Goal: Task Accomplishment & Management: Manage account settings

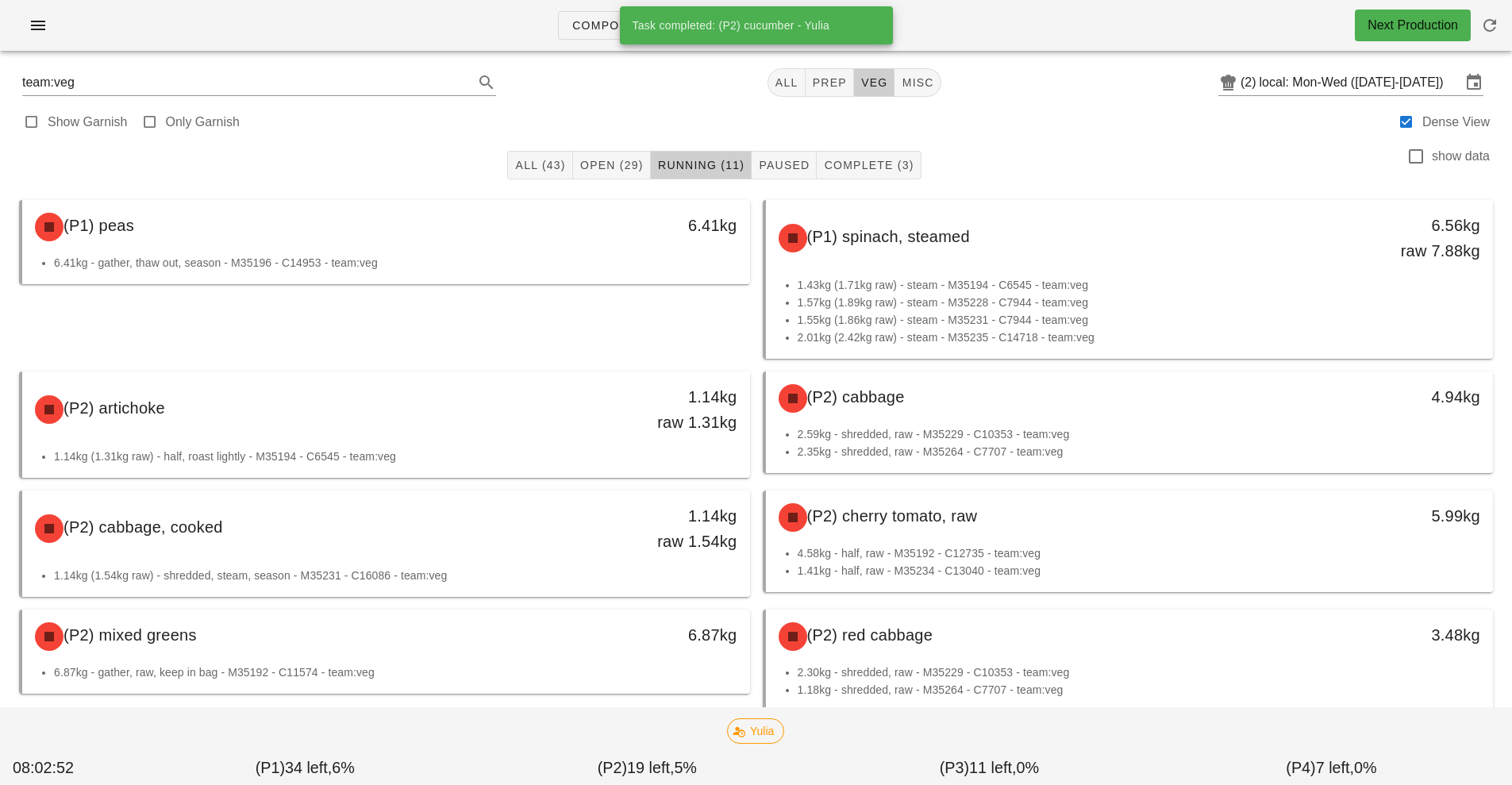
click at [560, 220] on div "(P1) peas" at bounding box center [296, 227] width 541 height 48
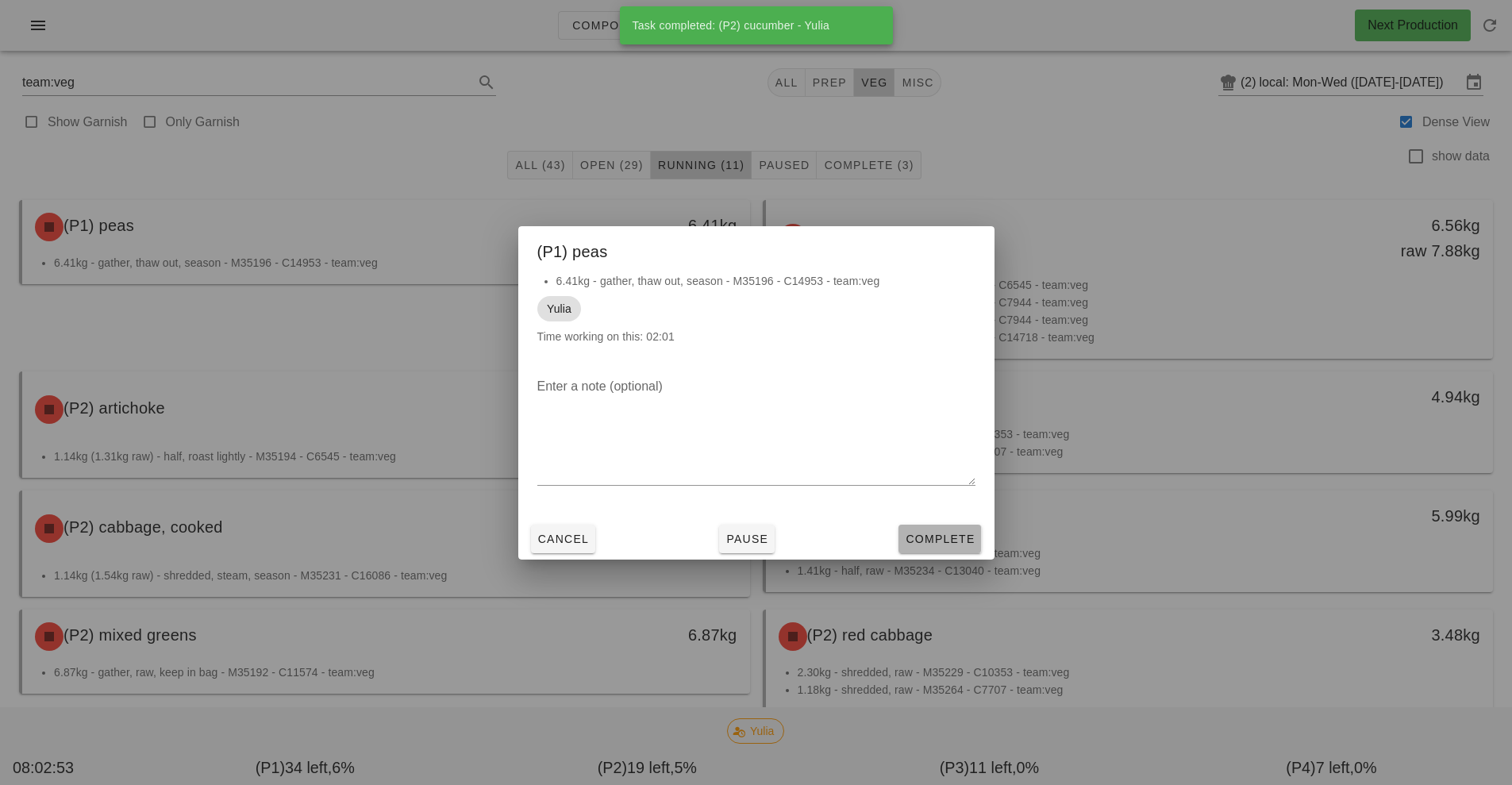
click at [968, 552] on button "Complete" at bounding box center [940, 539] width 82 height 29
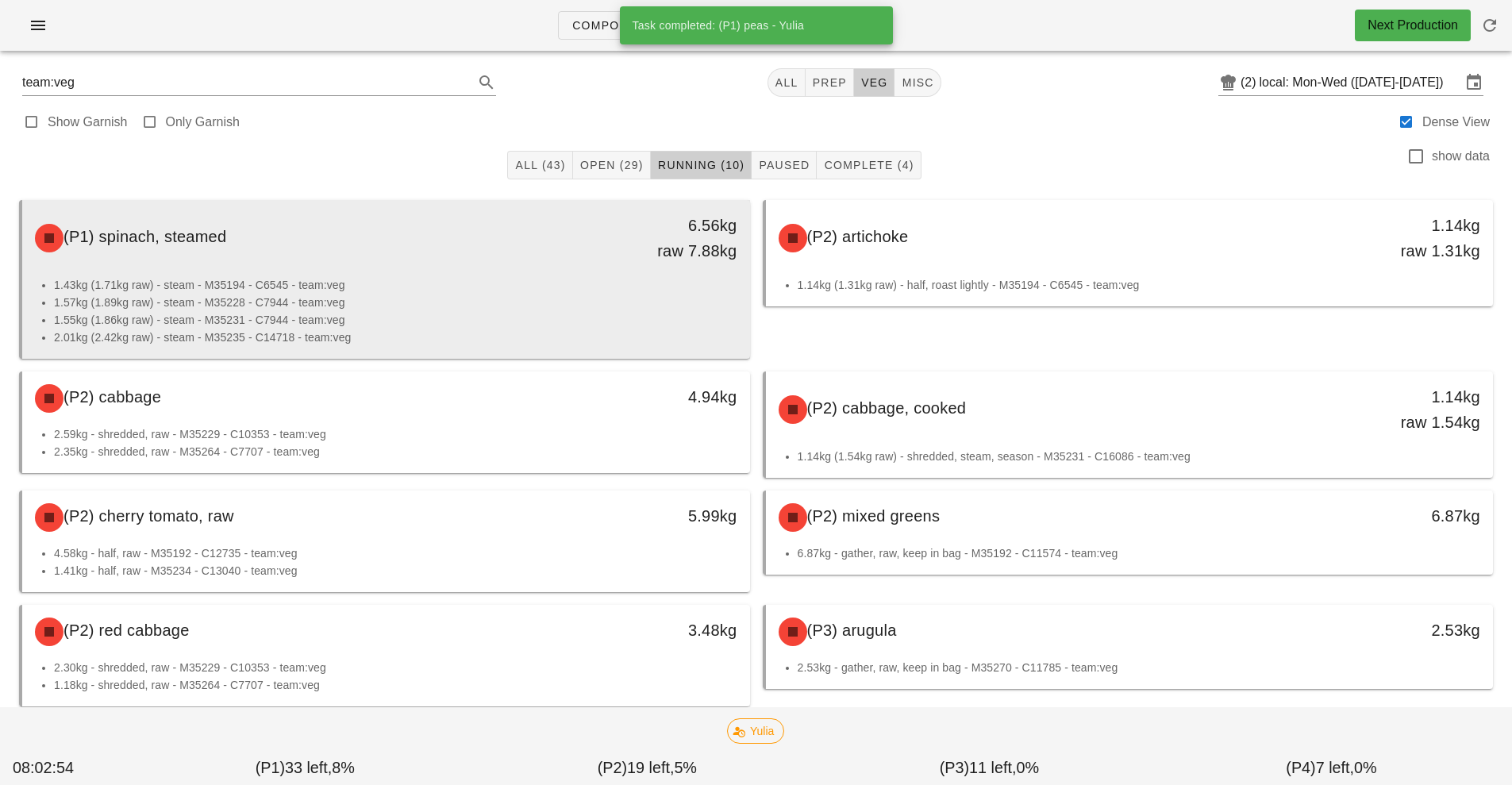
click at [551, 273] on div "(P1) spinach, steamed 6.56kg raw 7.88kg" at bounding box center [387, 237] width 722 height 70
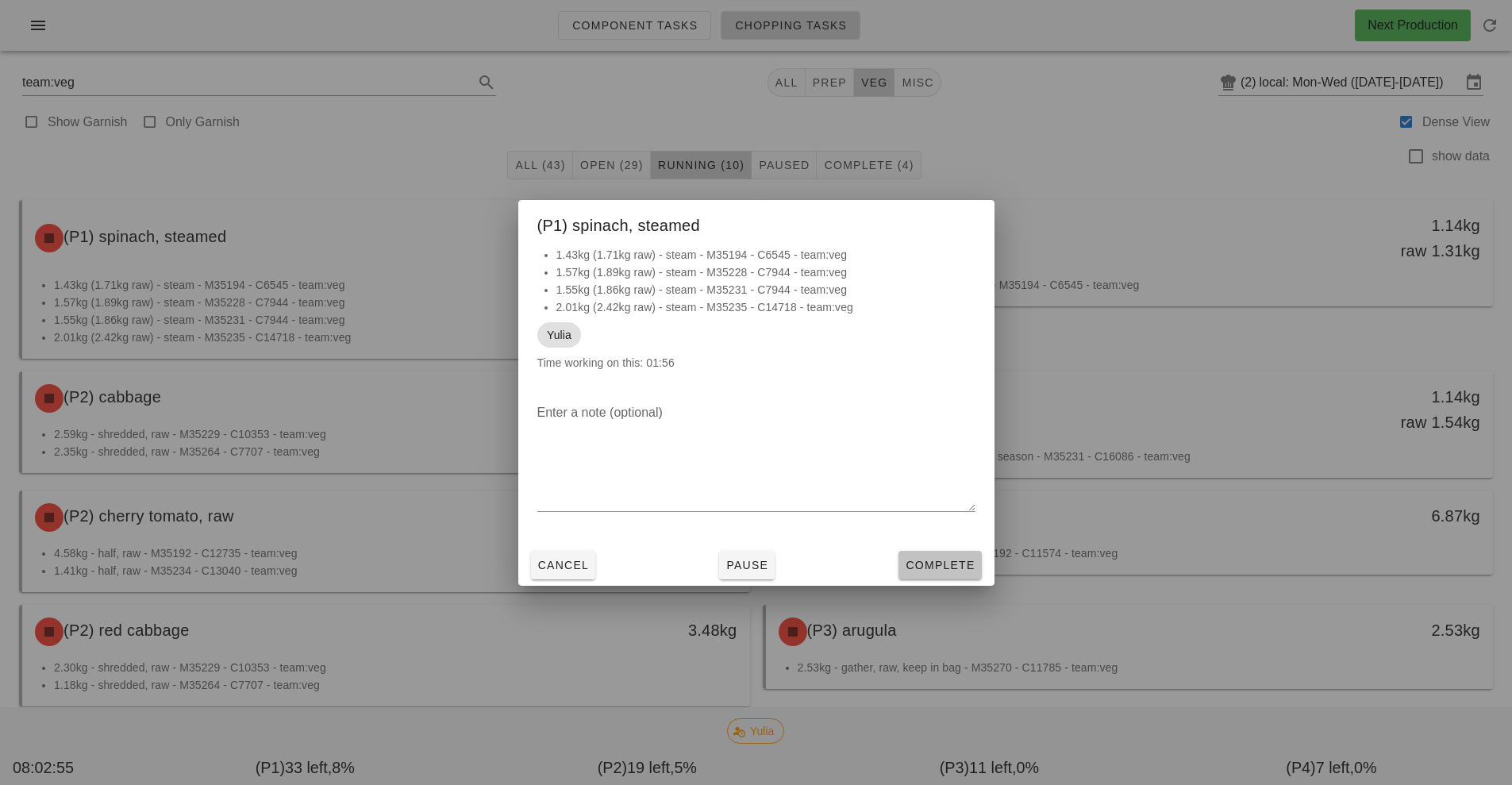
click at [957, 569] on span "Complete" at bounding box center [940, 565] width 70 height 12
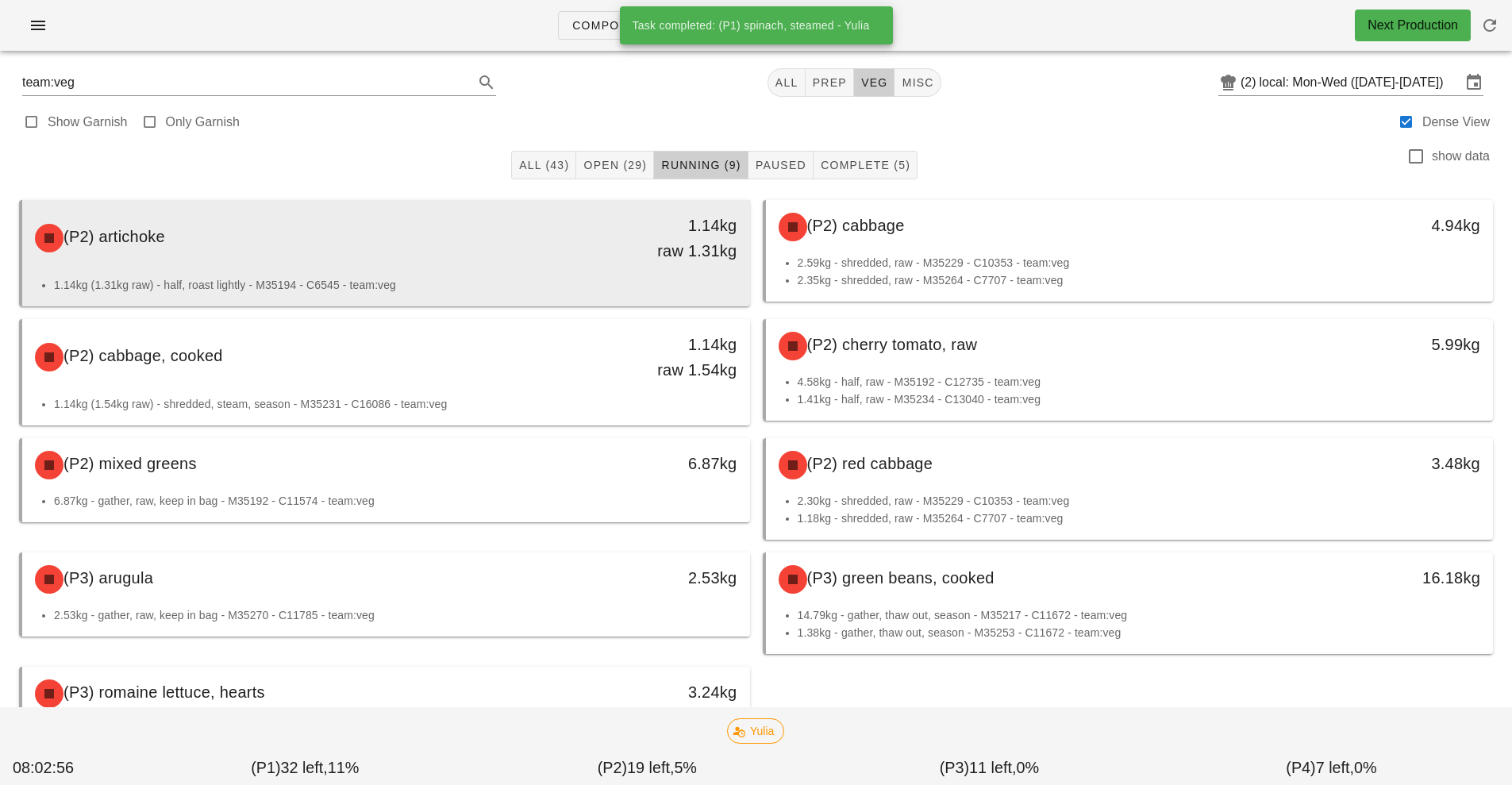
click at [556, 263] on div "(P2) artichoke 1.14kg raw 1.31kg" at bounding box center [387, 237] width 722 height 70
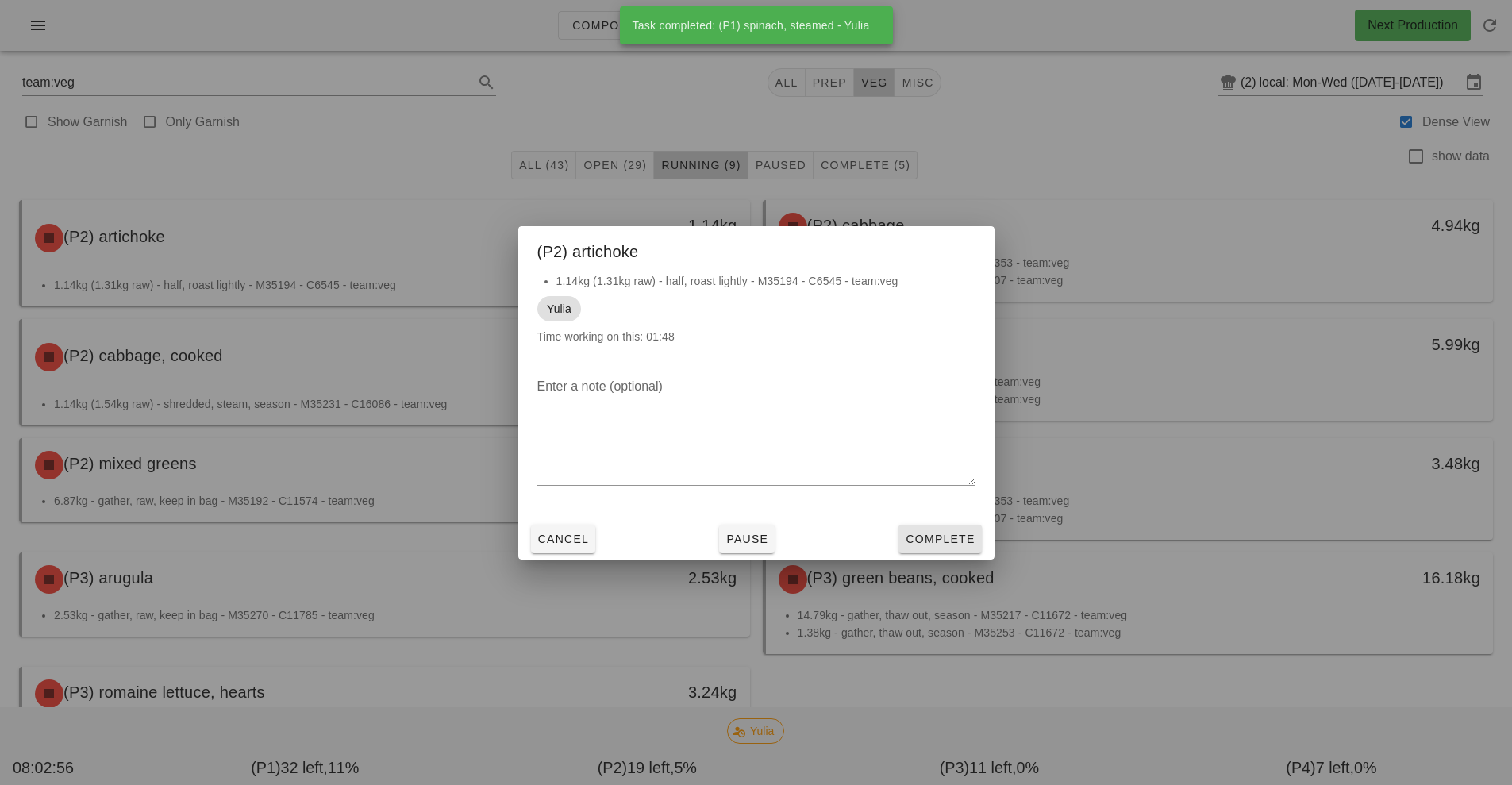
click at [961, 539] on span "Complete" at bounding box center [940, 539] width 70 height 12
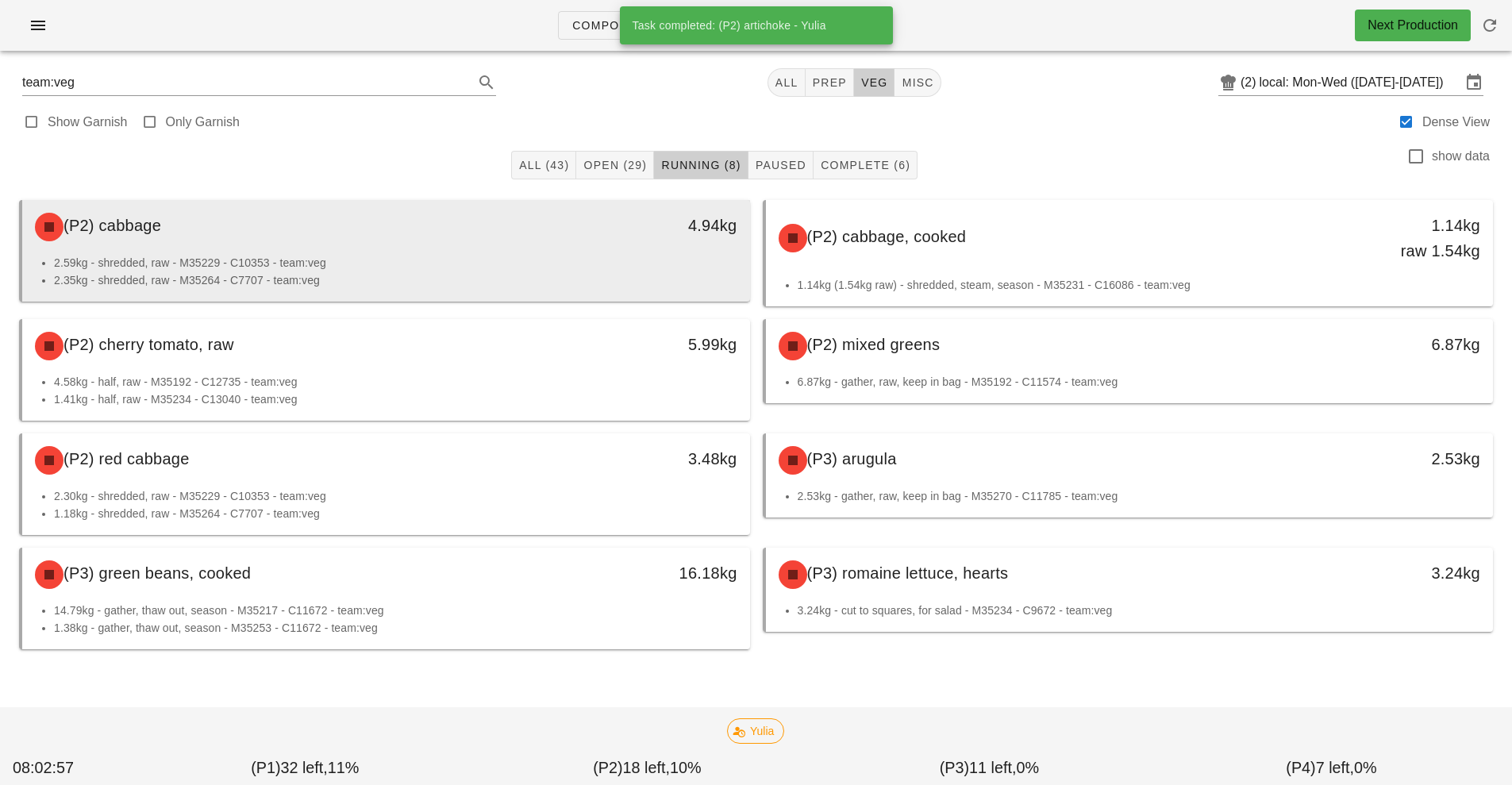
click at [580, 235] on div "4.94kg" at bounding box center [656, 225] width 161 height 26
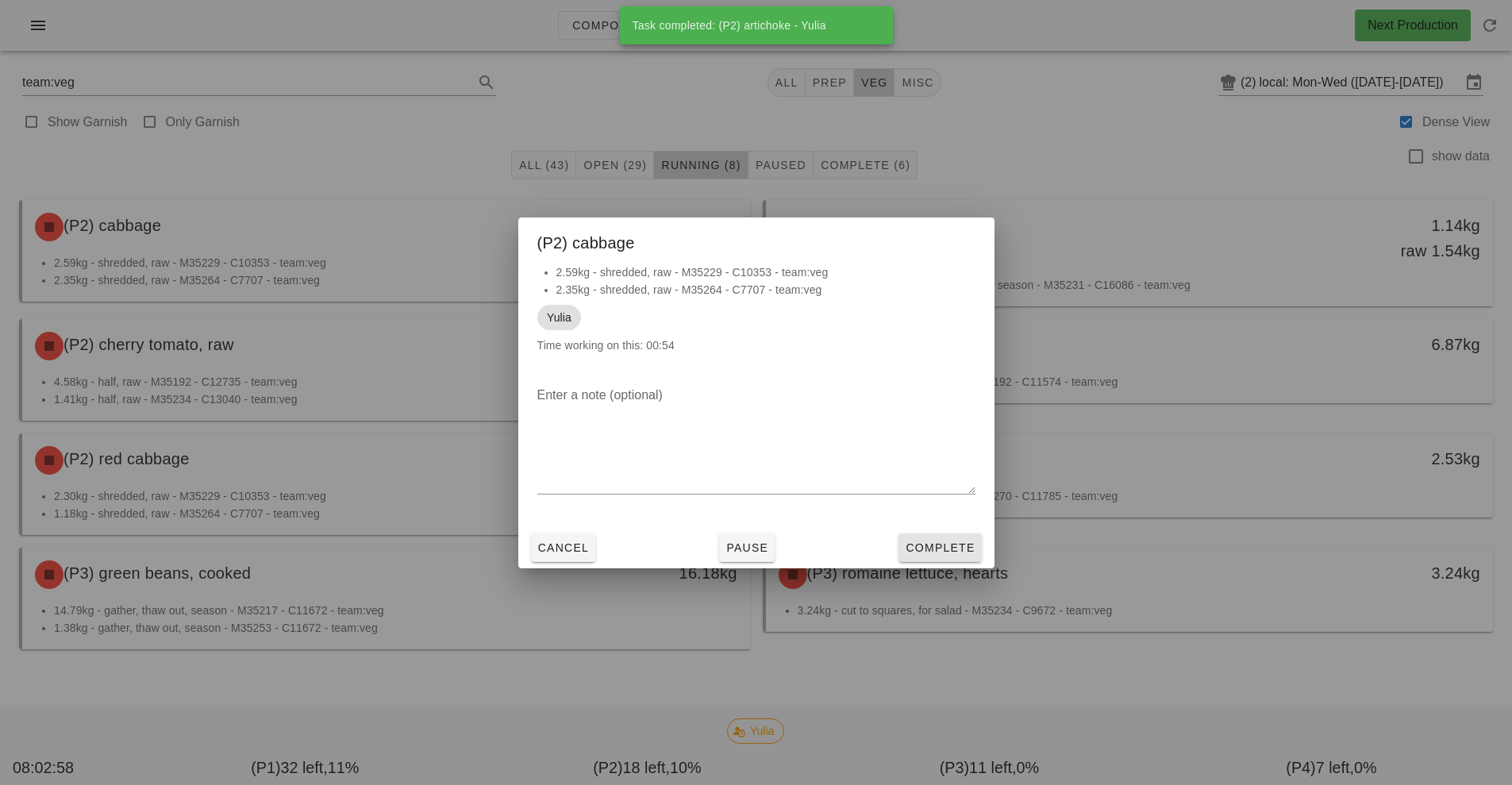
click at [970, 557] on button "Complete" at bounding box center [940, 548] width 82 height 29
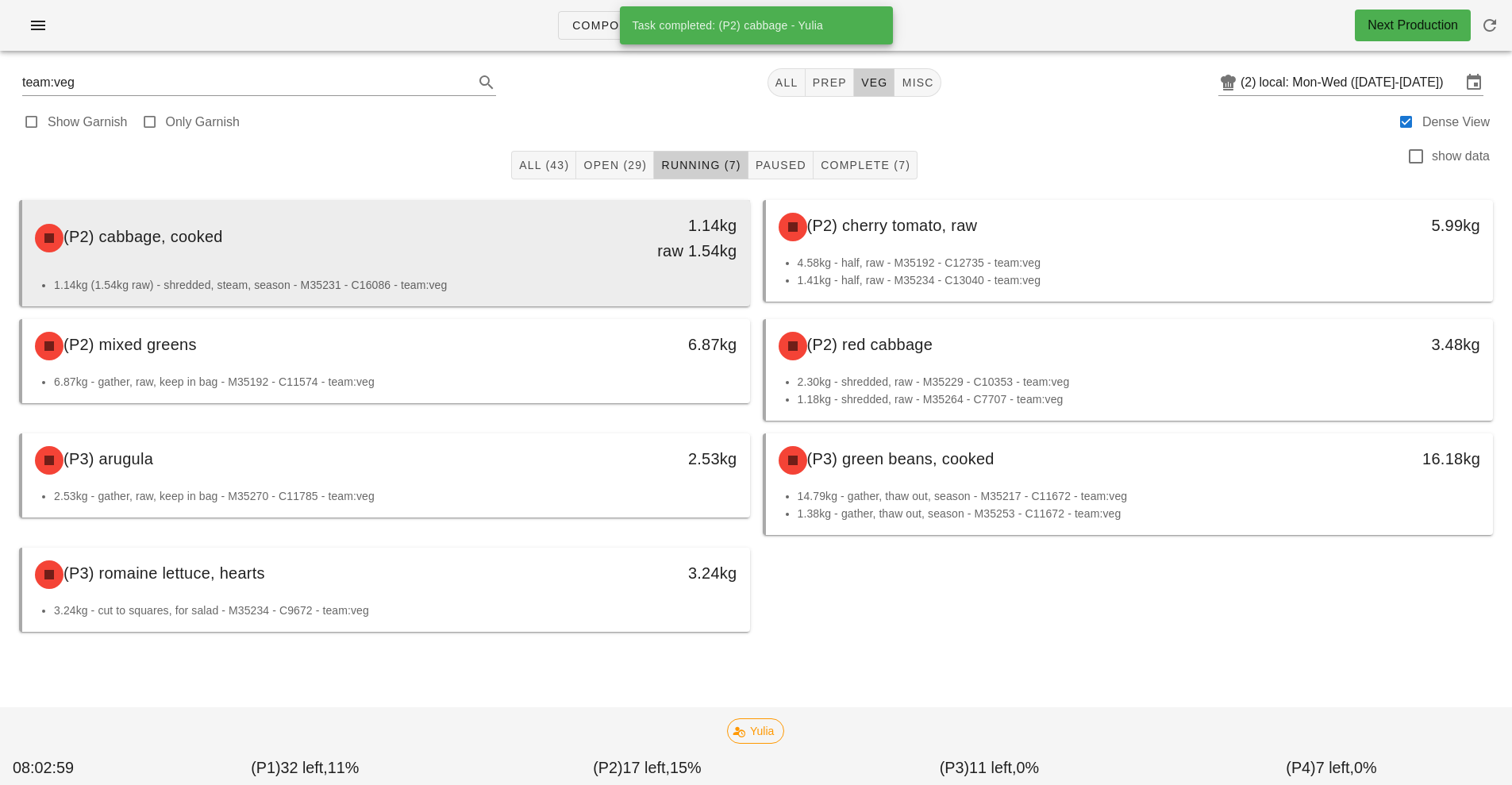
click at [623, 243] on div "1.14kg raw 1.54kg" at bounding box center [656, 237] width 161 height 51
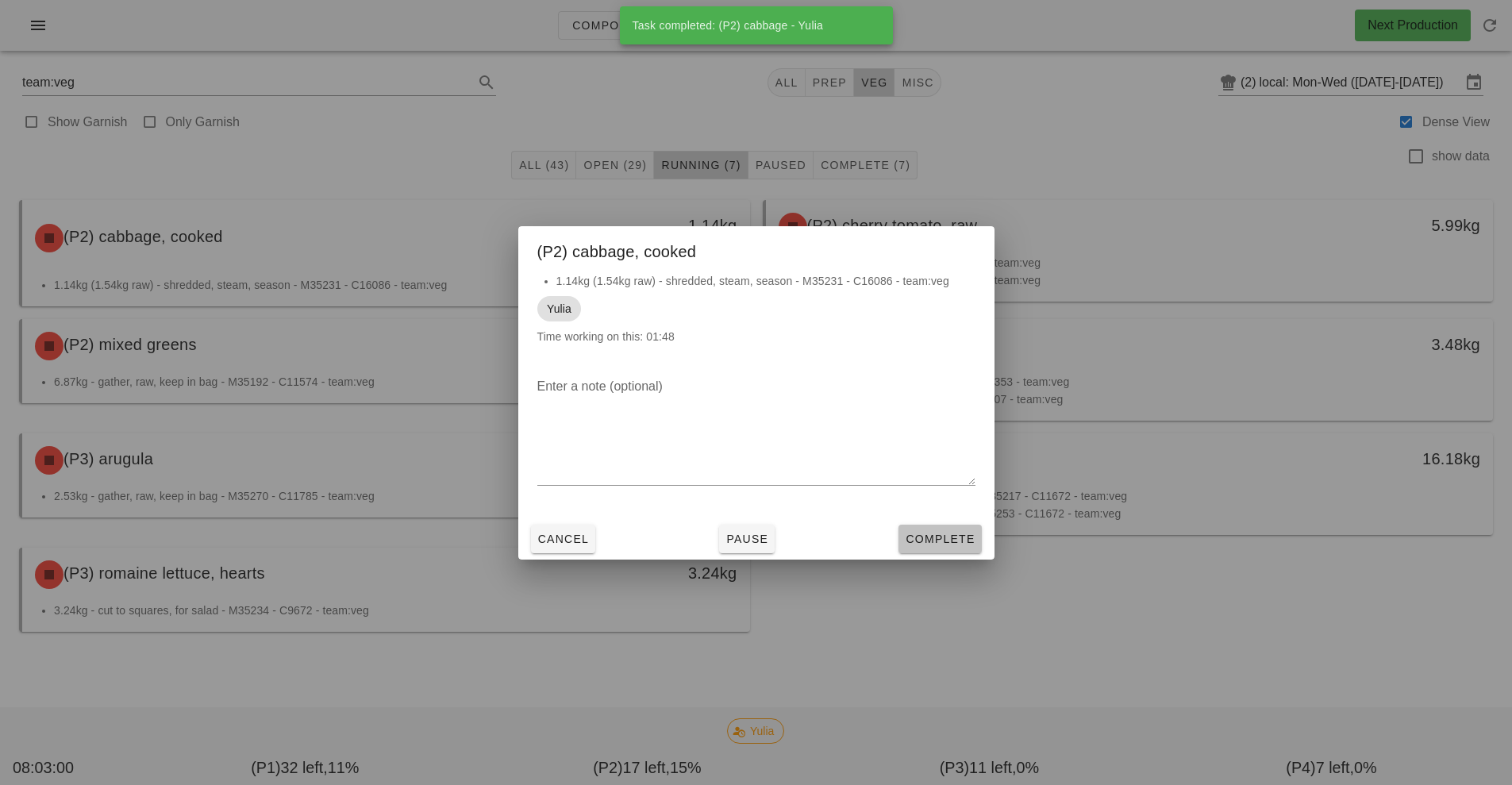
click at [934, 544] on span "Complete" at bounding box center [940, 539] width 70 height 12
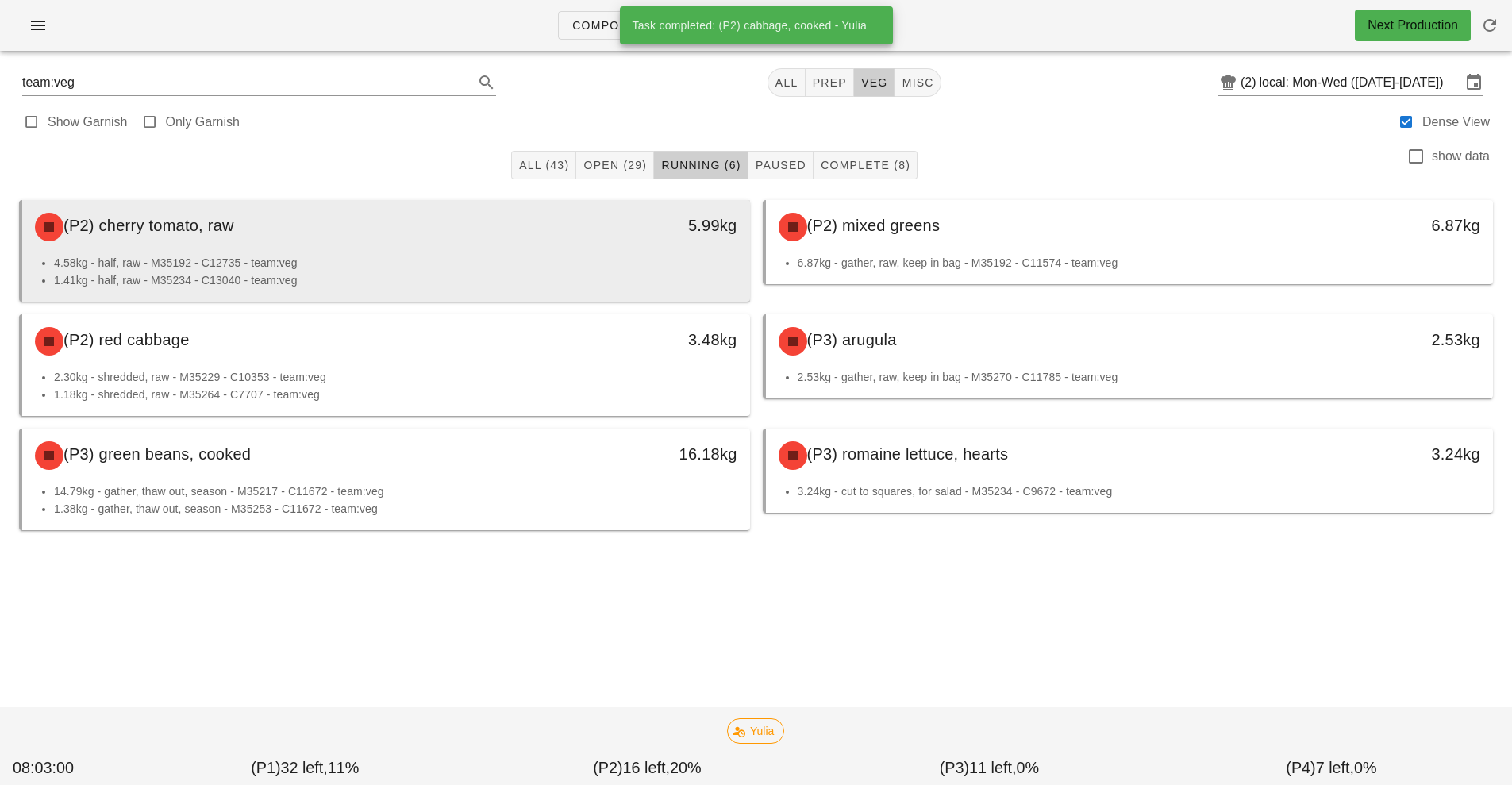
click at [538, 257] on li "4.58kg - half, raw - M35192 - C12735 - team:veg" at bounding box center [395, 262] width 683 height 17
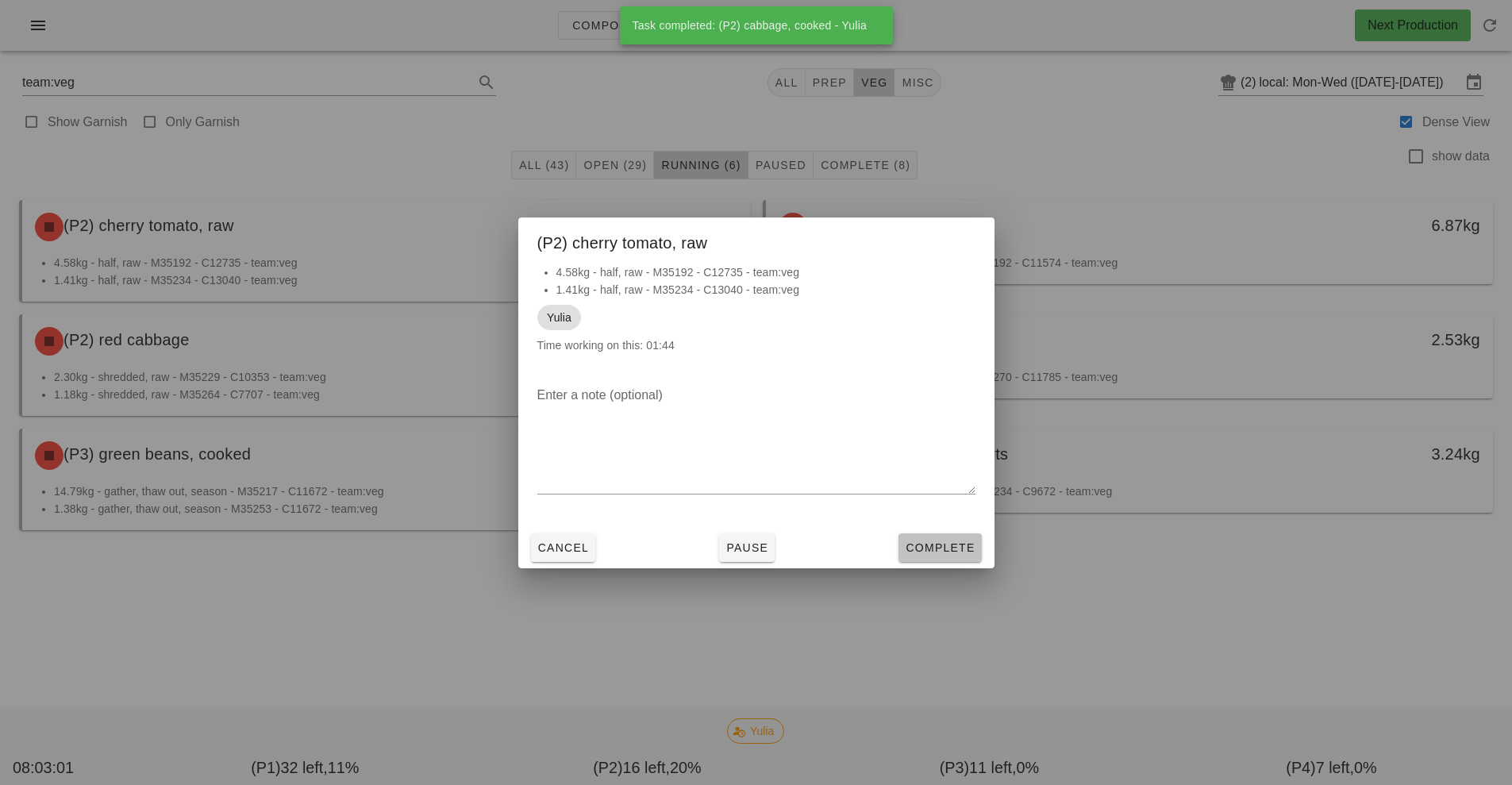
click at [947, 548] on span "Complete" at bounding box center [940, 548] width 70 height 12
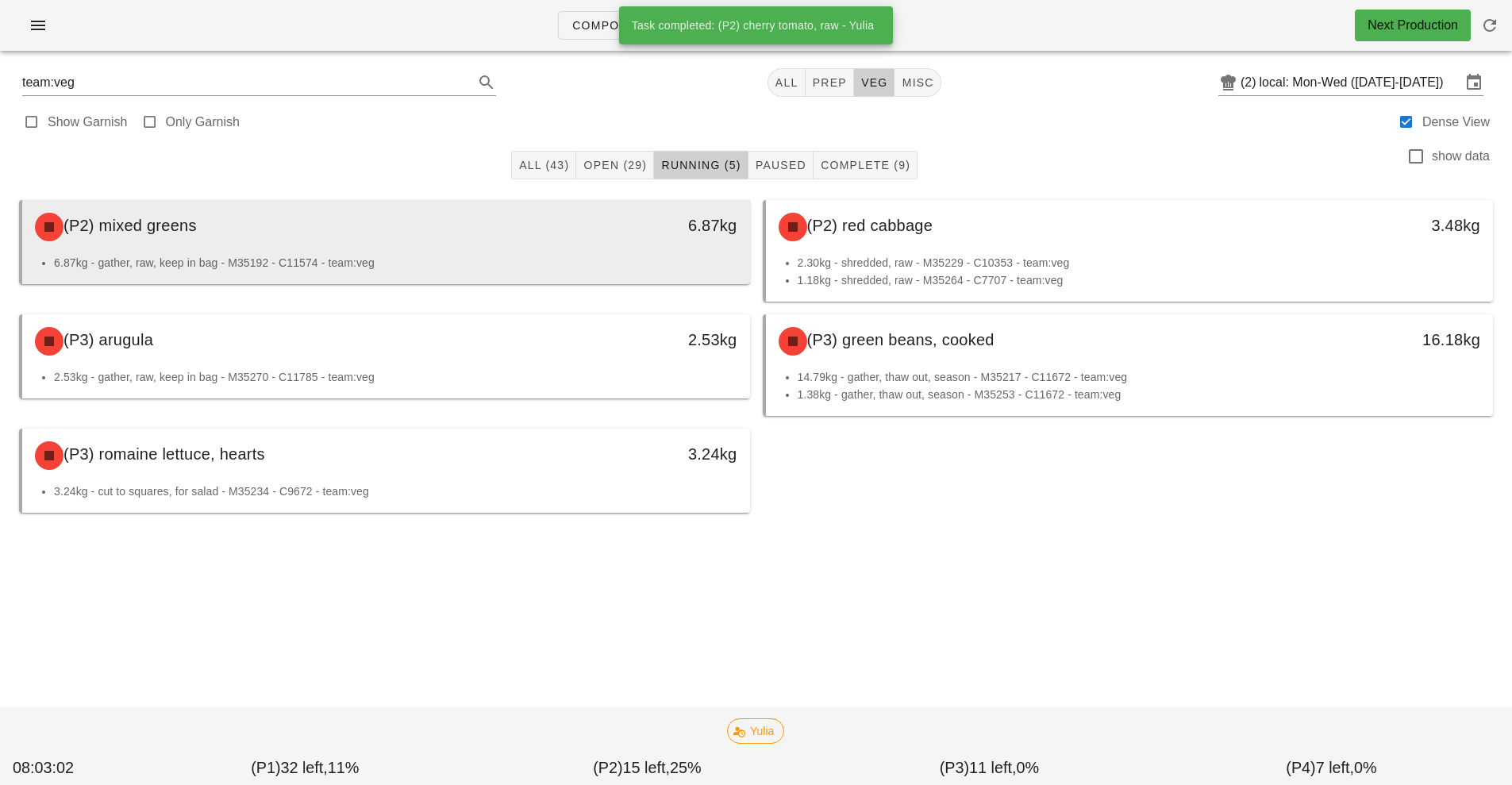
click at [557, 221] on div "(P2) mixed greens" at bounding box center [296, 227] width 541 height 48
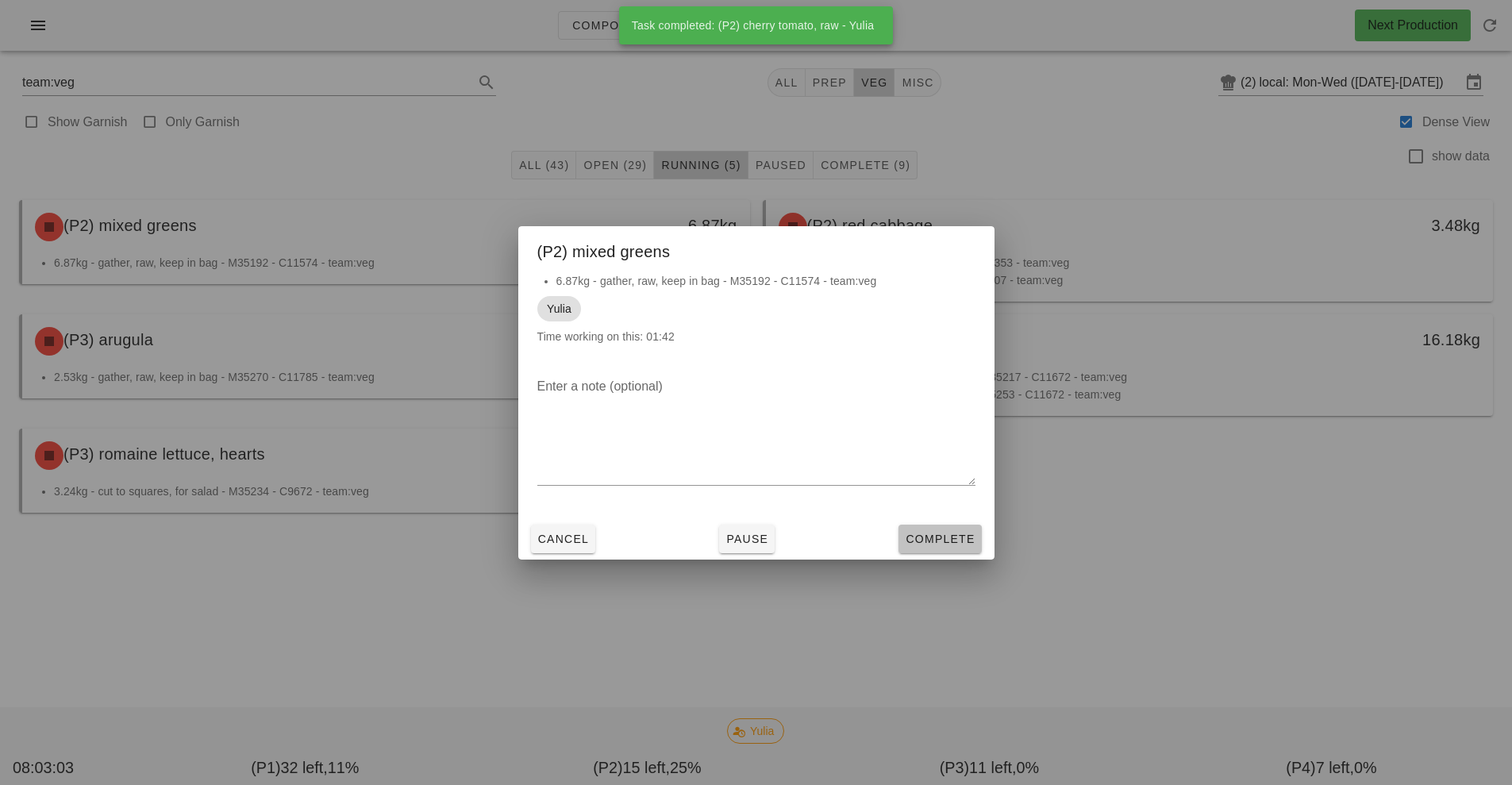
click at [967, 537] on span "Complete" at bounding box center [940, 539] width 70 height 12
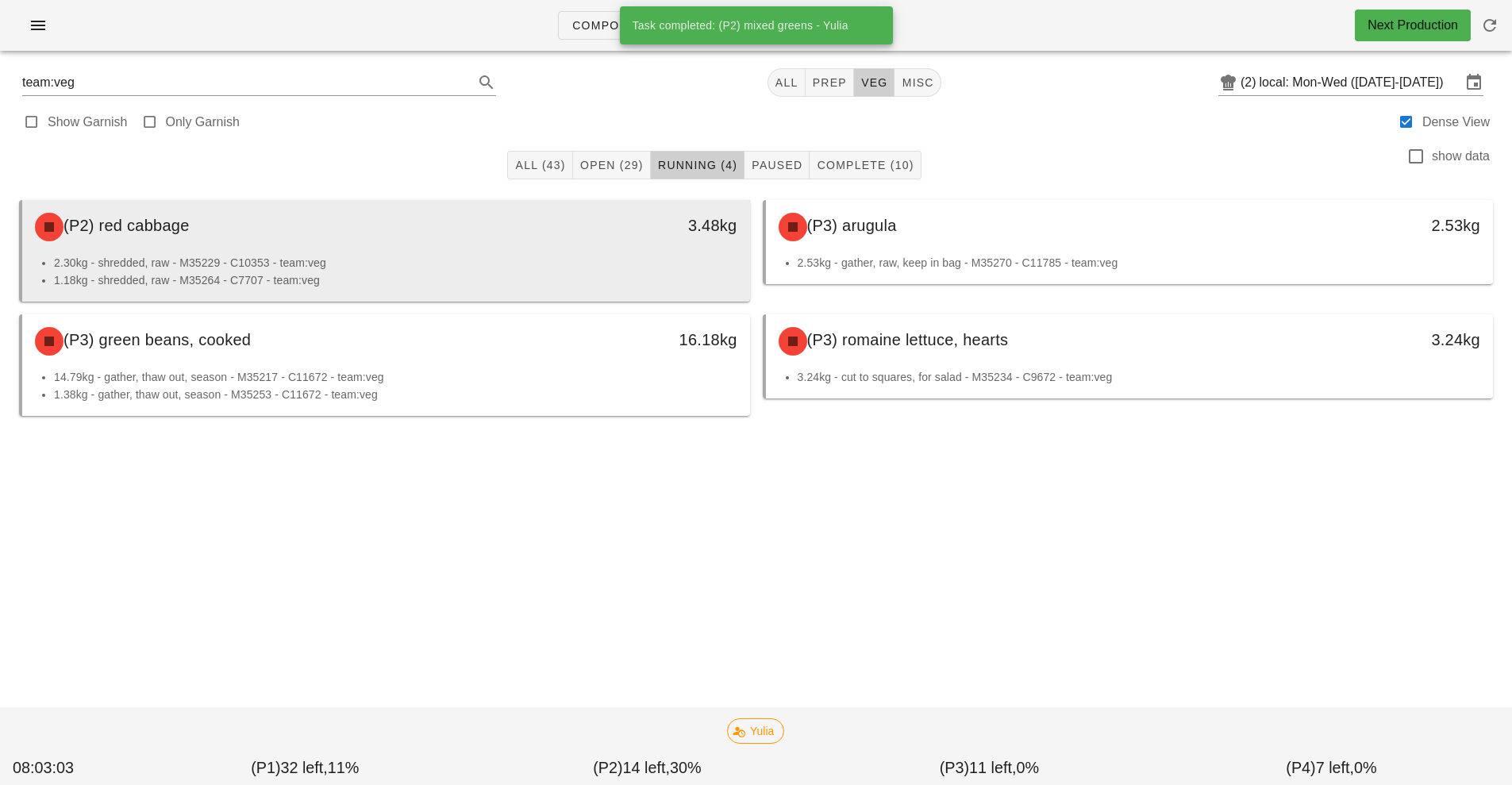
click at [584, 238] on div "3.48kg" at bounding box center [656, 227] width 180 height 48
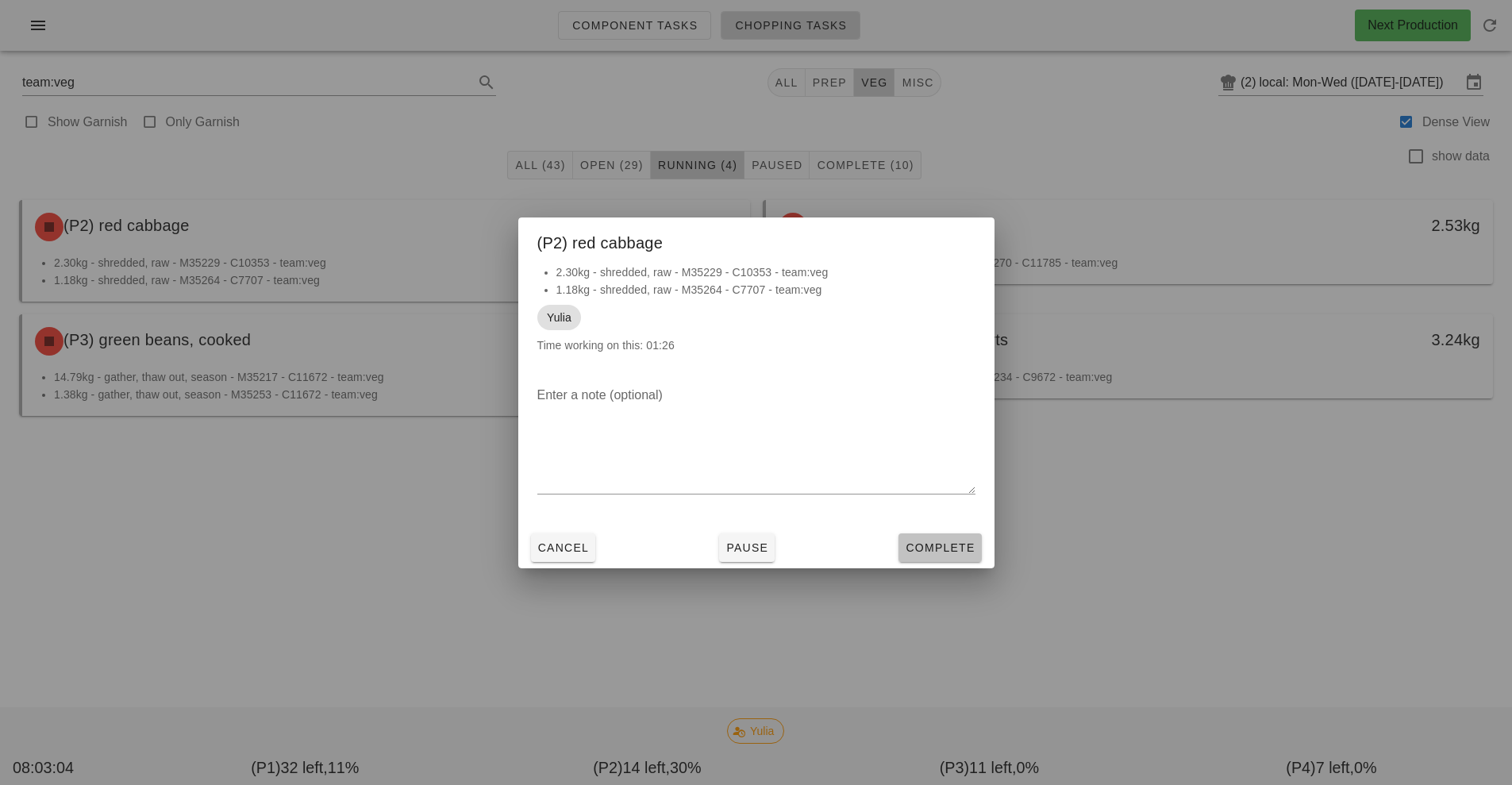
click at [955, 547] on span "Complete" at bounding box center [940, 548] width 70 height 12
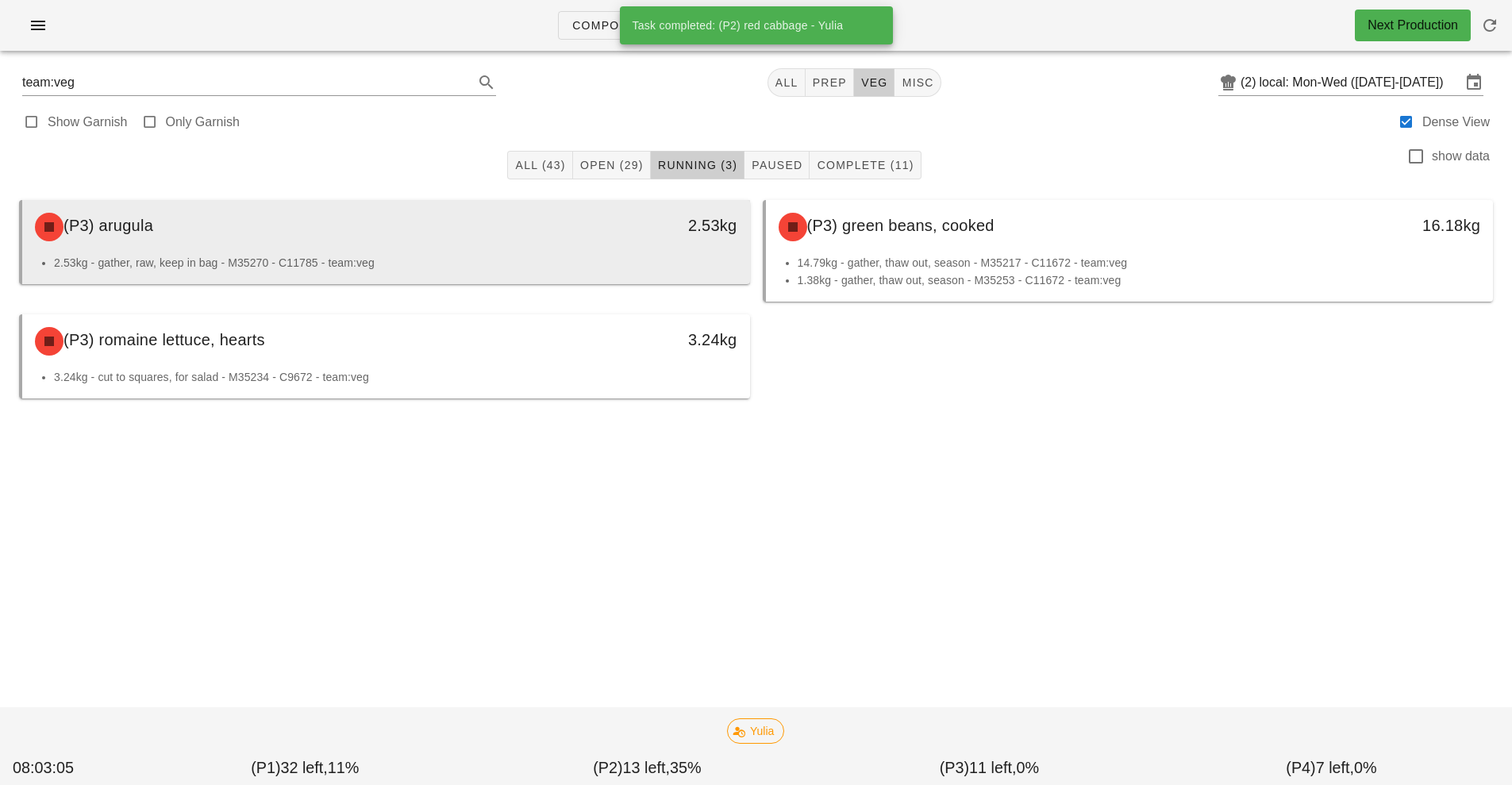
click at [524, 239] on div "(P3) arugula" at bounding box center [296, 227] width 541 height 48
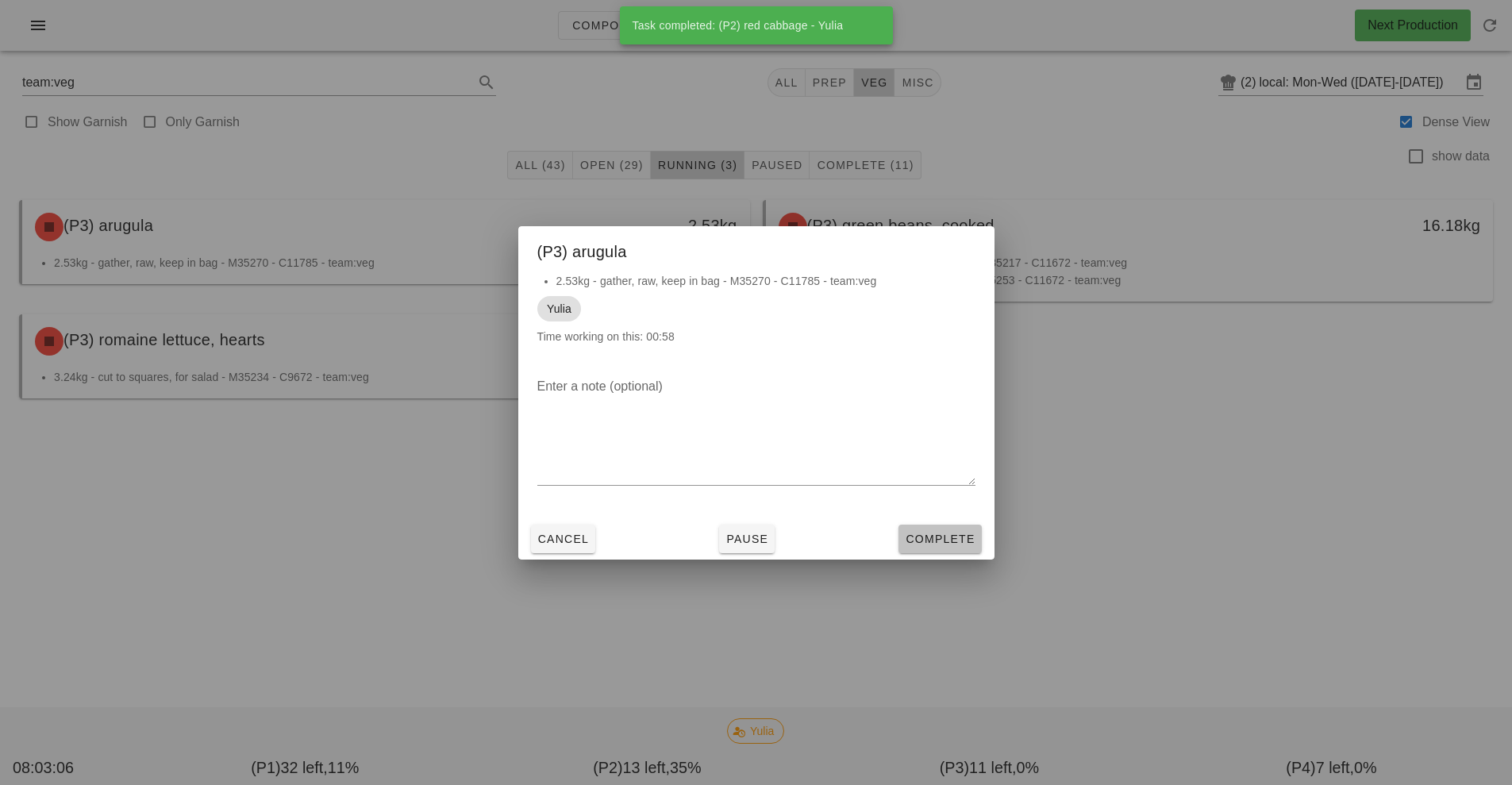
click at [956, 544] on span "Complete" at bounding box center [940, 539] width 70 height 12
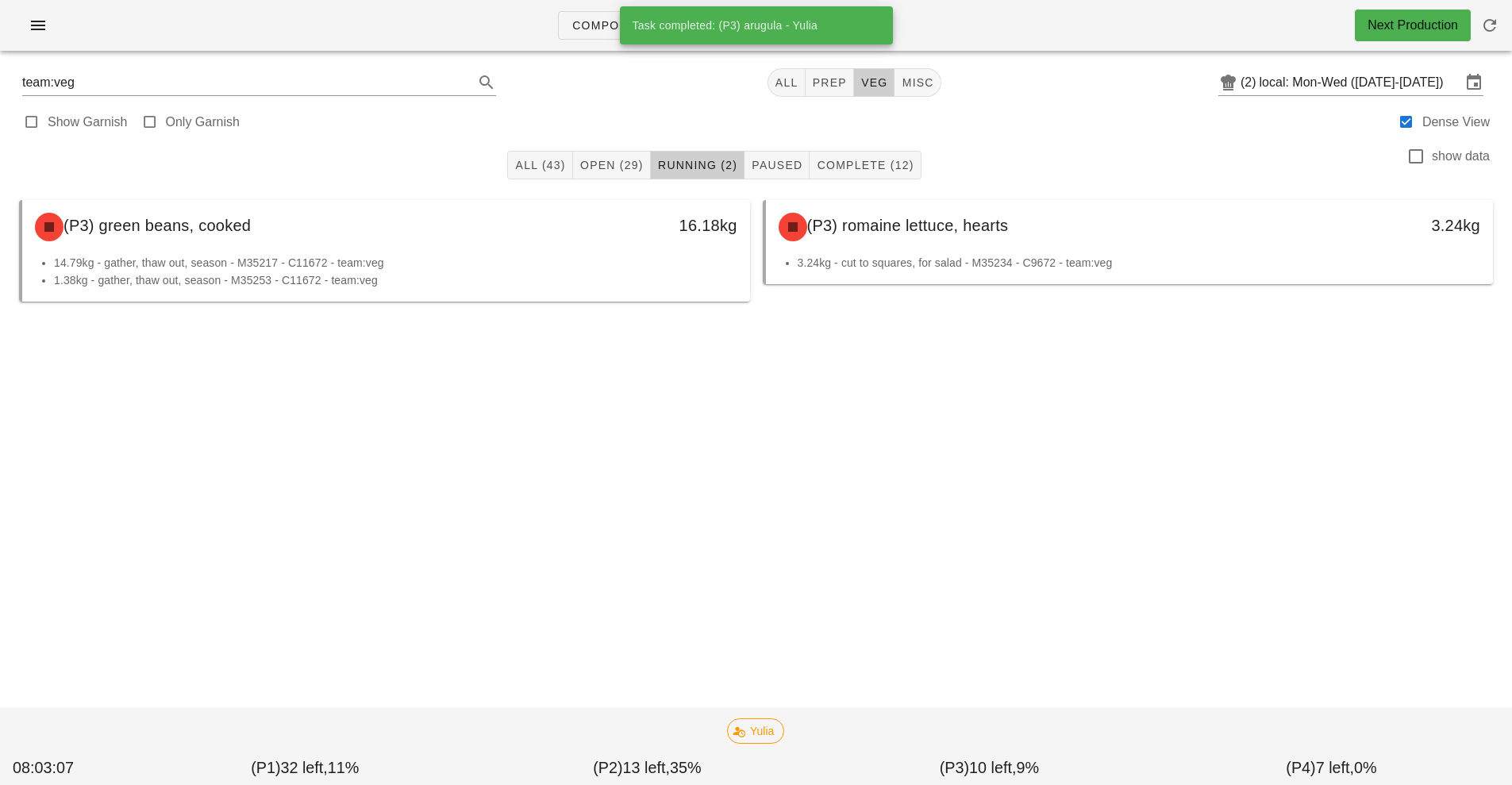
click at [550, 236] on div "(P3) green beans, cooked" at bounding box center [296, 227] width 541 height 48
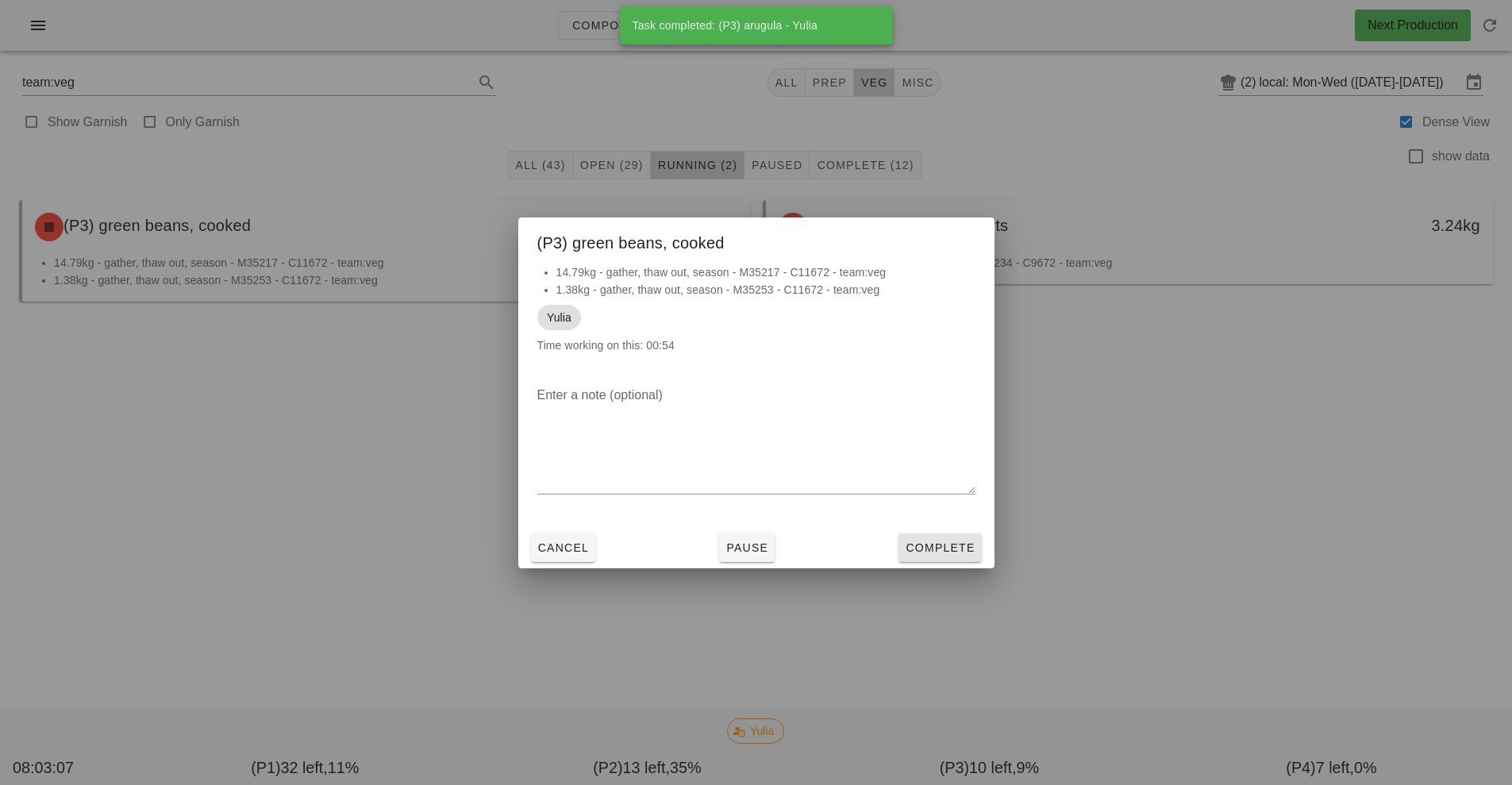
click at [956, 546] on span "Complete" at bounding box center [940, 548] width 70 height 12
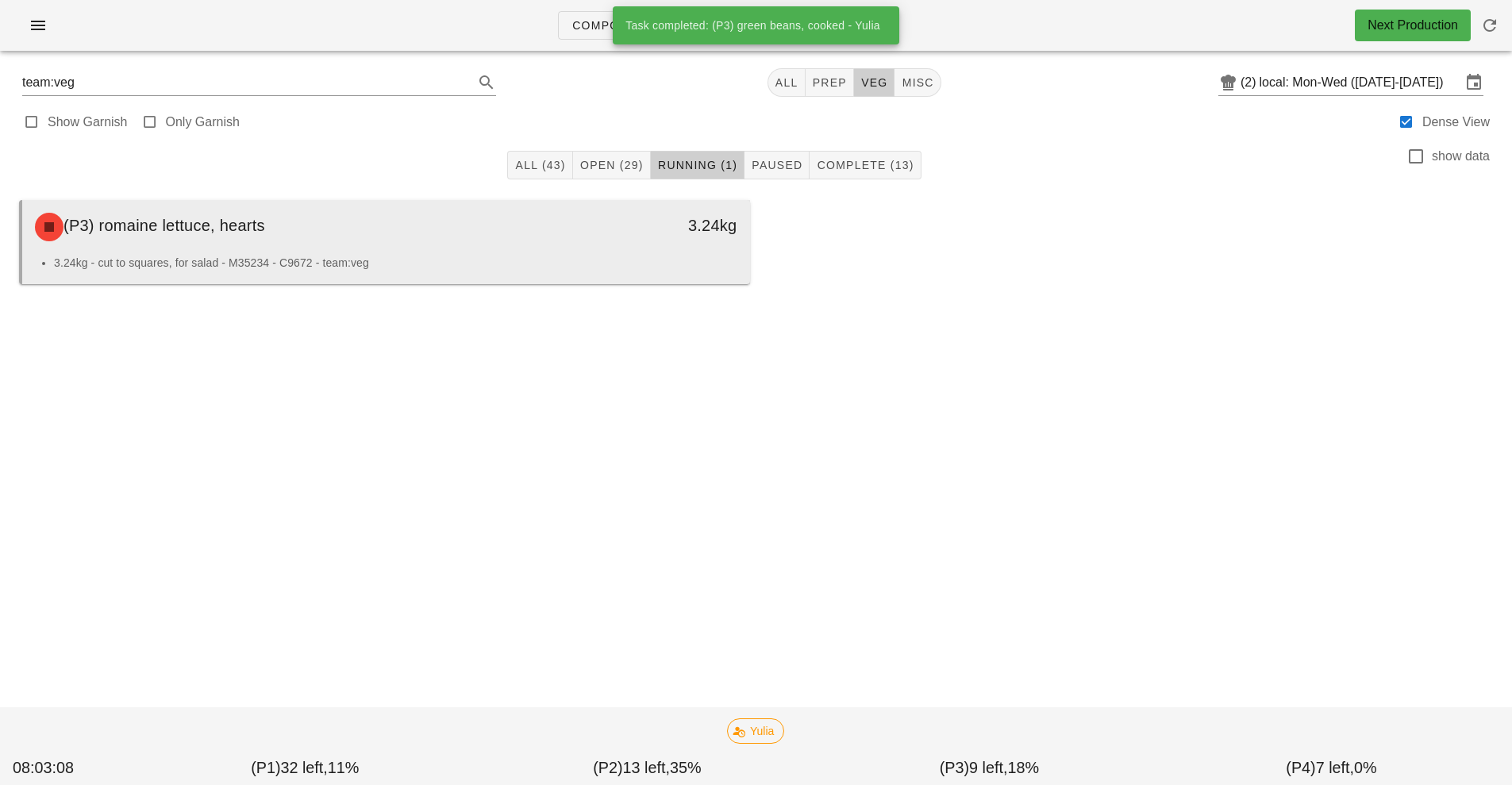
click at [529, 257] on li "3.24kg - cut to squares, for salad - M35234 - C9672 - team:veg" at bounding box center [395, 262] width 683 height 17
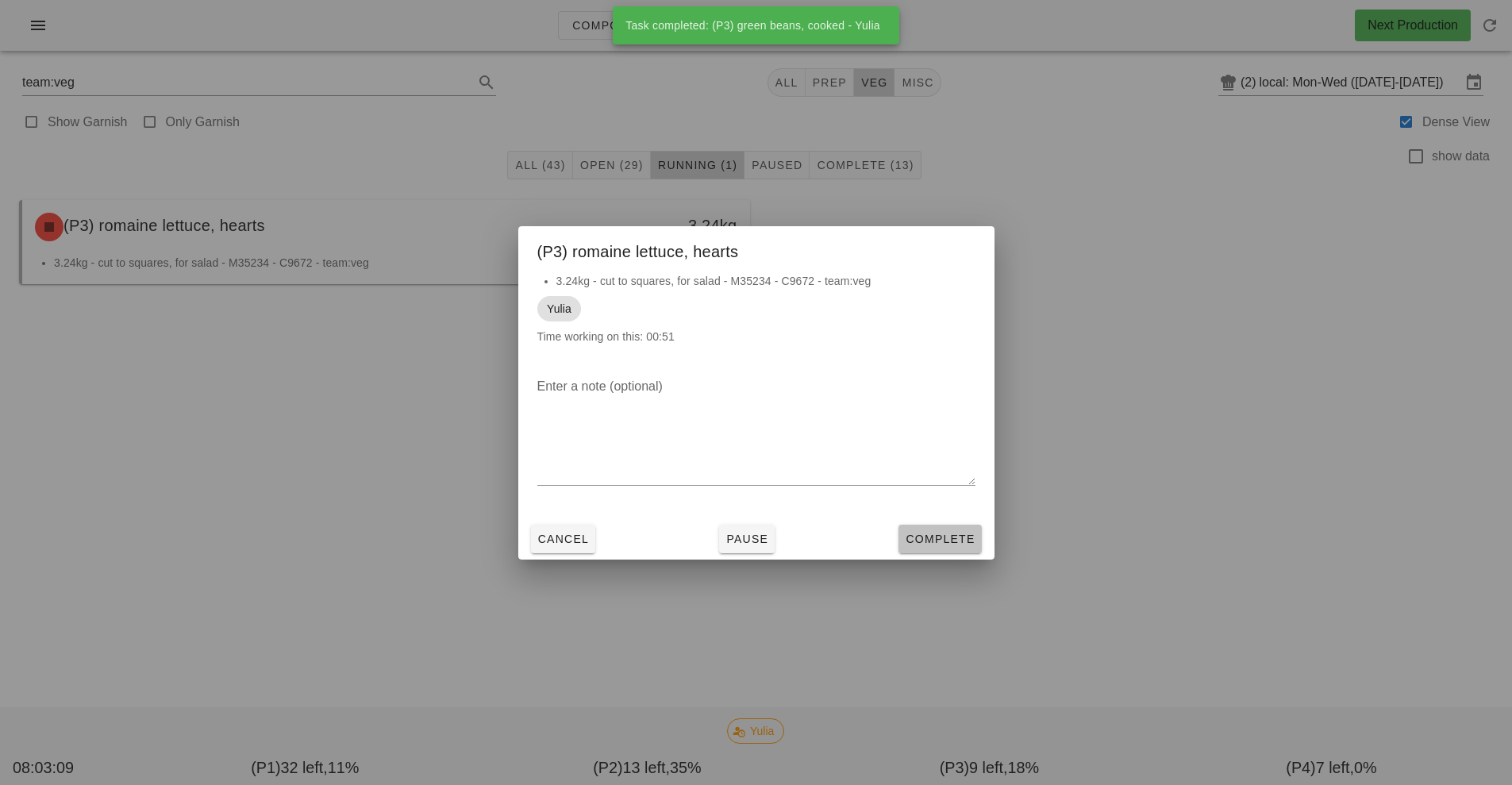
click at [962, 540] on span "Complete" at bounding box center [940, 539] width 70 height 12
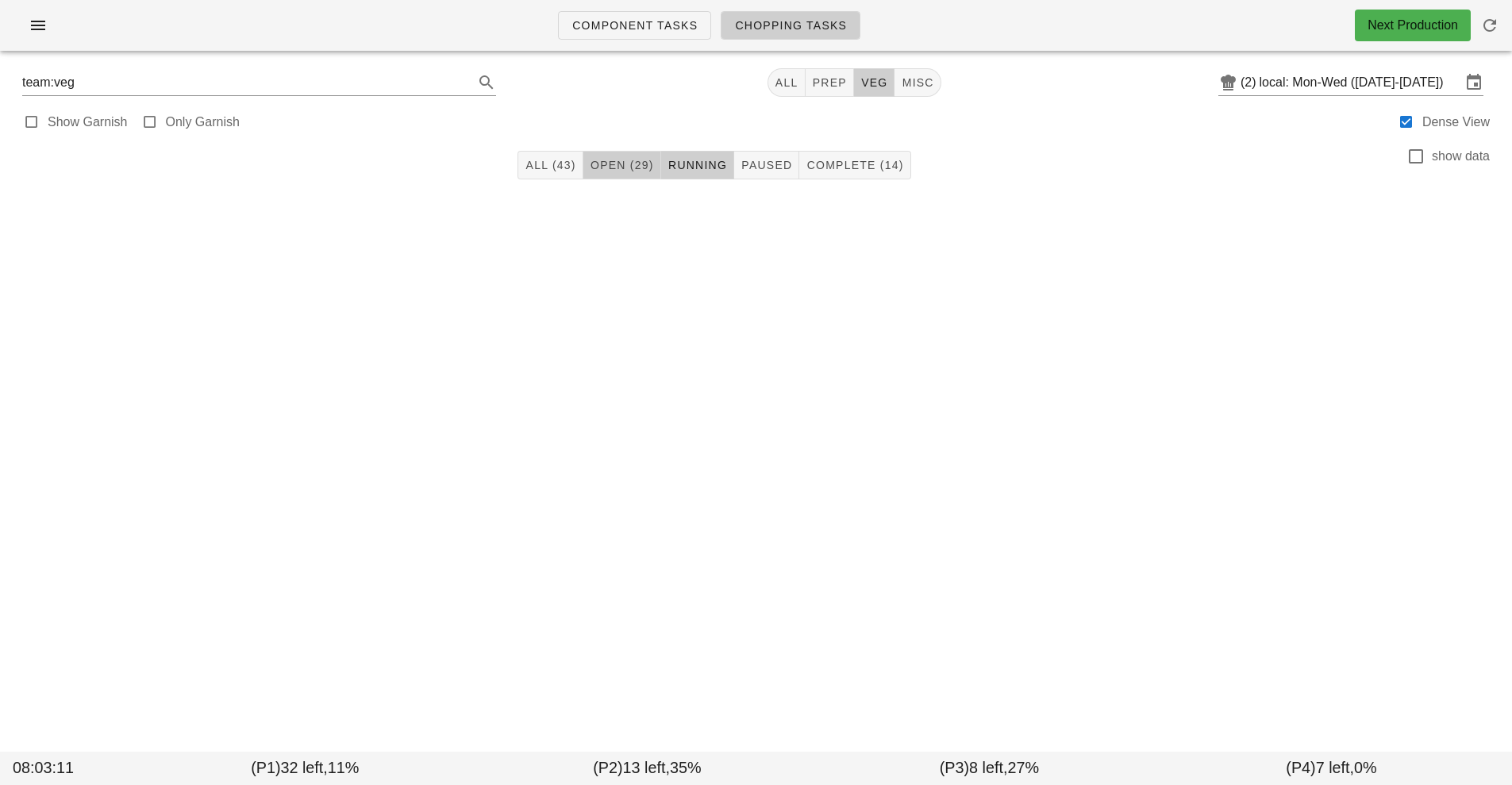
click at [613, 161] on span "Open (29)" at bounding box center [621, 165] width 64 height 12
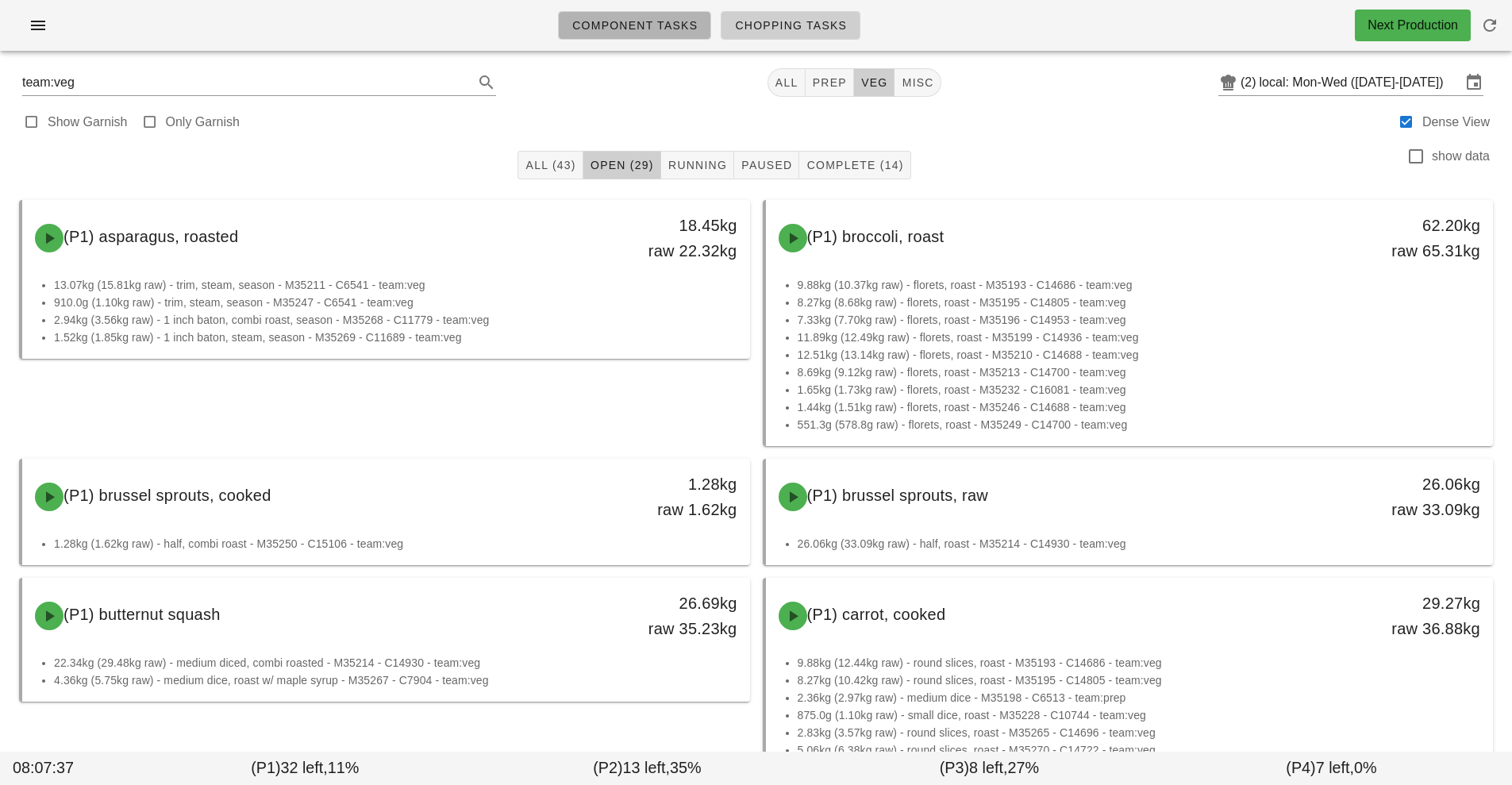
click at [624, 12] on link "Component Tasks" at bounding box center [634, 26] width 153 height 29
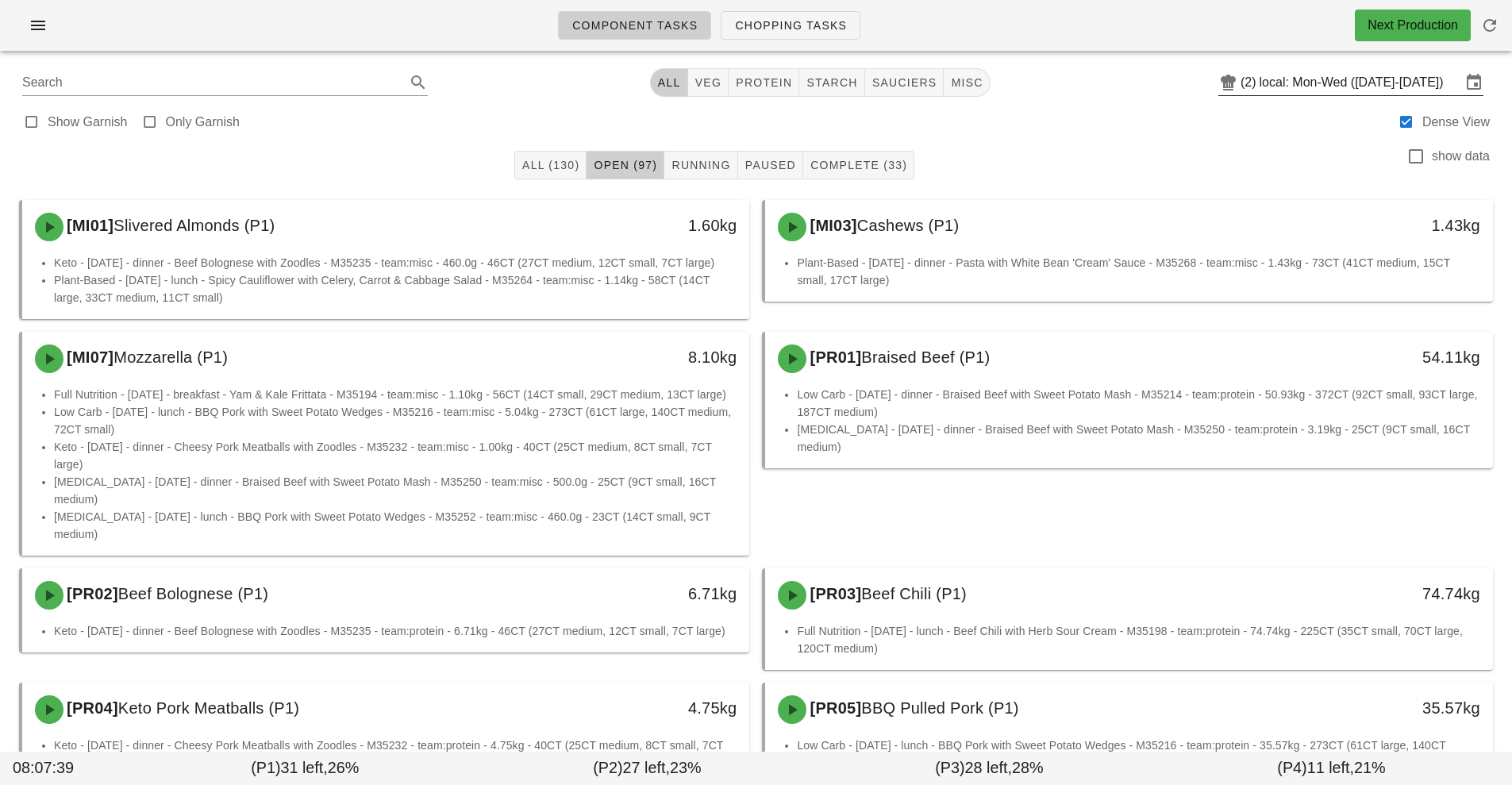
click at [1312, 86] on input "local: Mon-Wed ([DATE]-[DATE])" at bounding box center [1361, 82] width 202 height 26
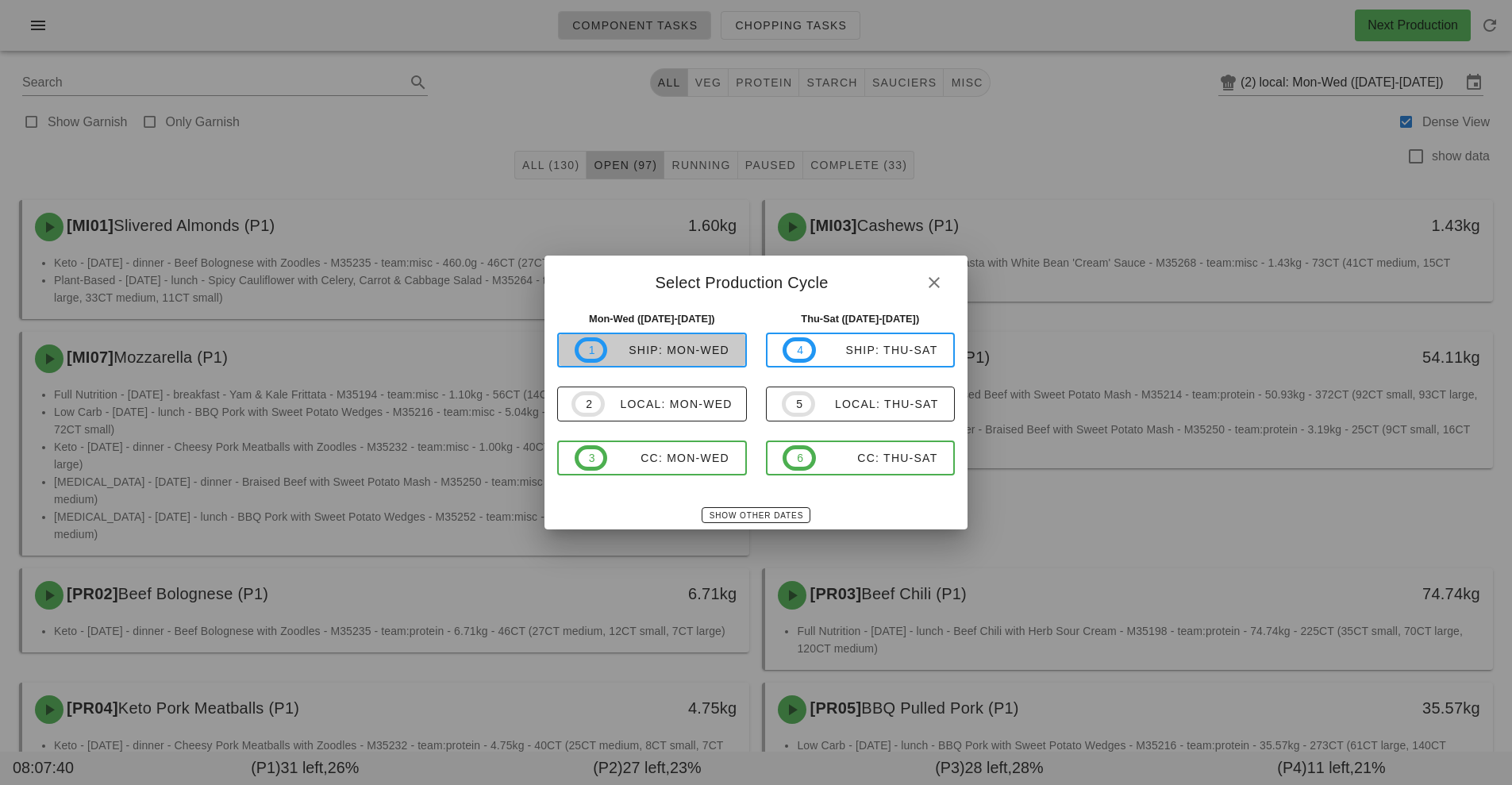
click at [685, 349] on div "ship: Mon-Wed" at bounding box center [669, 349] width 122 height 12
type input "ship: Mon-Wed ([DATE]-[DATE])"
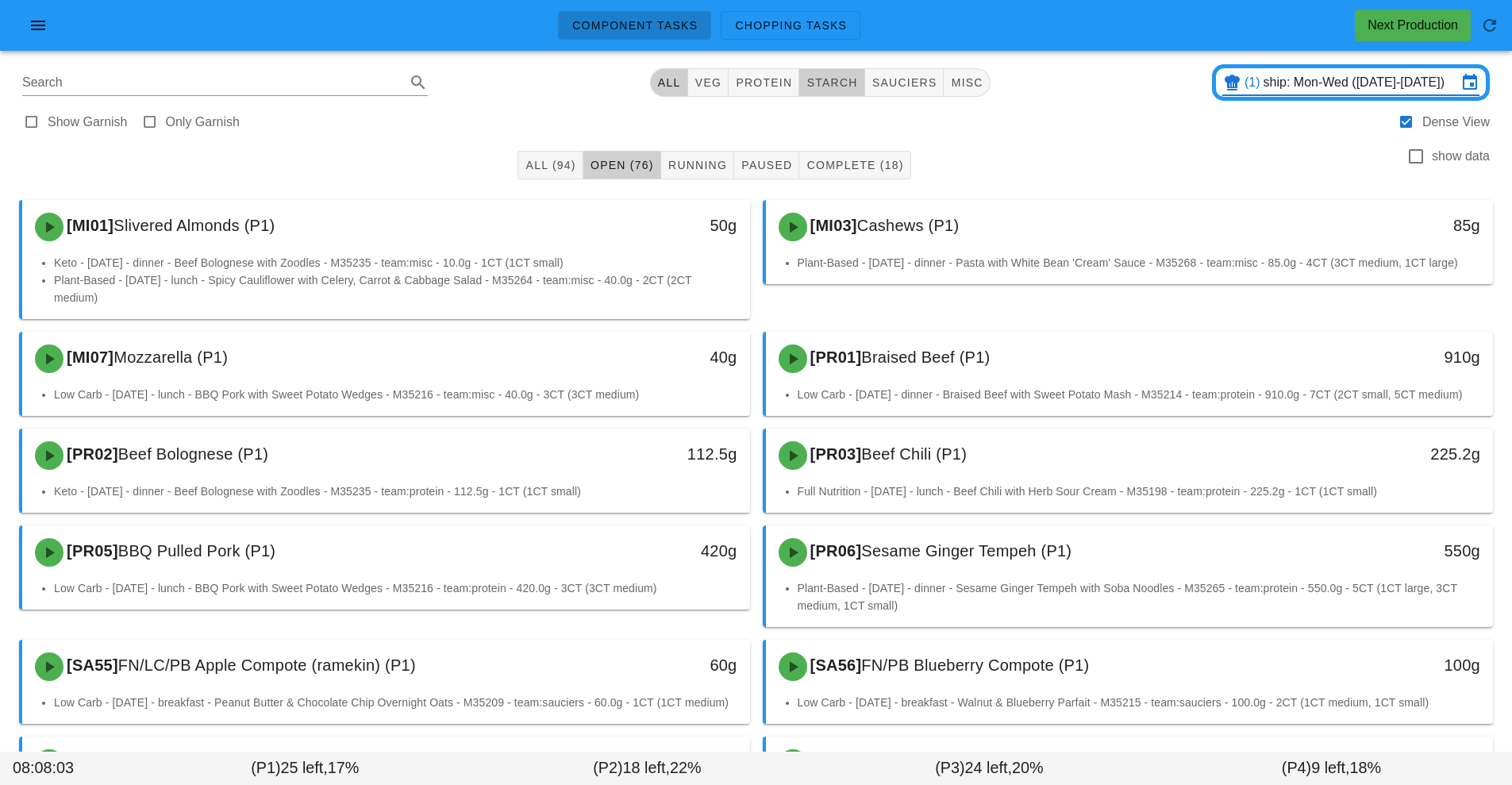
click at [837, 82] on span "starch" at bounding box center [832, 82] width 52 height 12
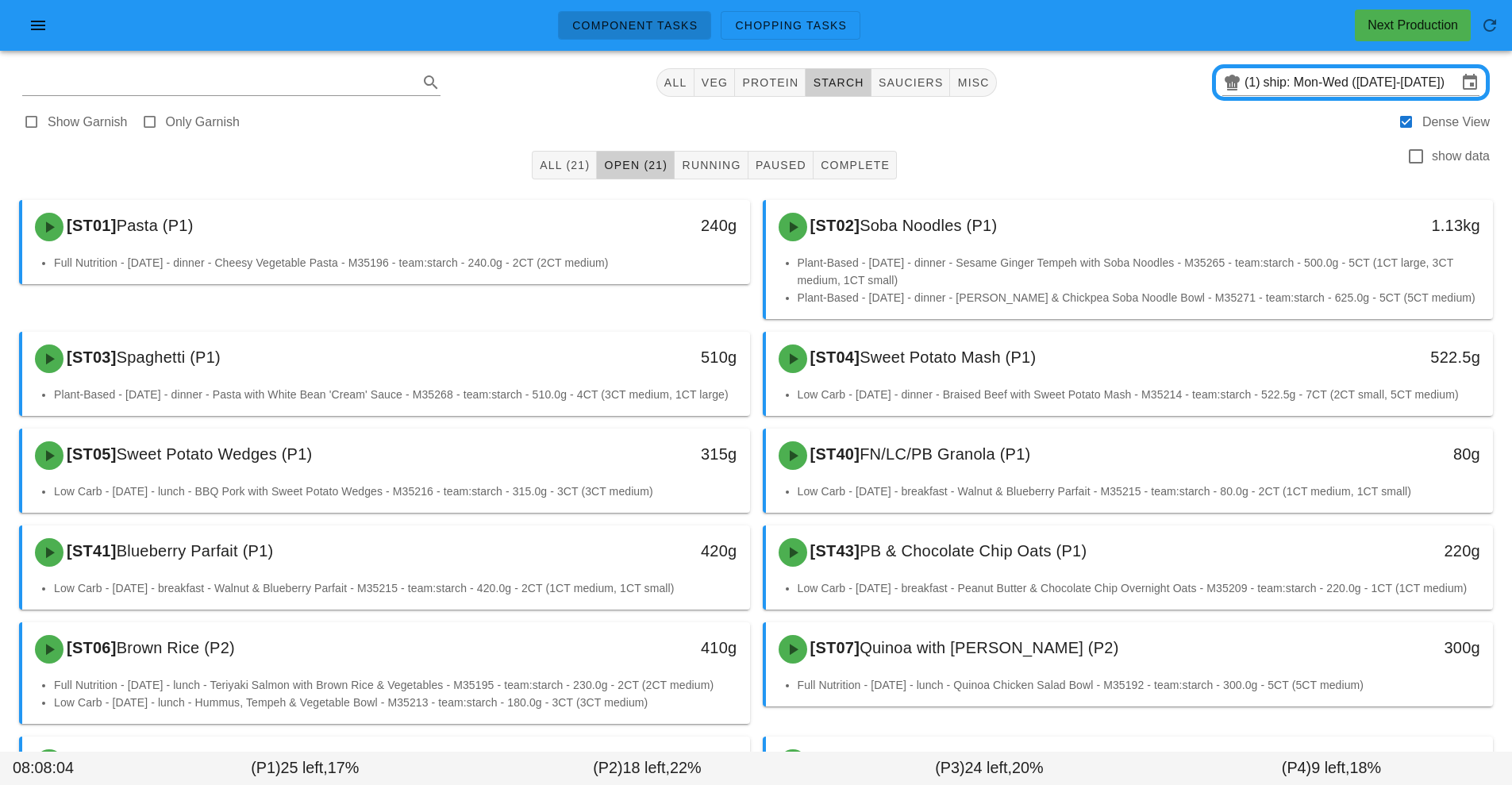
type input "team:starch"
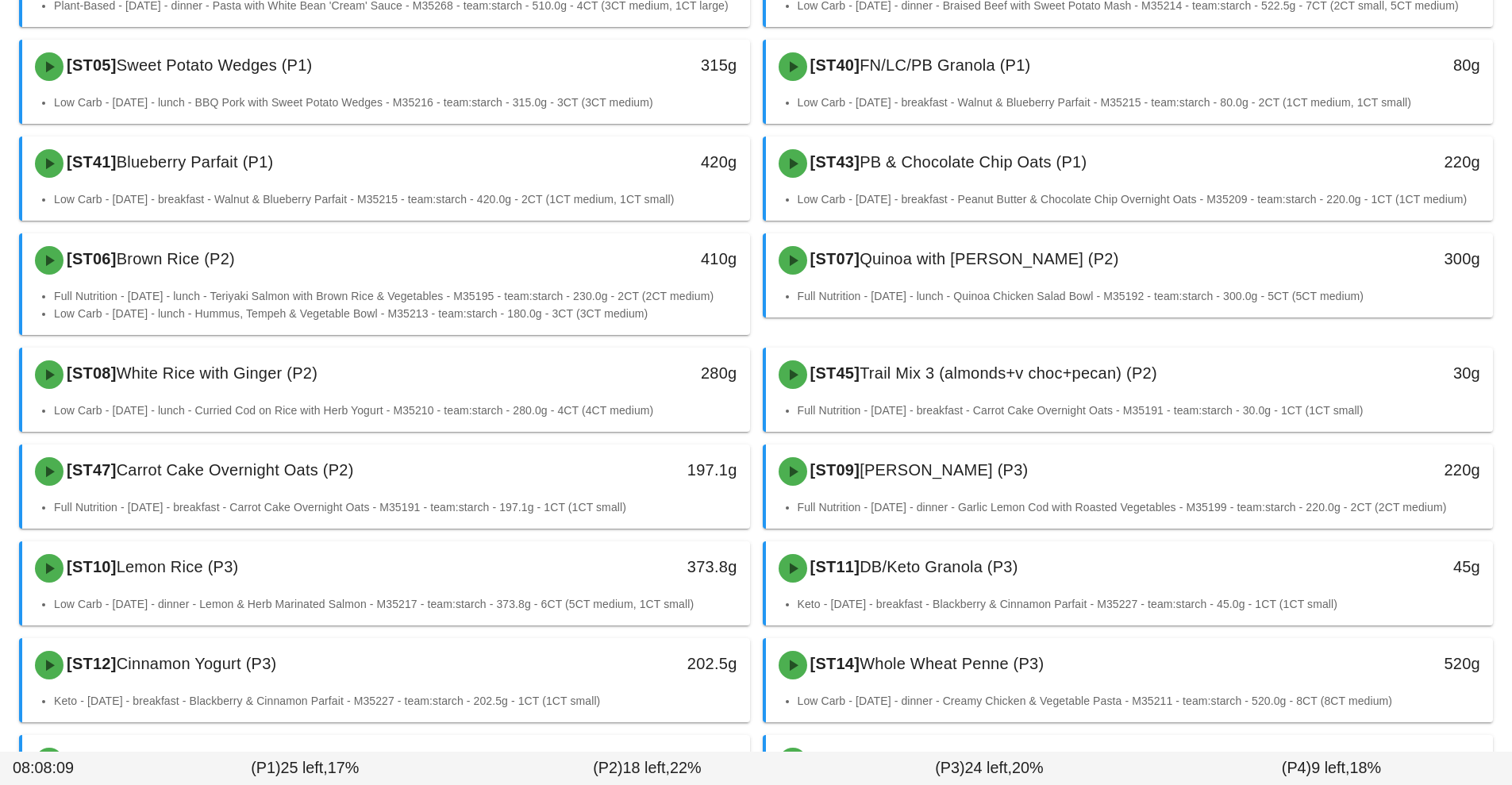
scroll to position [390, 0]
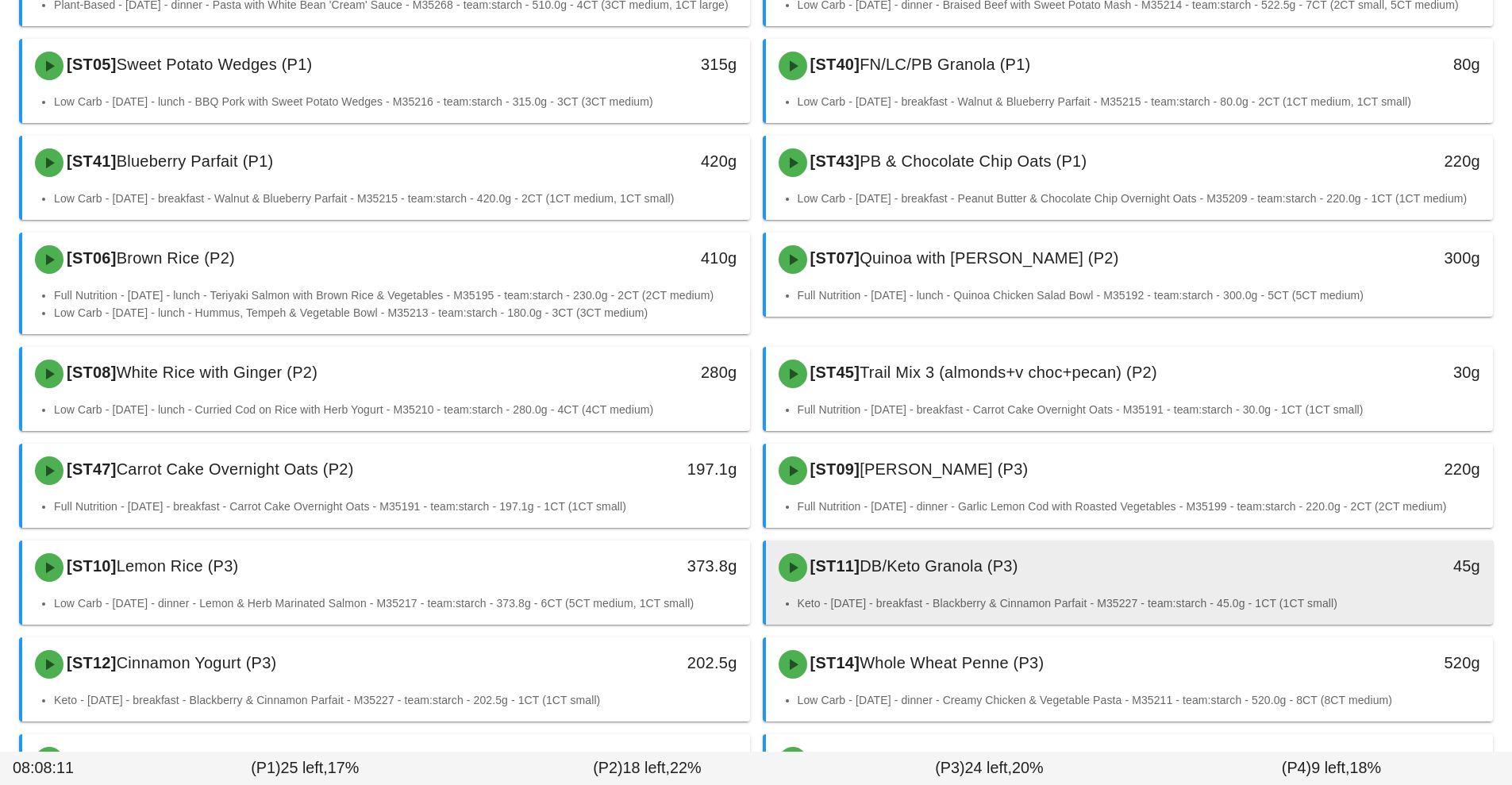
click at [1190, 585] on div "[ST11] DB/Keto Granola (P3)" at bounding box center [1039, 568] width 541 height 48
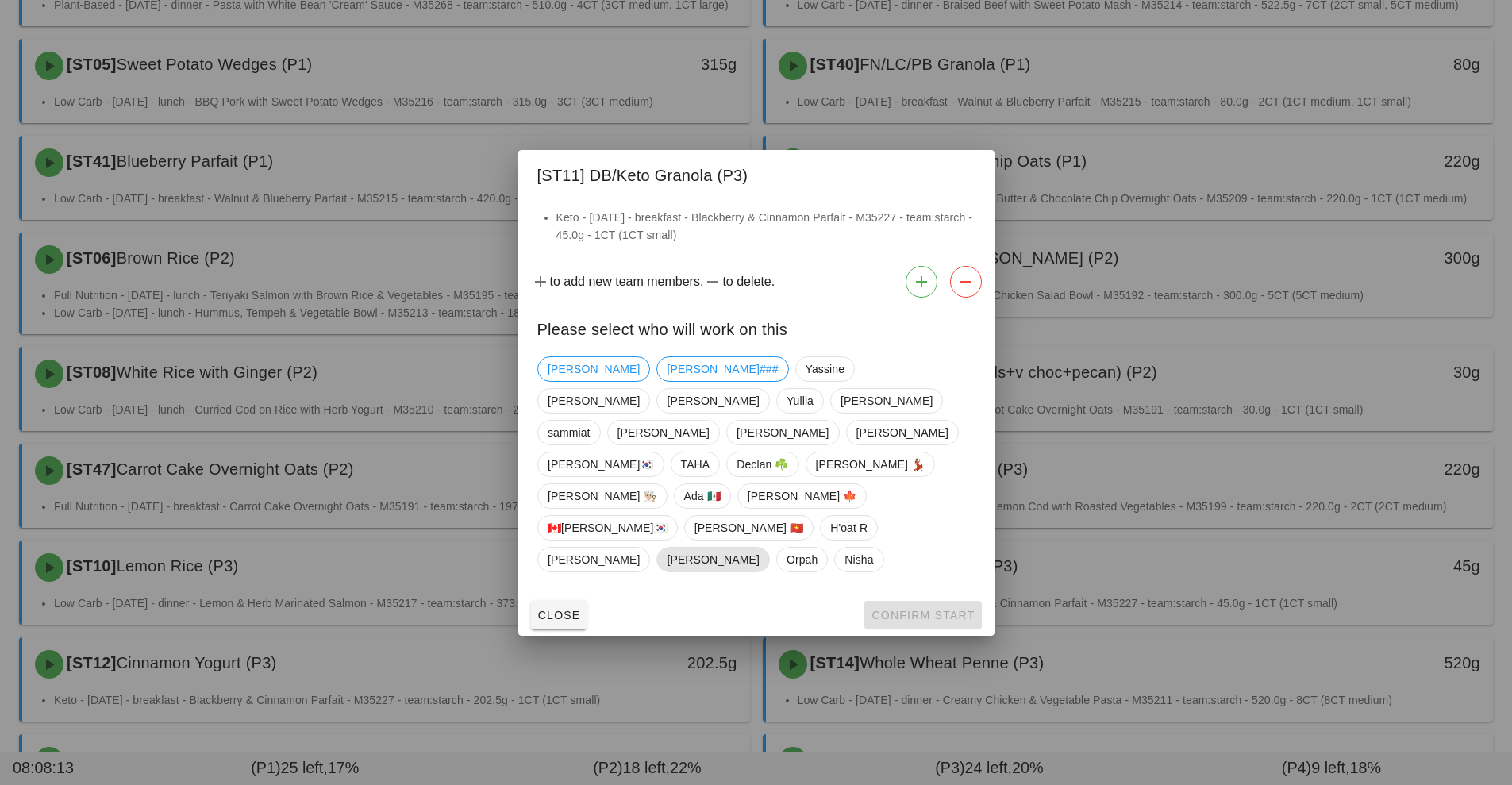
click at [759, 548] on span "[PERSON_NAME]" at bounding box center [713, 559] width 92 height 24
click at [915, 609] on span "Confirm Start" at bounding box center [923, 615] width 104 height 12
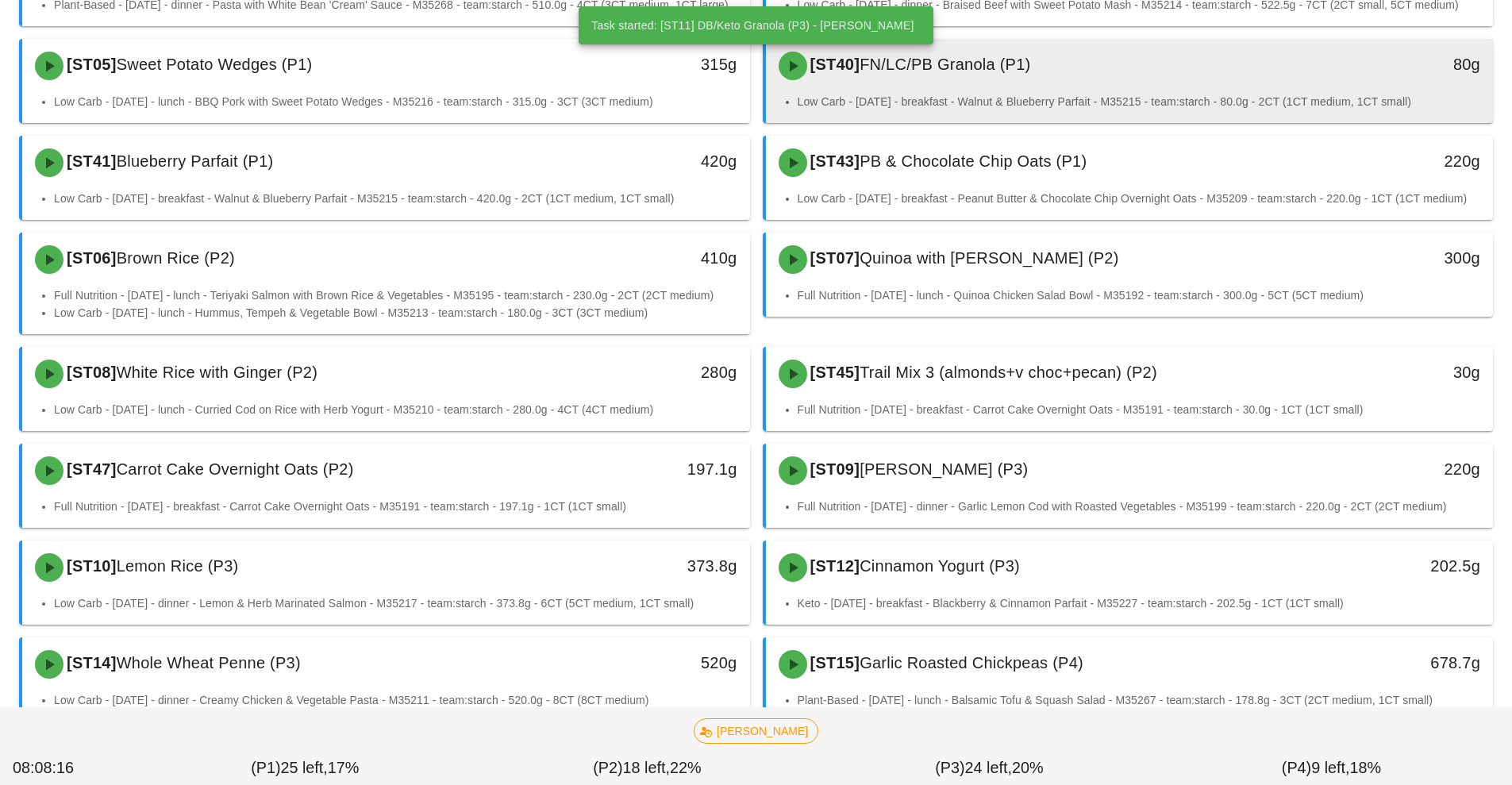
click at [1132, 82] on div "[ST40] FN/LC/PB Granola (P1)" at bounding box center [1039, 66] width 541 height 48
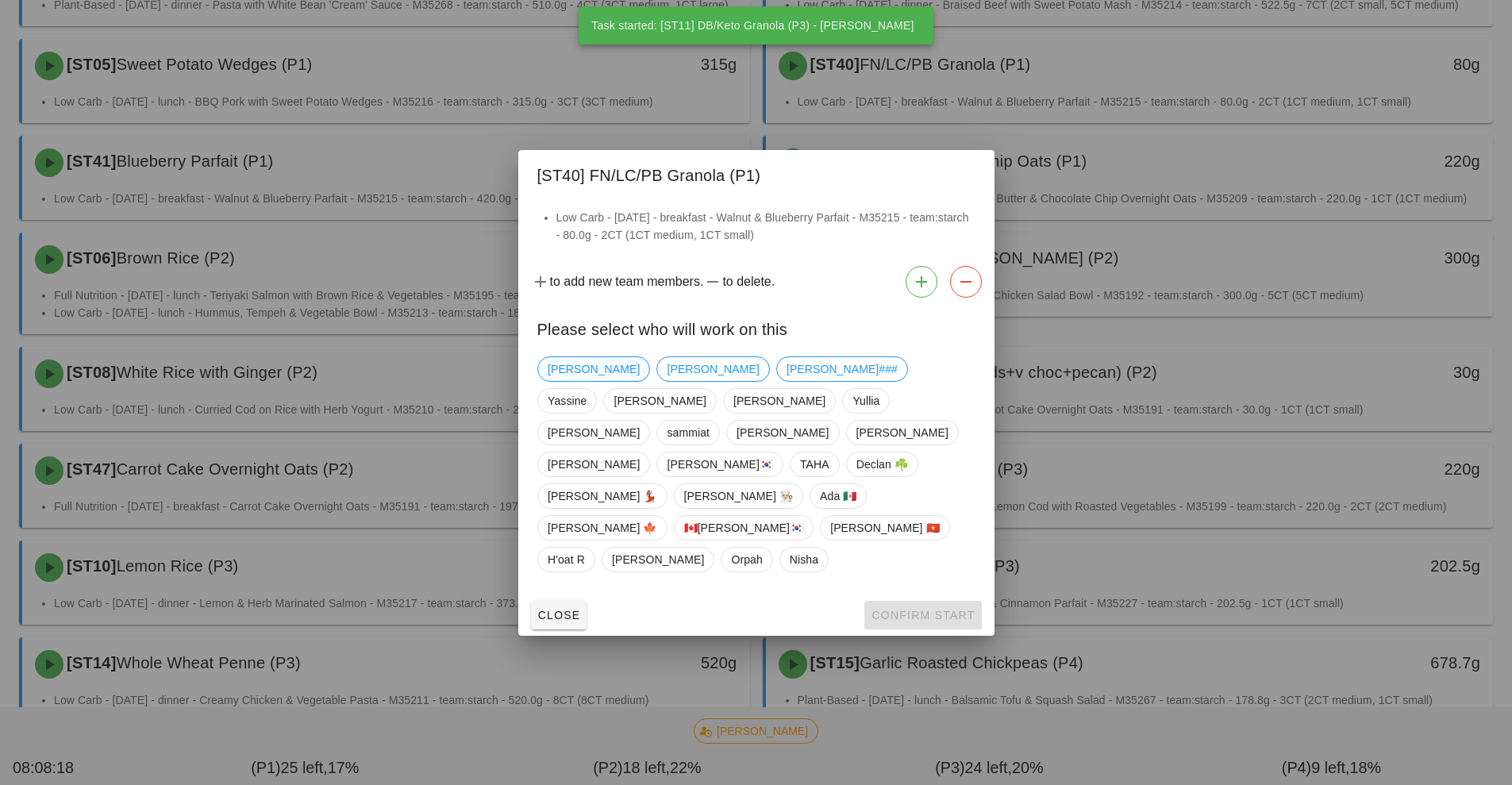
click at [579, 381] on span "[PERSON_NAME]" at bounding box center [593, 369] width 92 height 24
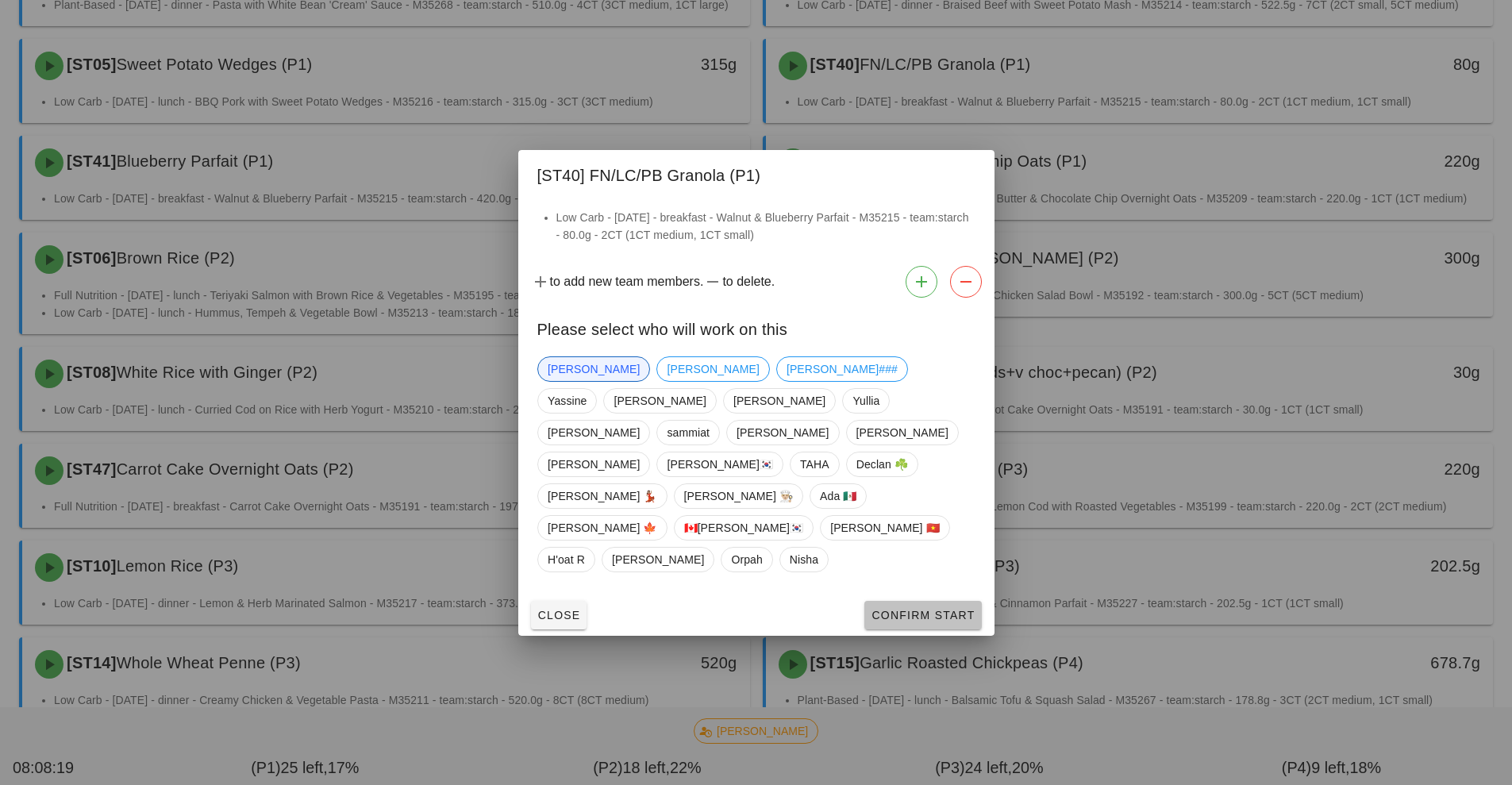
click at [919, 601] on button "Confirm Start" at bounding box center [923, 616] width 117 height 29
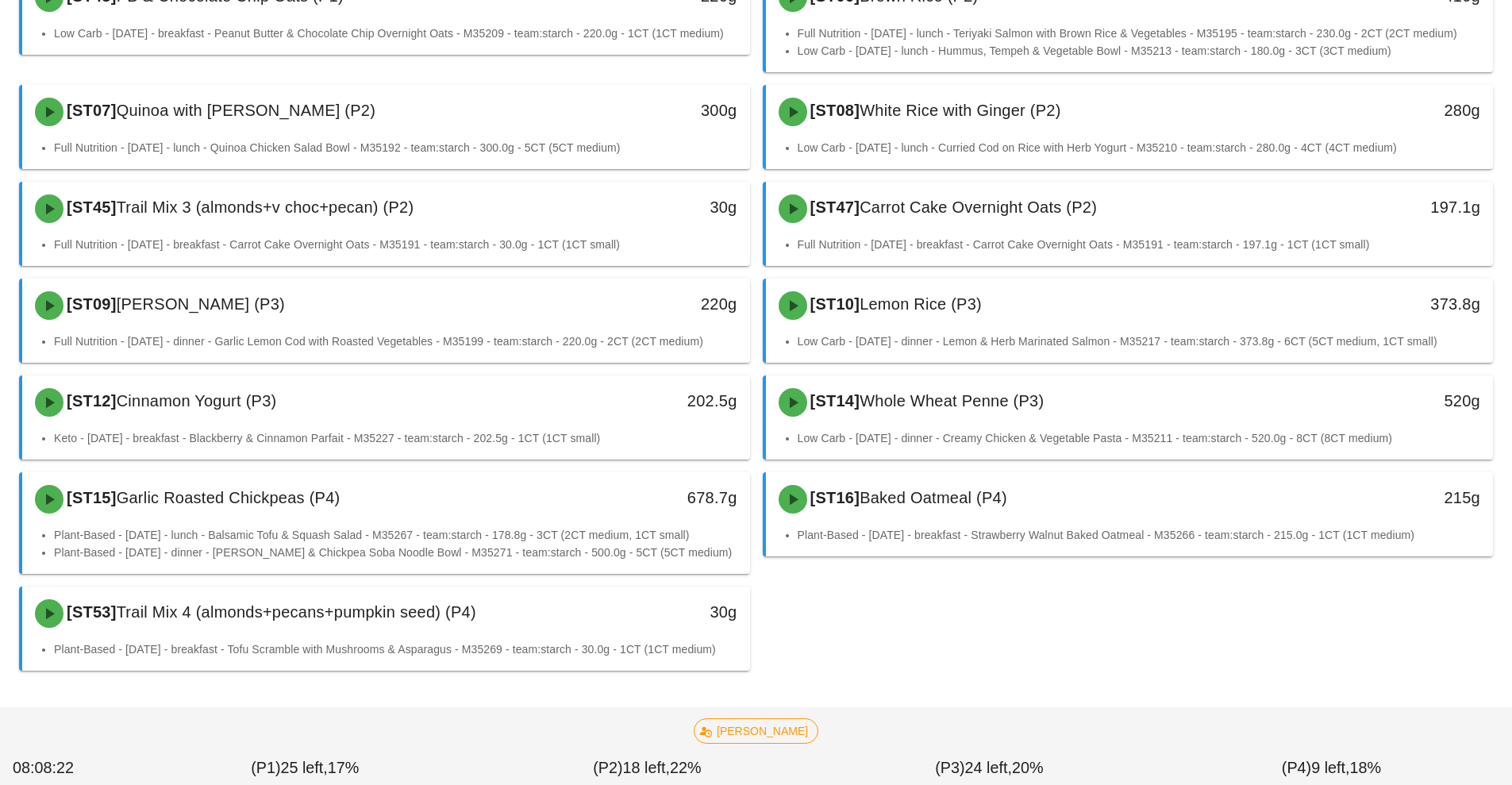
scroll to position [566, 0]
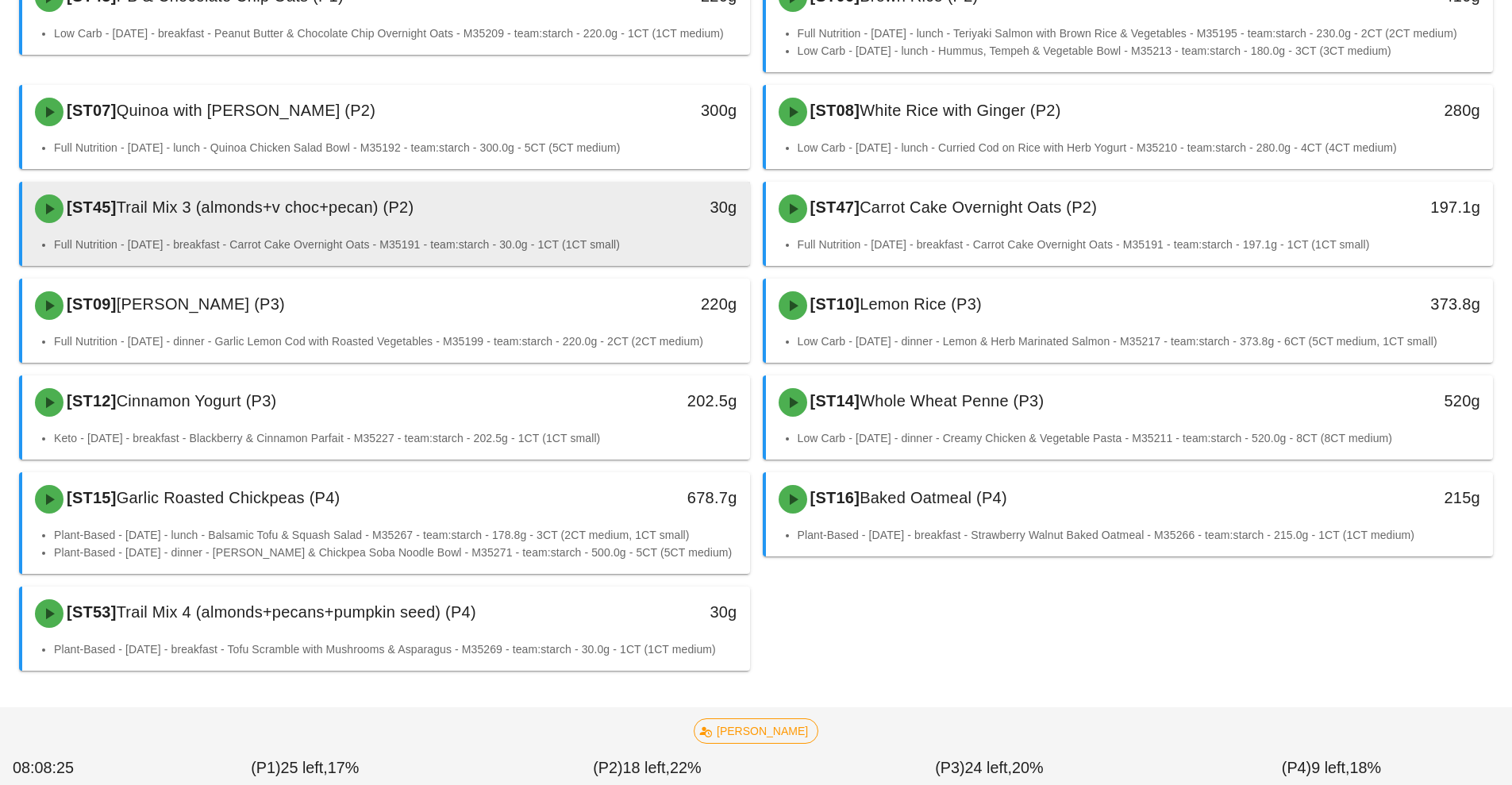
click at [559, 206] on div "[ST45] Trail Mix 3 (almonds+v choc+pecan) (P2)" at bounding box center [296, 209] width 541 height 48
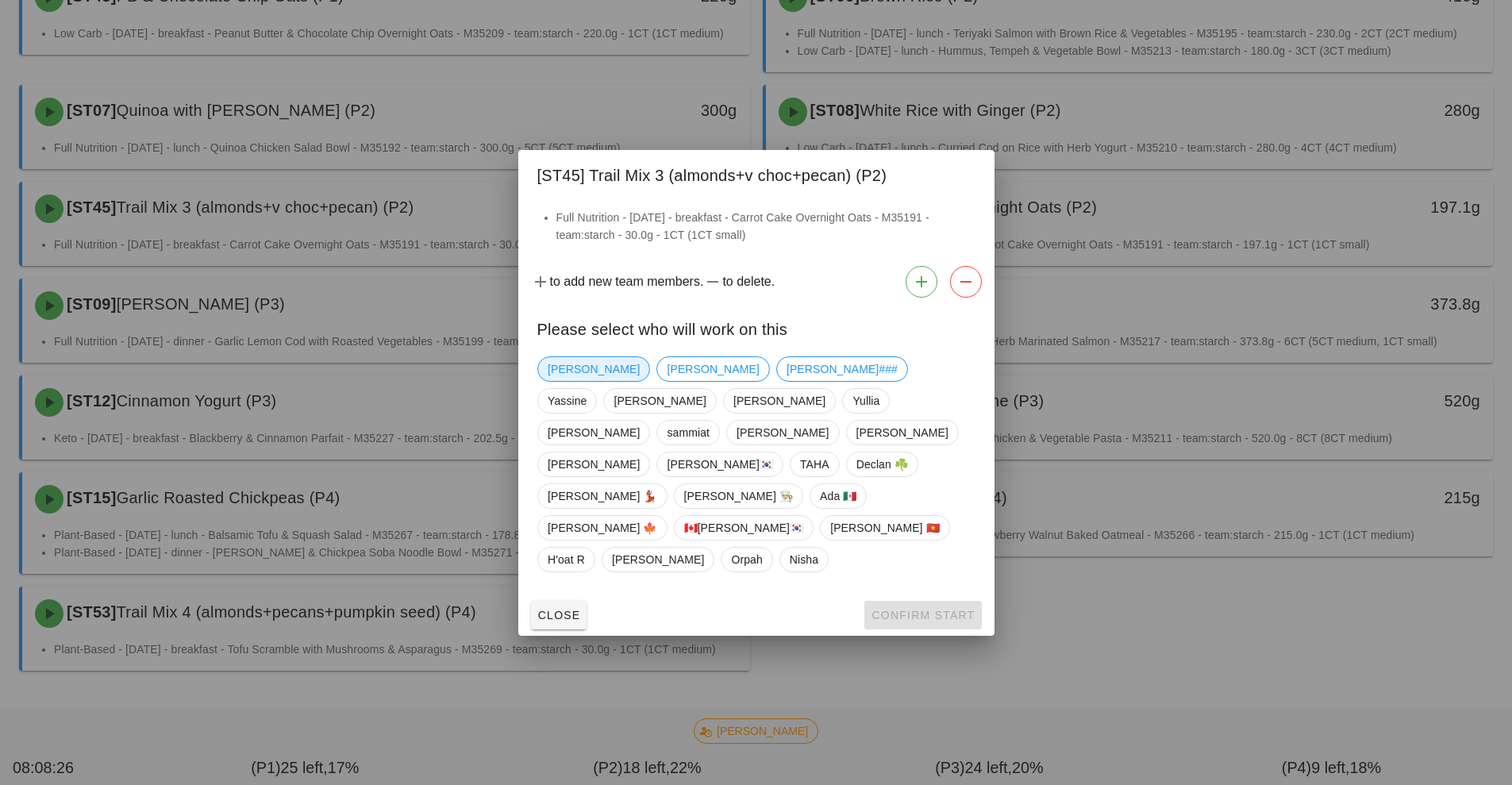
click at [583, 381] on span "[PERSON_NAME]" at bounding box center [593, 369] width 92 height 24
click at [917, 609] on span "Confirm Start" at bounding box center [923, 615] width 104 height 12
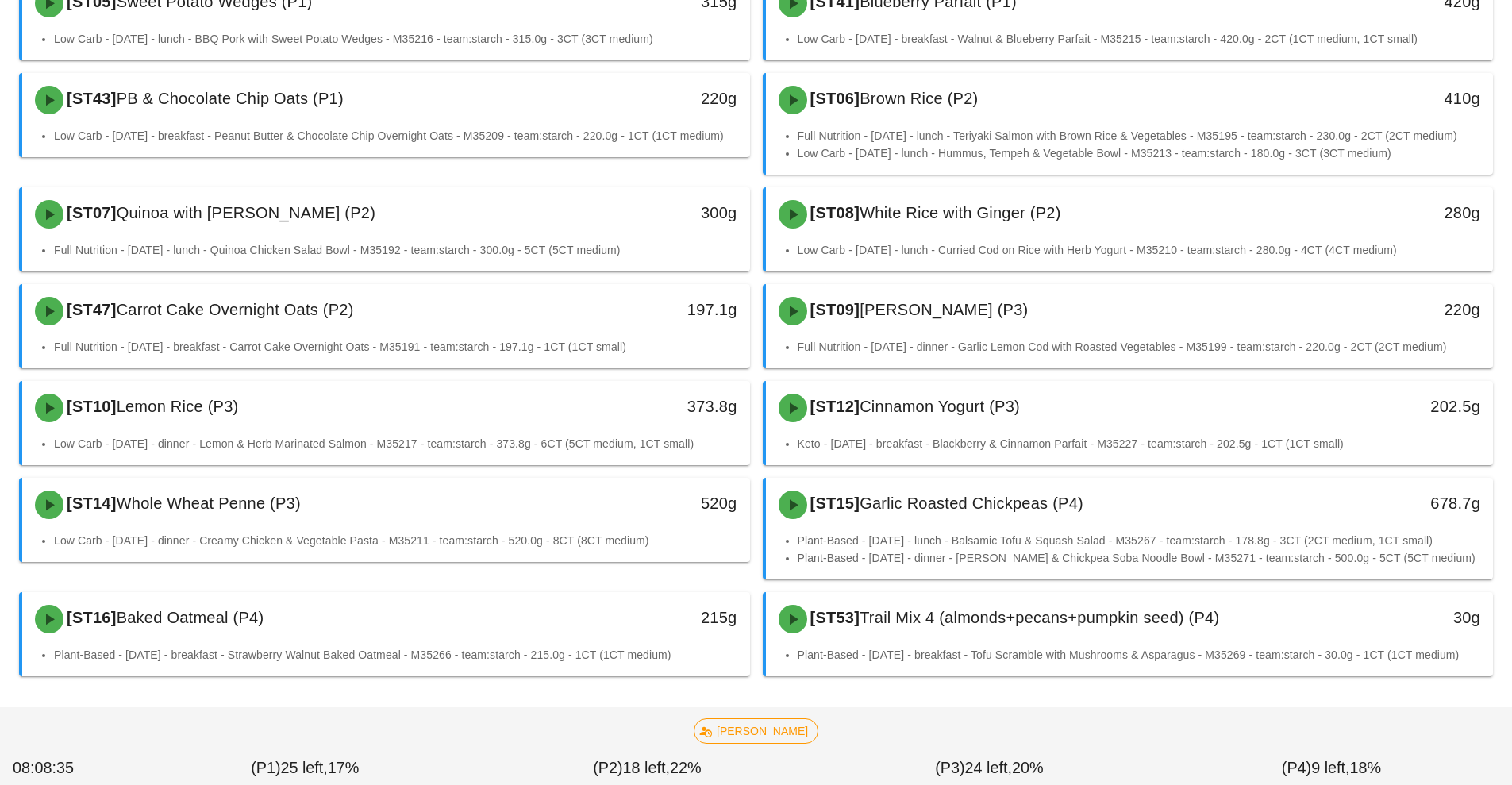
scroll to position [476, 0]
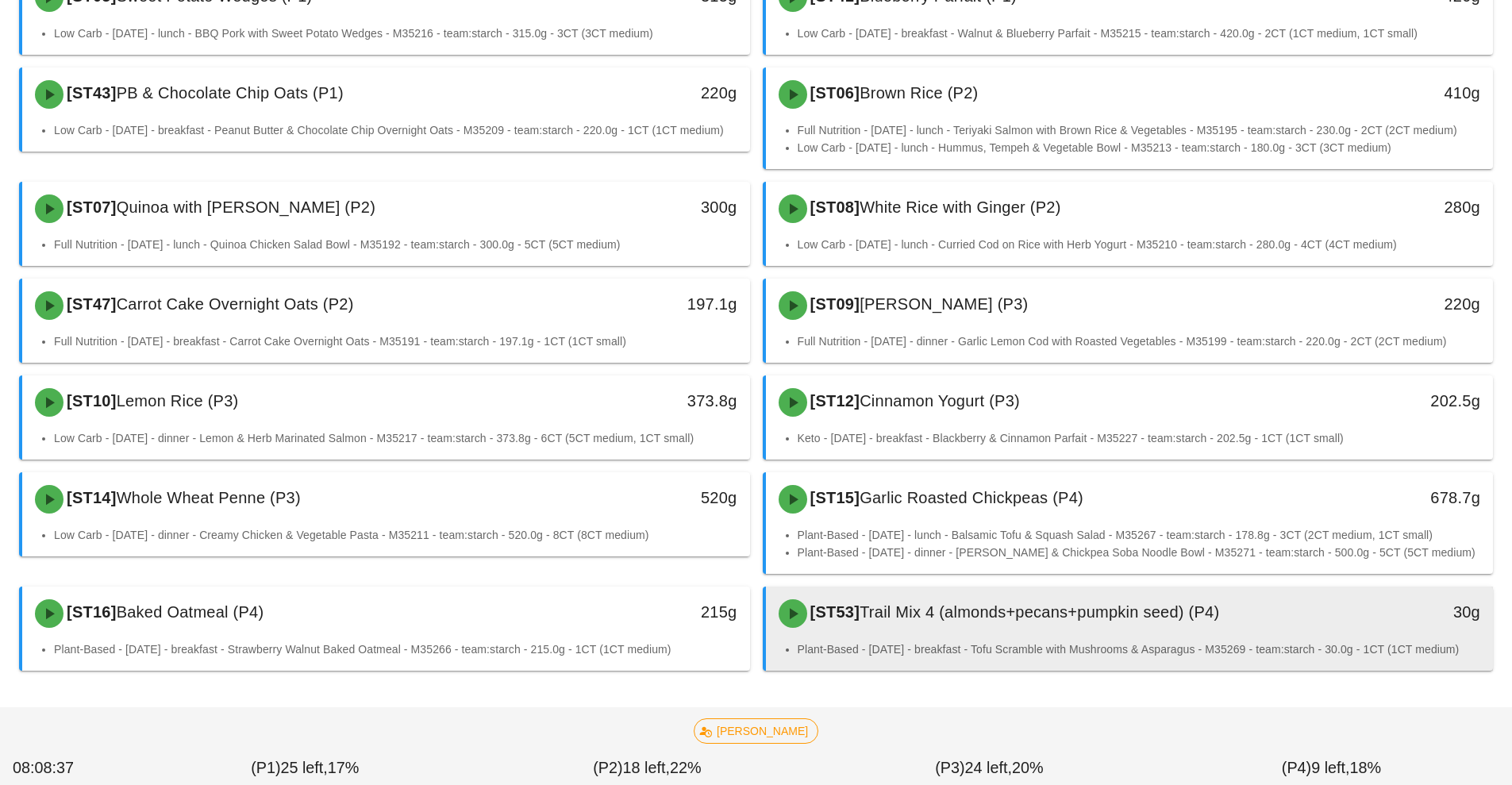
click at [1164, 616] on div "[ST53] Trail Mix 4 (almonds+pecans+pumpkin seed) (P4)" at bounding box center [1039, 614] width 541 height 48
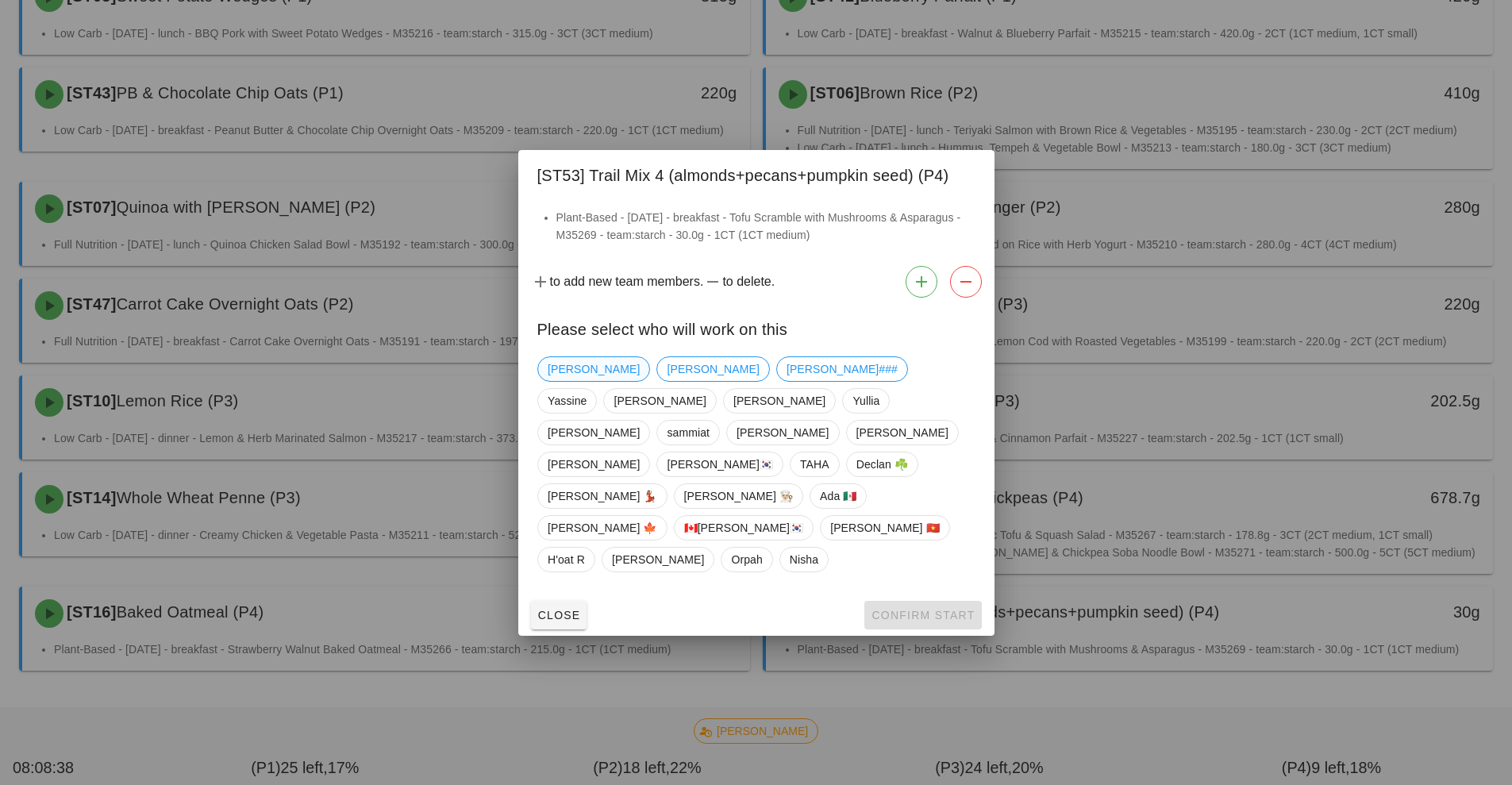
click at [579, 381] on span "[PERSON_NAME]" at bounding box center [593, 369] width 92 height 24
click at [919, 609] on span "Confirm Start" at bounding box center [923, 615] width 104 height 12
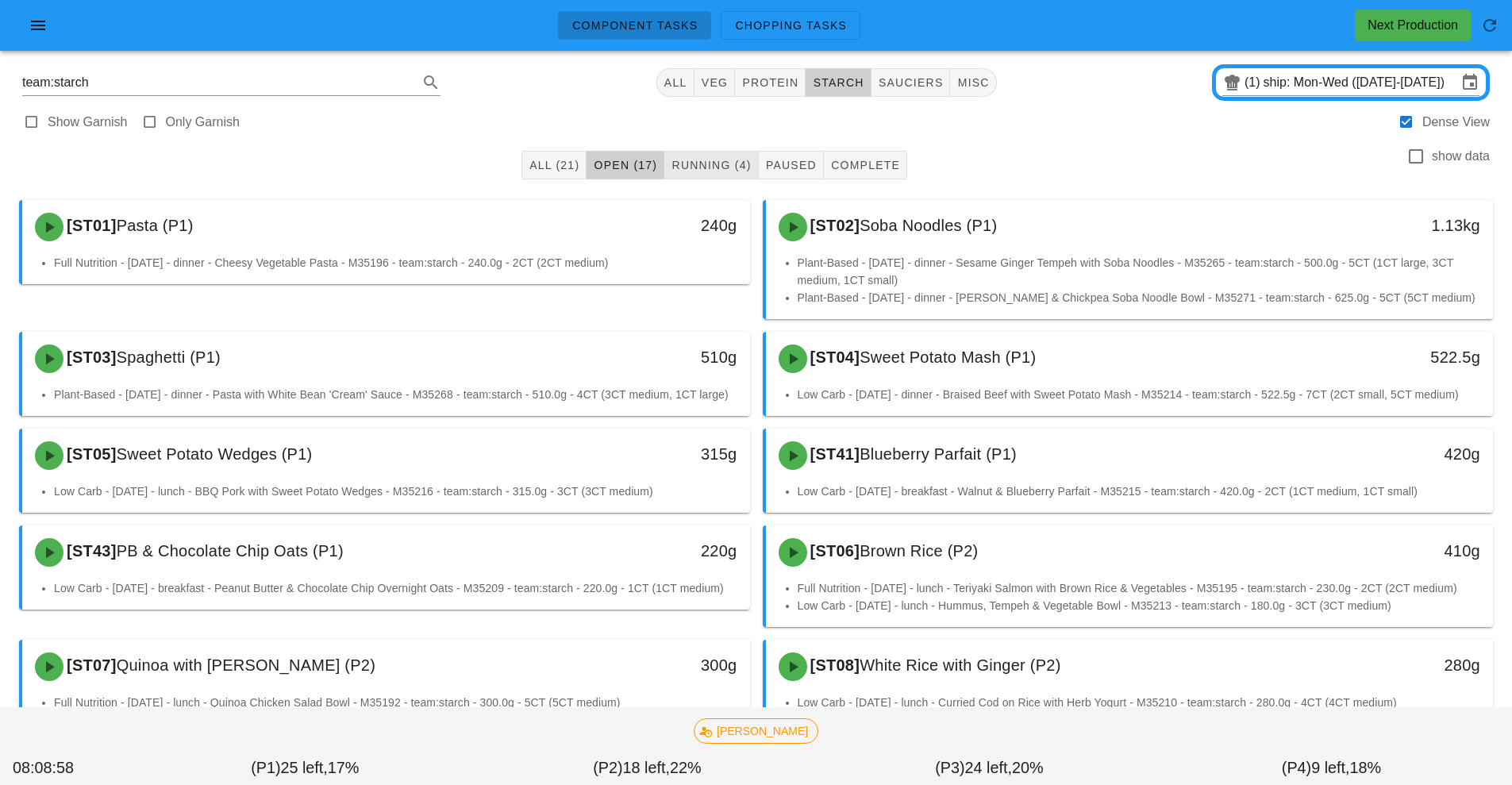
click at [707, 179] on button "Running (4)" at bounding box center [711, 166] width 94 height 29
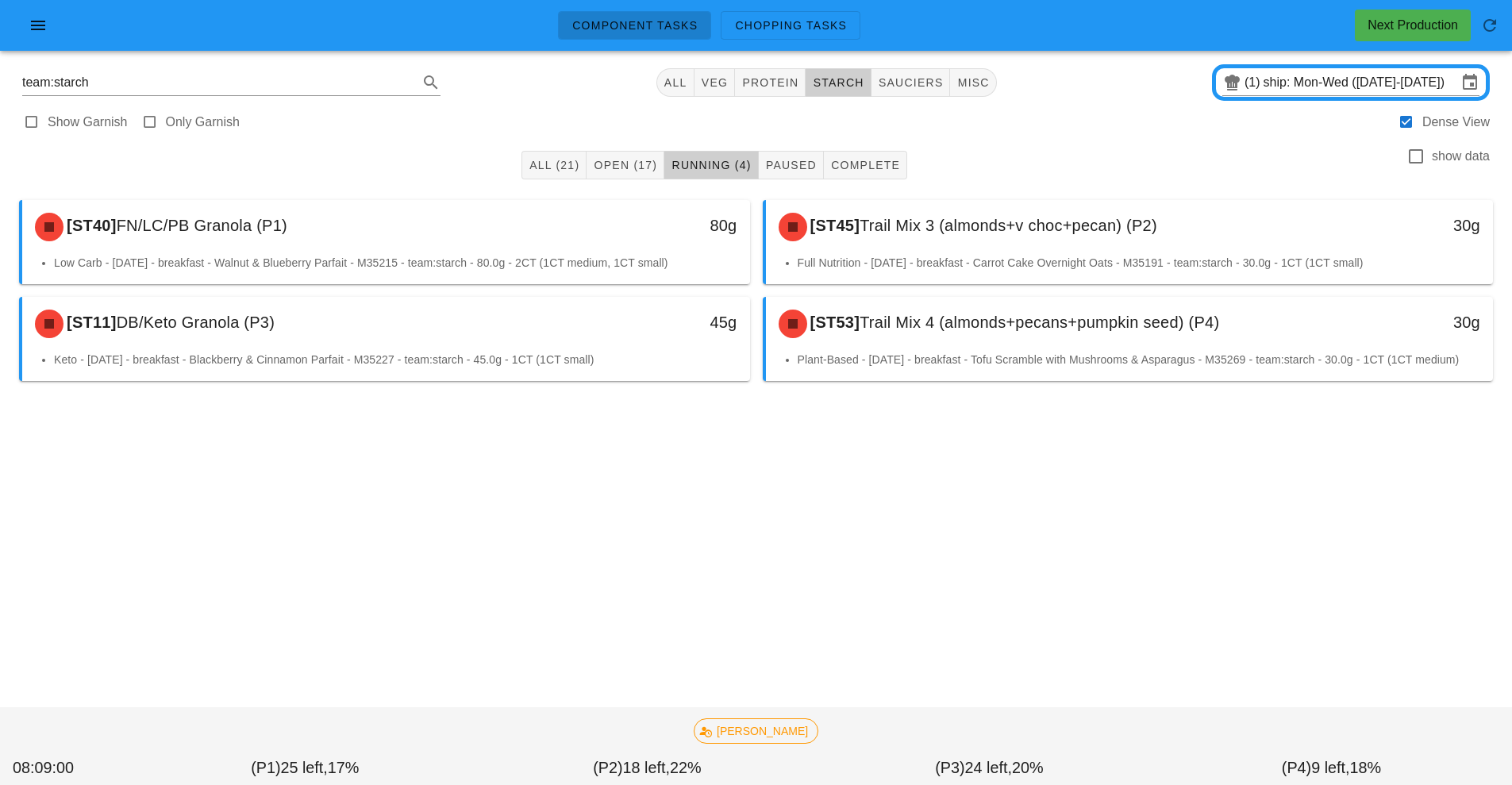
click at [434, 367] on li "Keto - [DATE] - breakfast - Blackberry & Cinnamon Parfait - M35227 - team:starc…" at bounding box center [395, 360] width 683 height 17
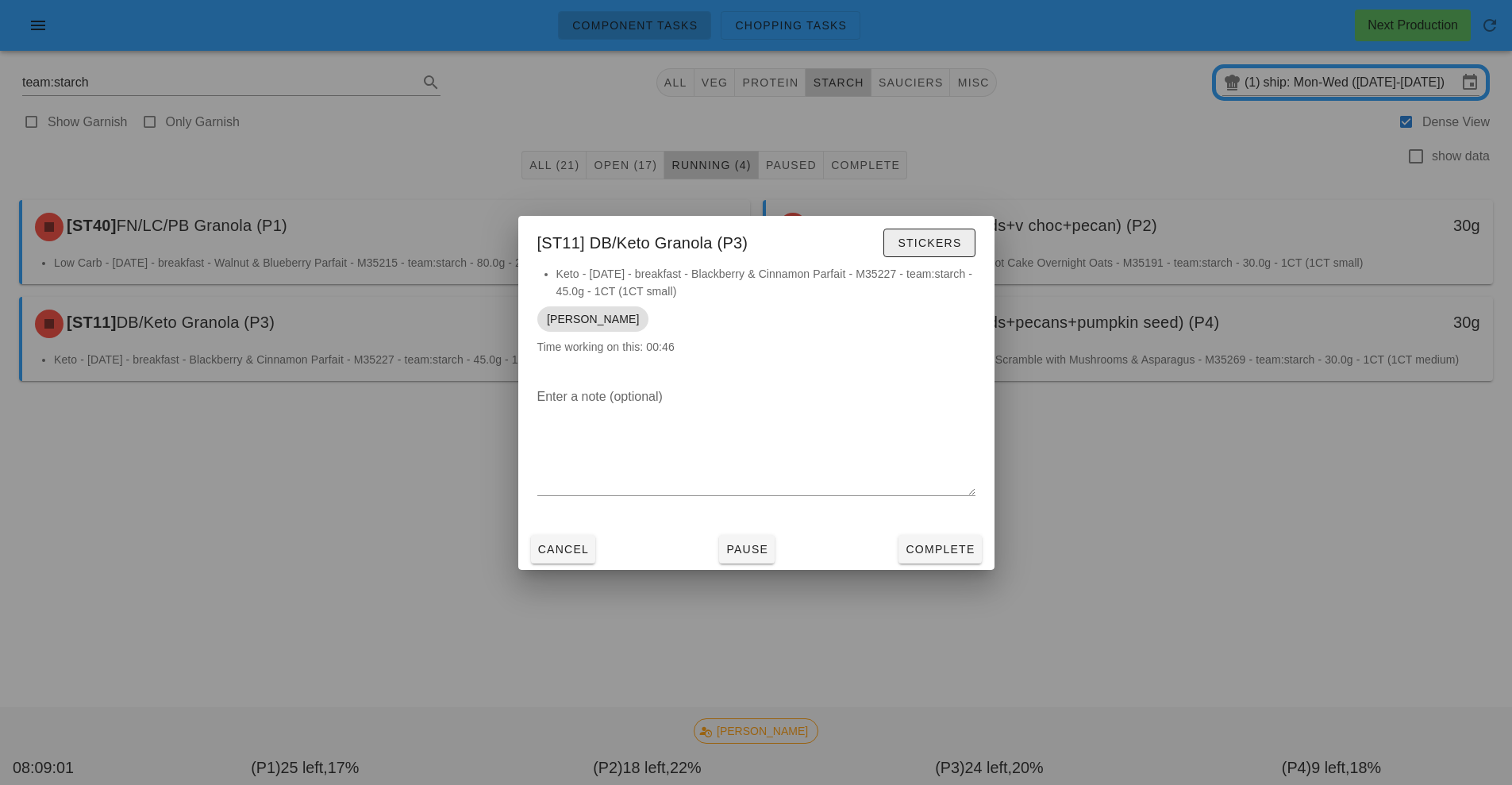
click at [933, 253] on button "Stickers" at bounding box center [928, 243] width 91 height 29
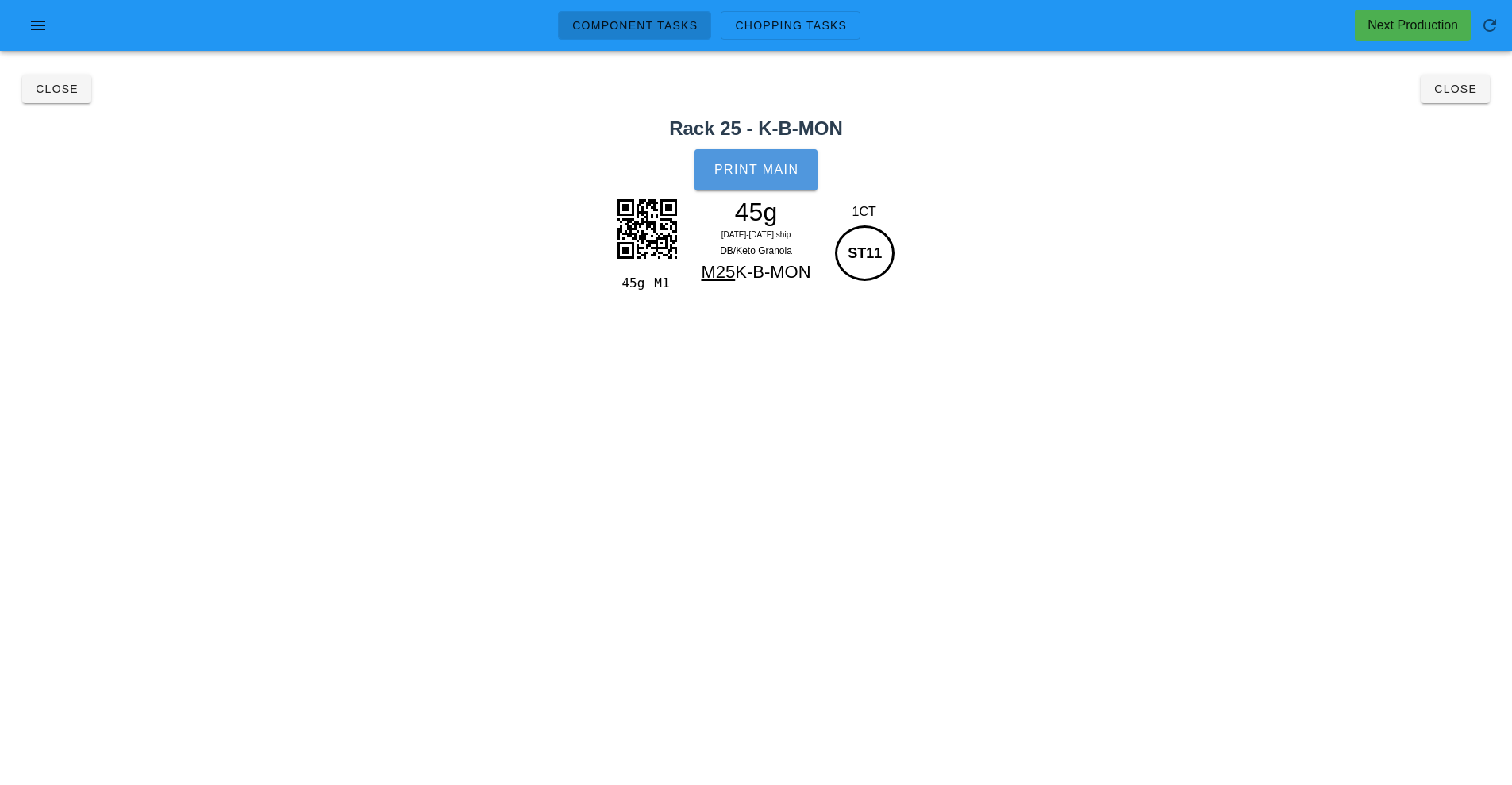
click at [771, 174] on span "Print Main" at bounding box center [757, 169] width 86 height 14
click at [58, 95] on span "Close" at bounding box center [57, 88] width 44 height 12
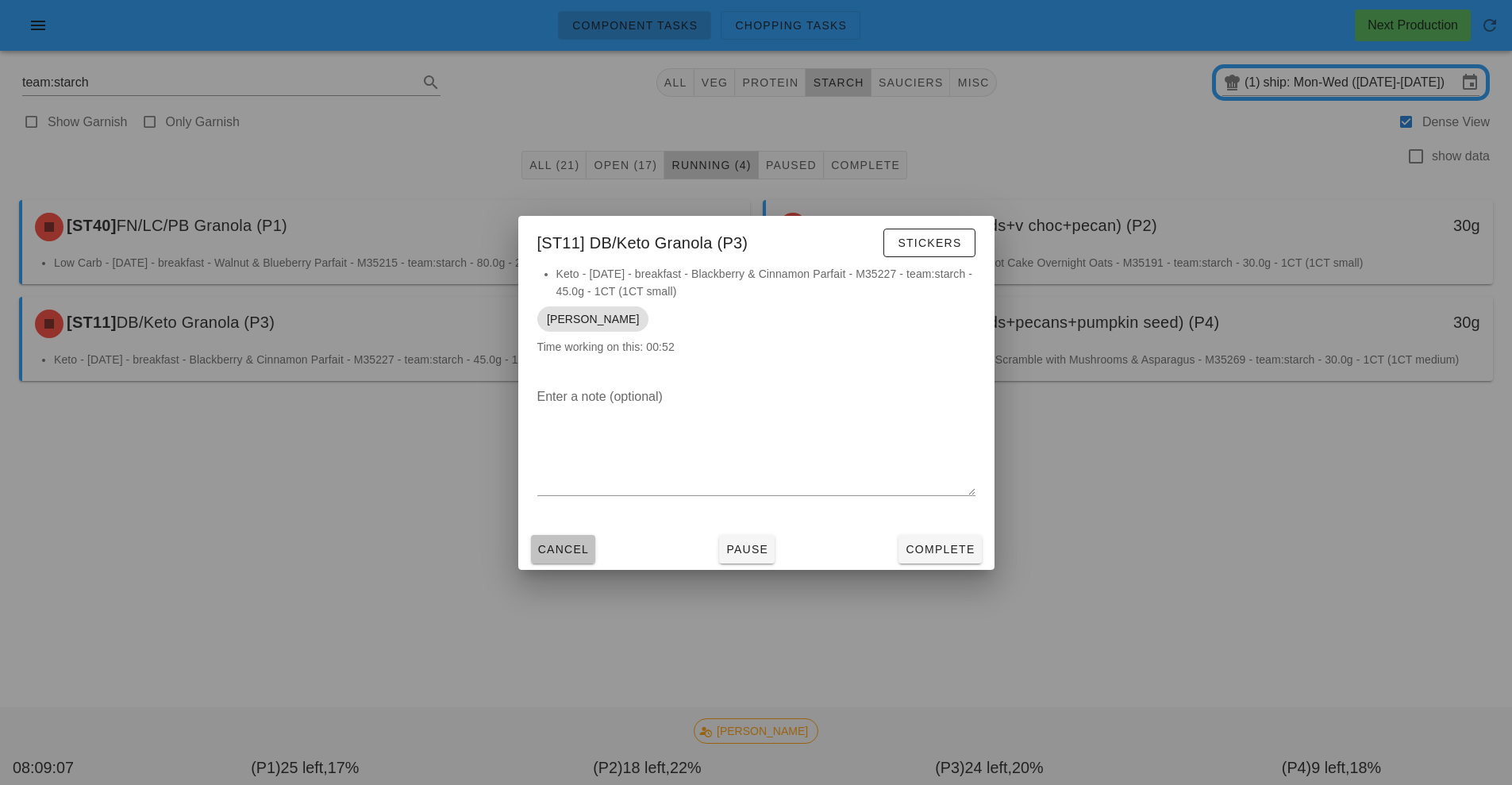
click at [564, 543] on span "Cancel" at bounding box center [564, 549] width 53 height 12
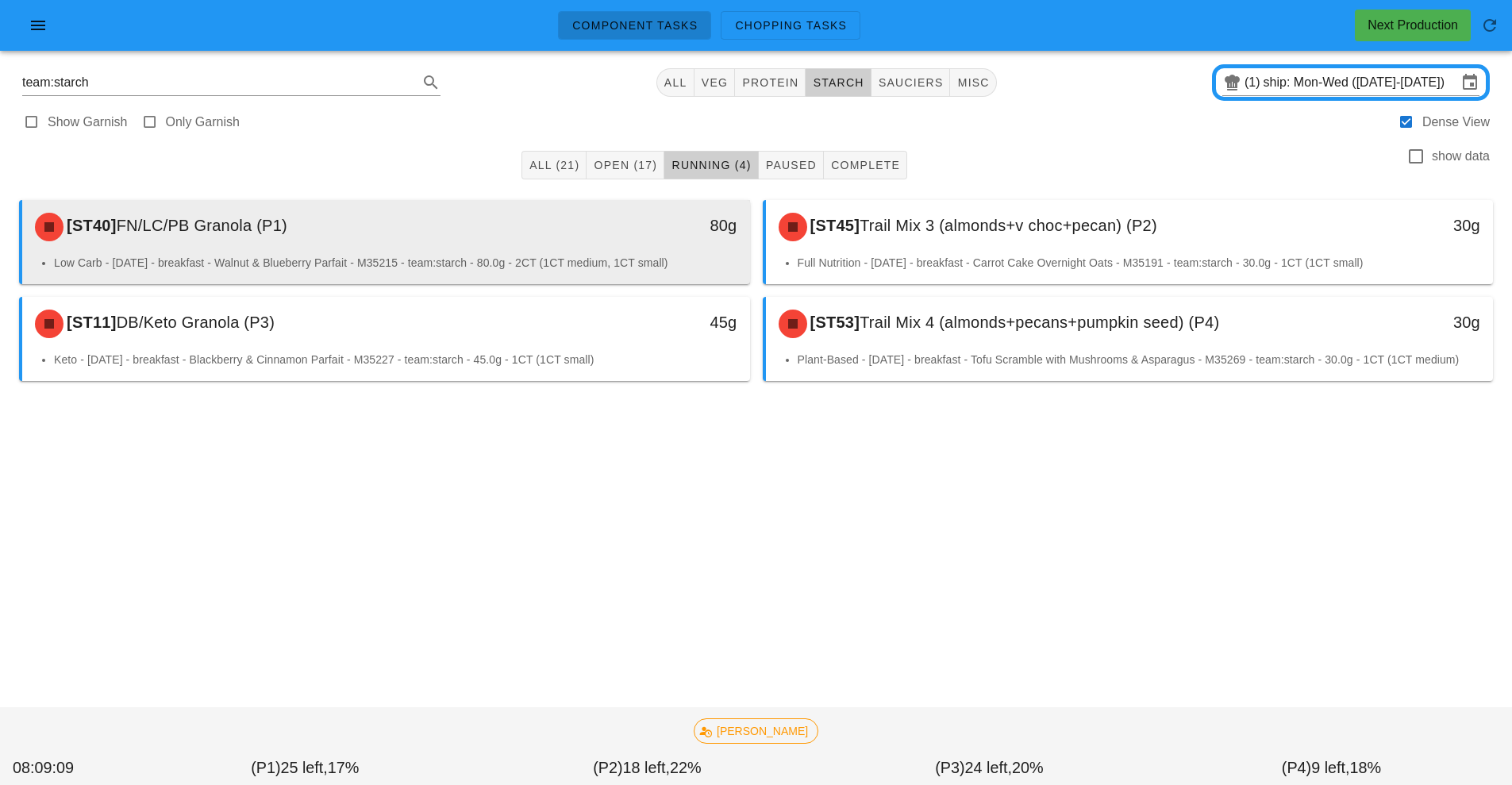
click at [431, 247] on div "[ST40] FN/LC/PB Granola (P1)" at bounding box center [296, 227] width 541 height 48
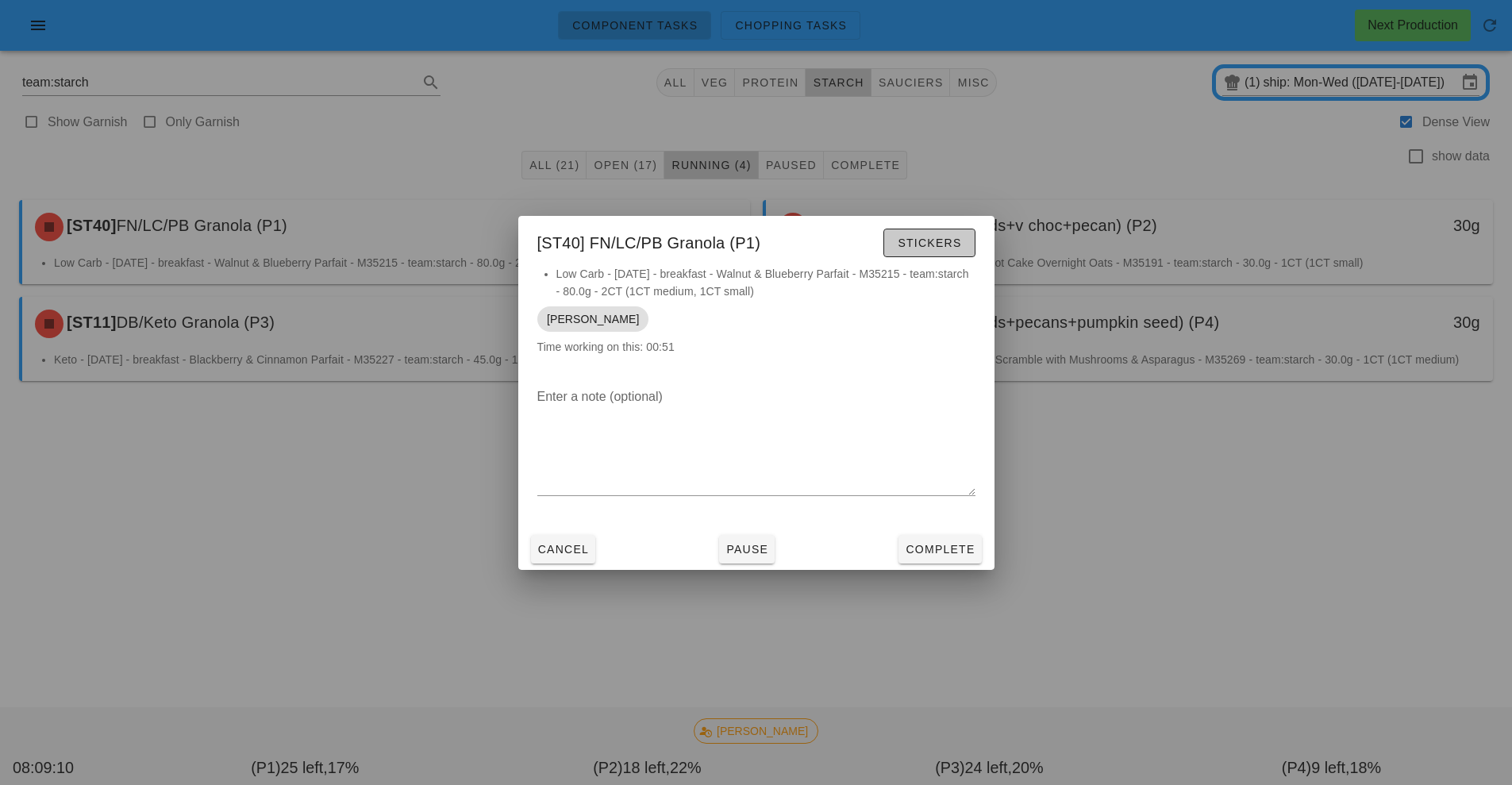
click at [941, 247] on span "Stickers" at bounding box center [928, 242] width 64 height 12
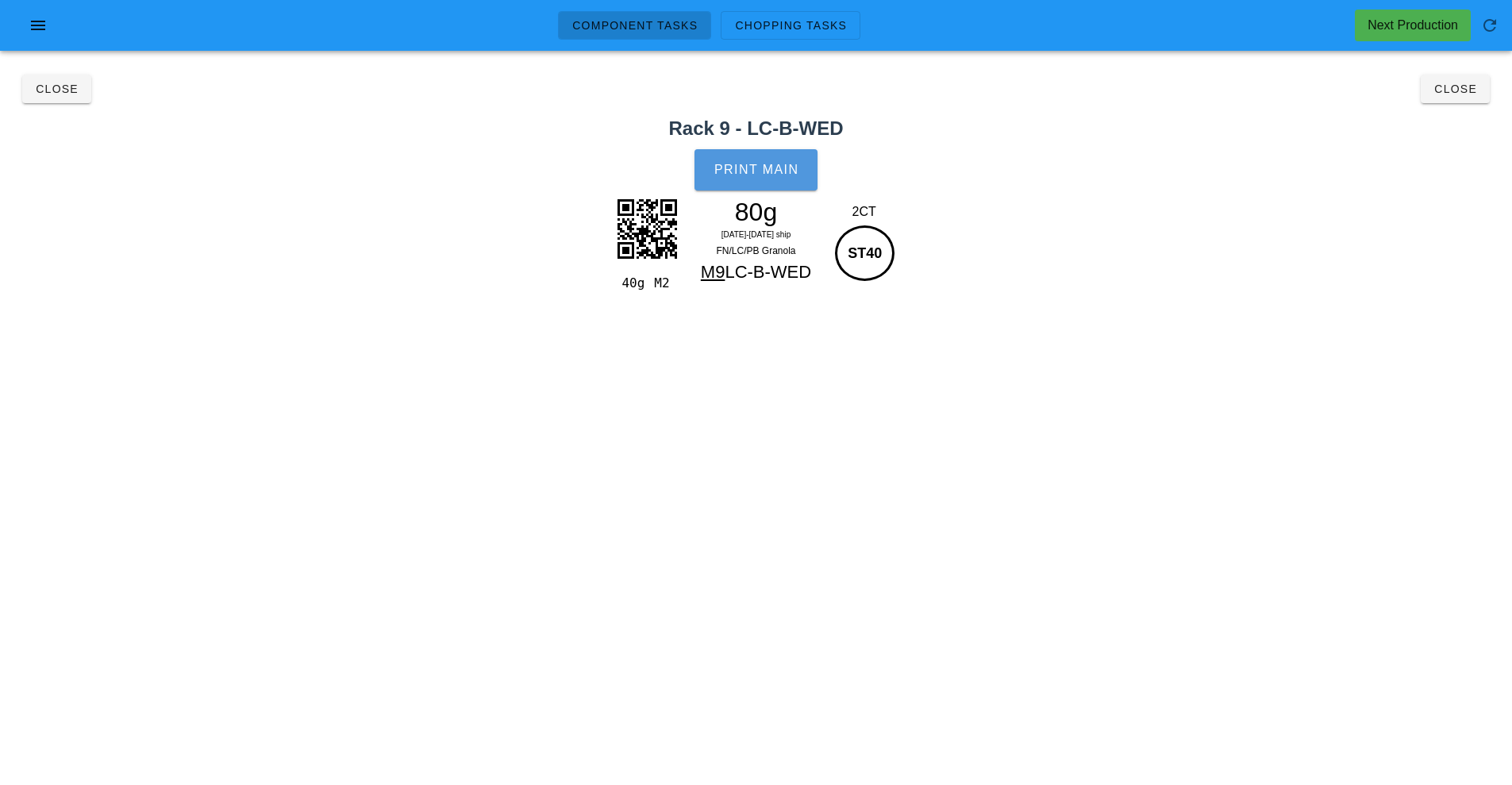
click at [765, 163] on span "Print Main" at bounding box center [757, 169] width 86 height 14
click at [53, 95] on span "Close" at bounding box center [57, 88] width 44 height 12
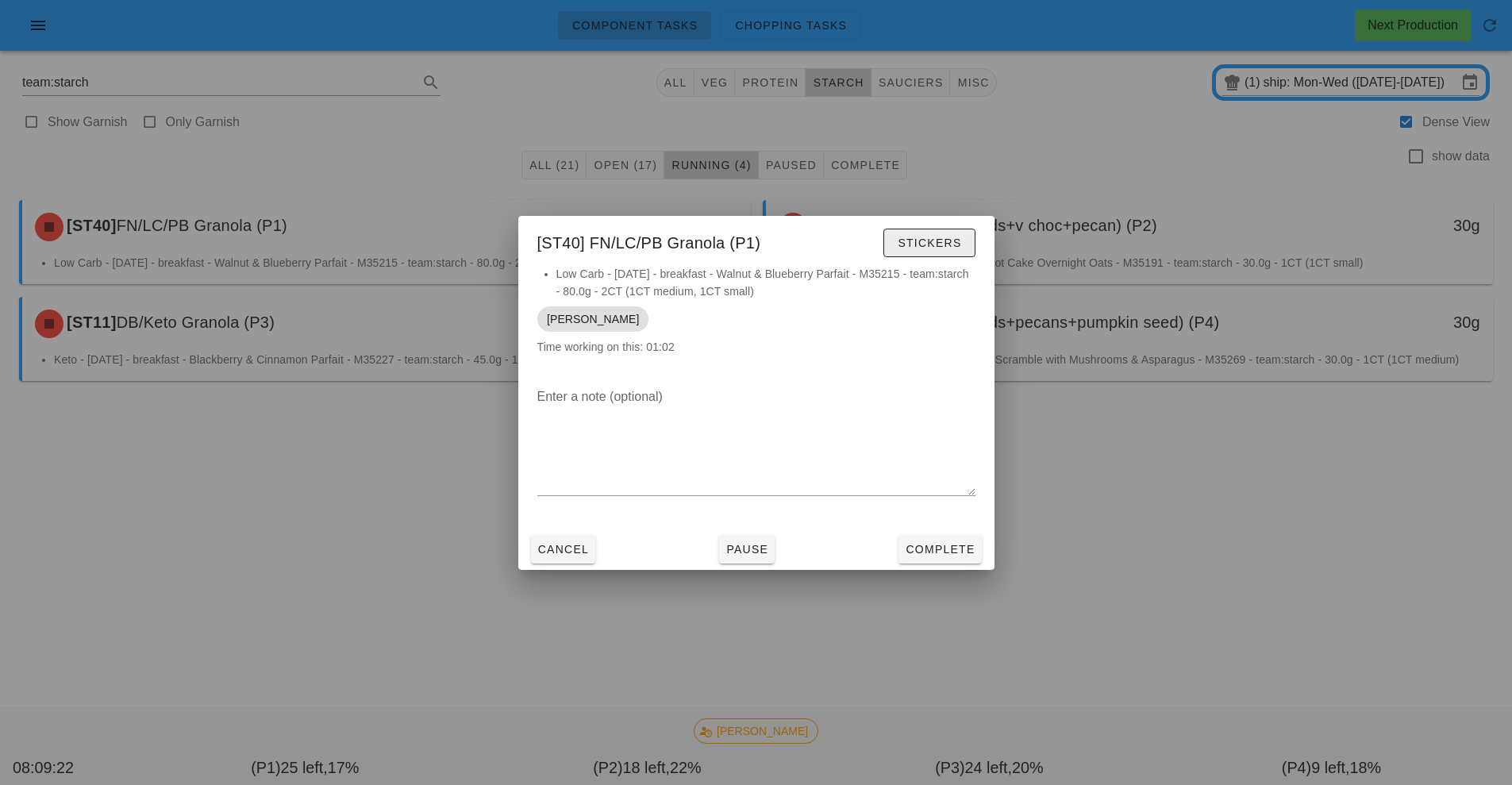
click at [947, 249] on span "Stickers" at bounding box center [928, 242] width 64 height 12
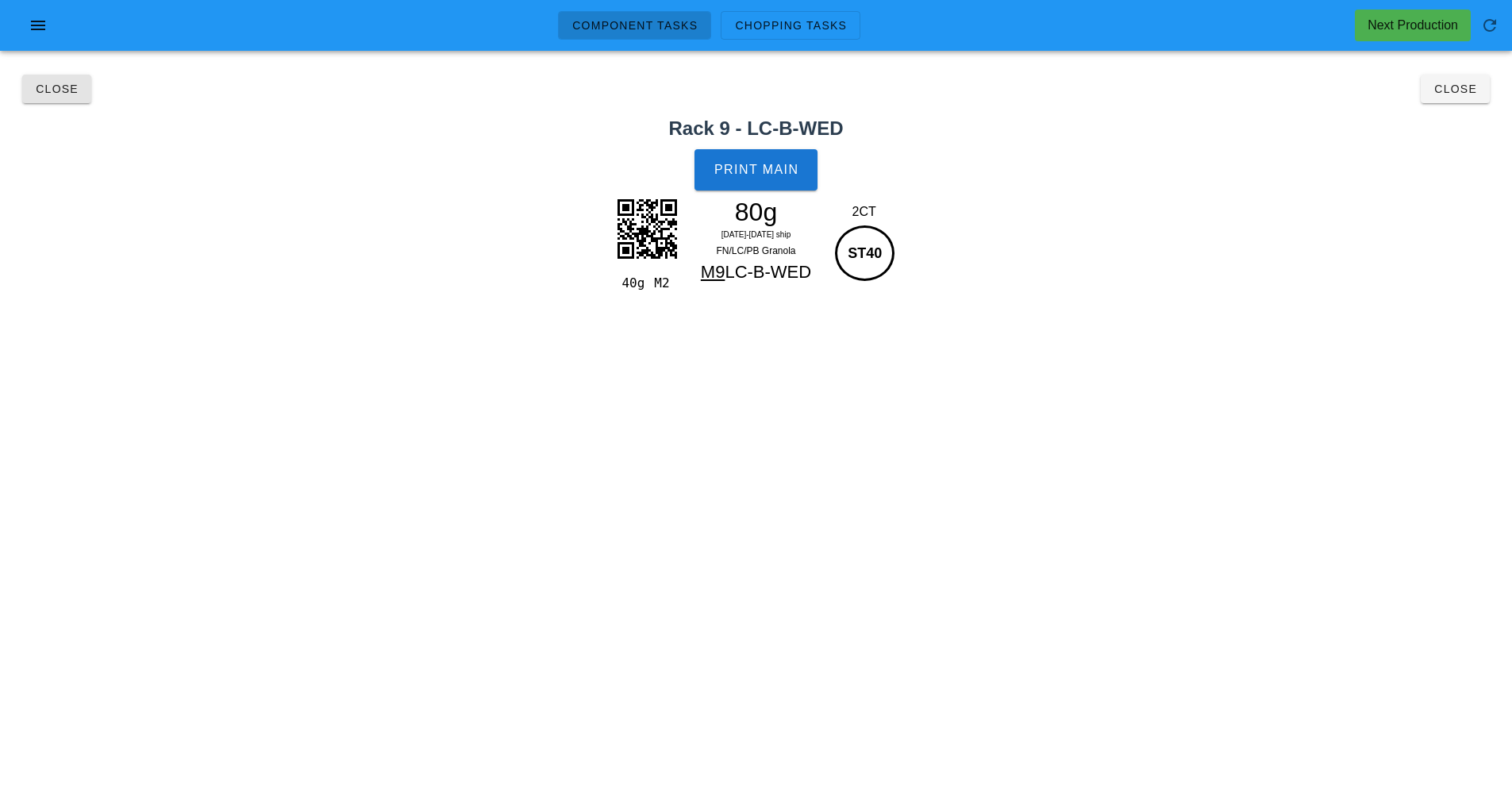
click at [52, 78] on button "Close" at bounding box center [56, 89] width 69 height 29
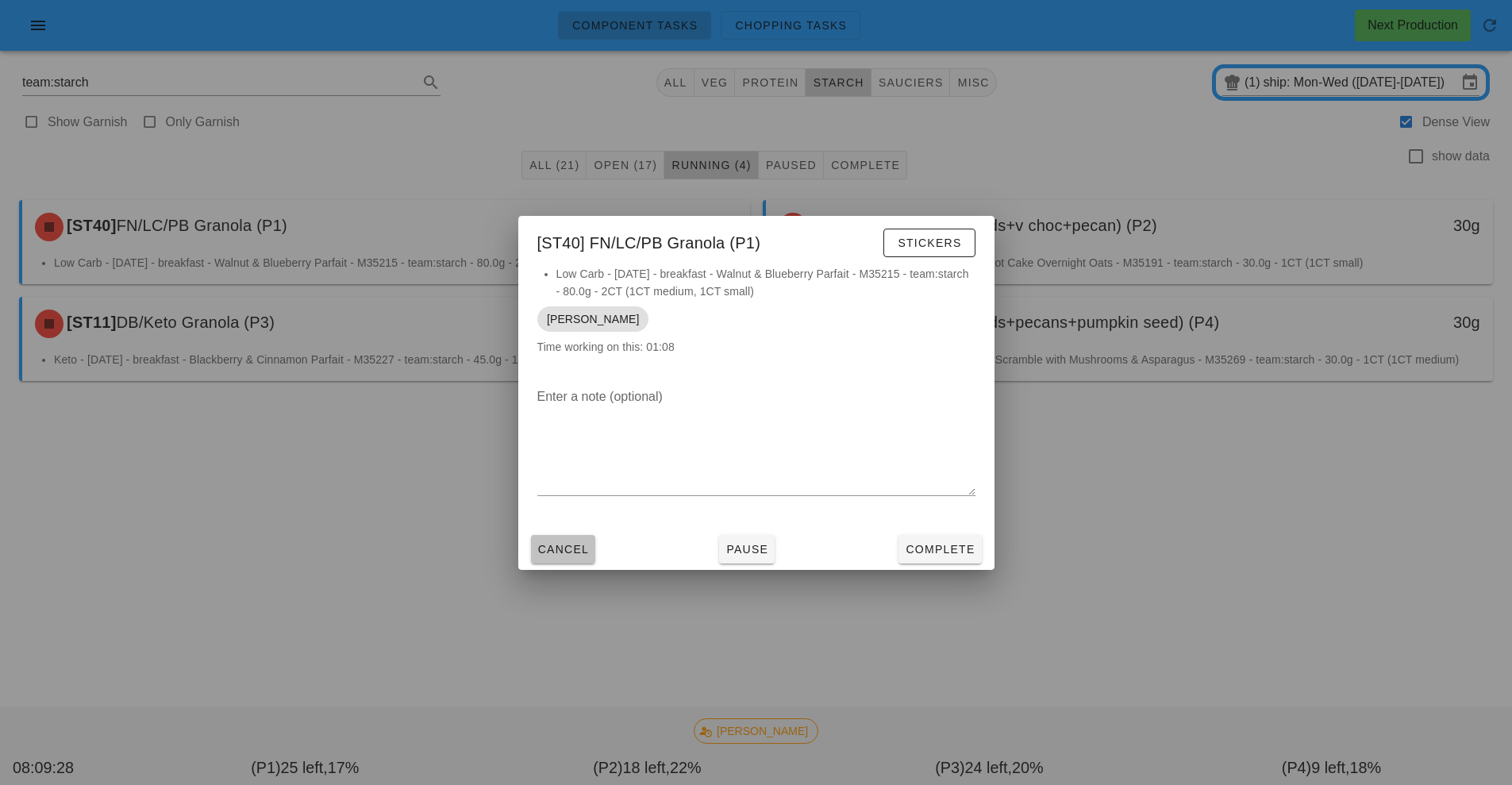
click at [554, 561] on button "Cancel" at bounding box center [564, 550] width 65 height 29
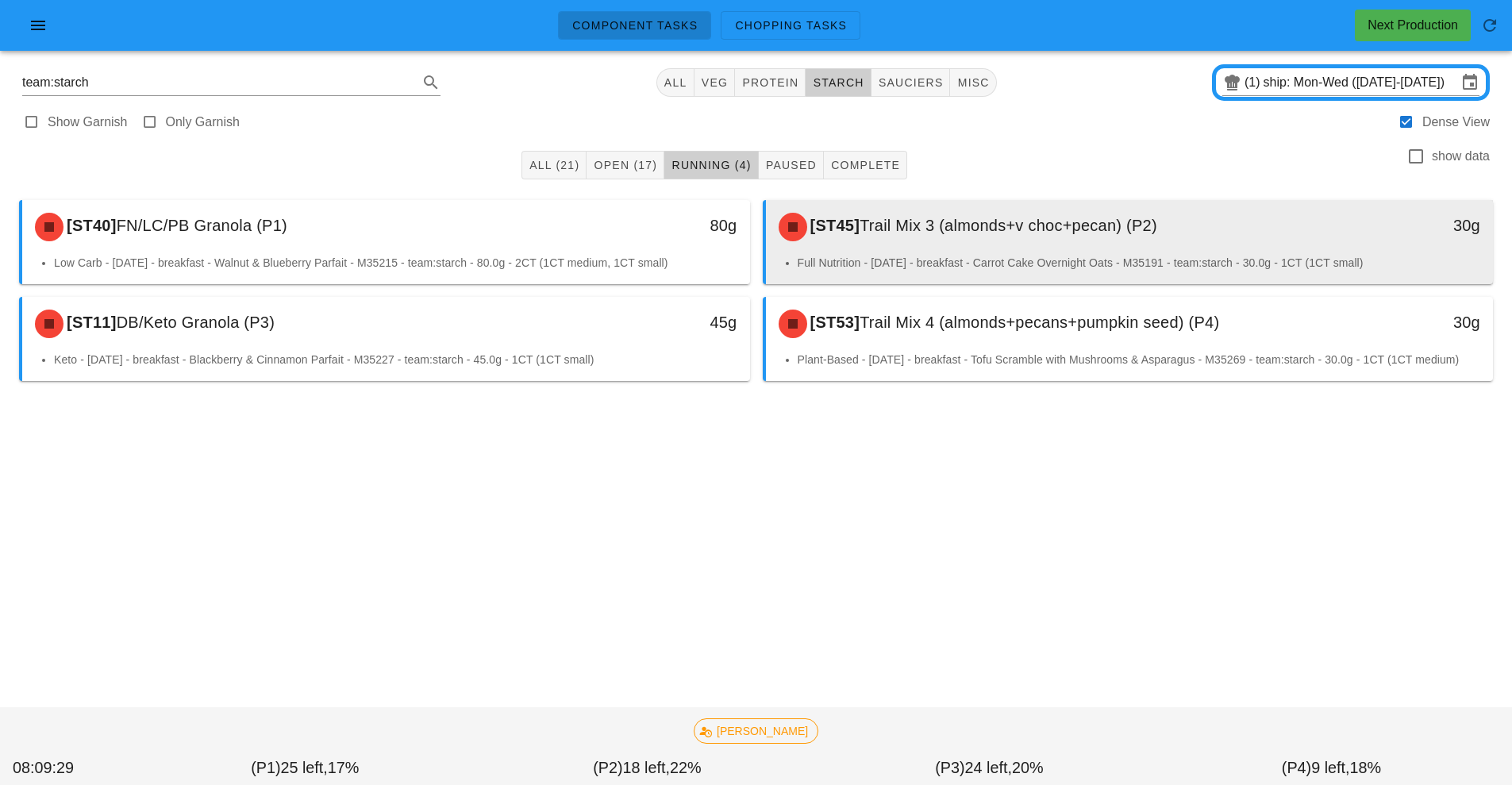
click at [991, 253] on div "[ST45] Trail Mix 3 (almonds+v choc+pecan) (P2) 30g" at bounding box center [1130, 227] width 728 height 54
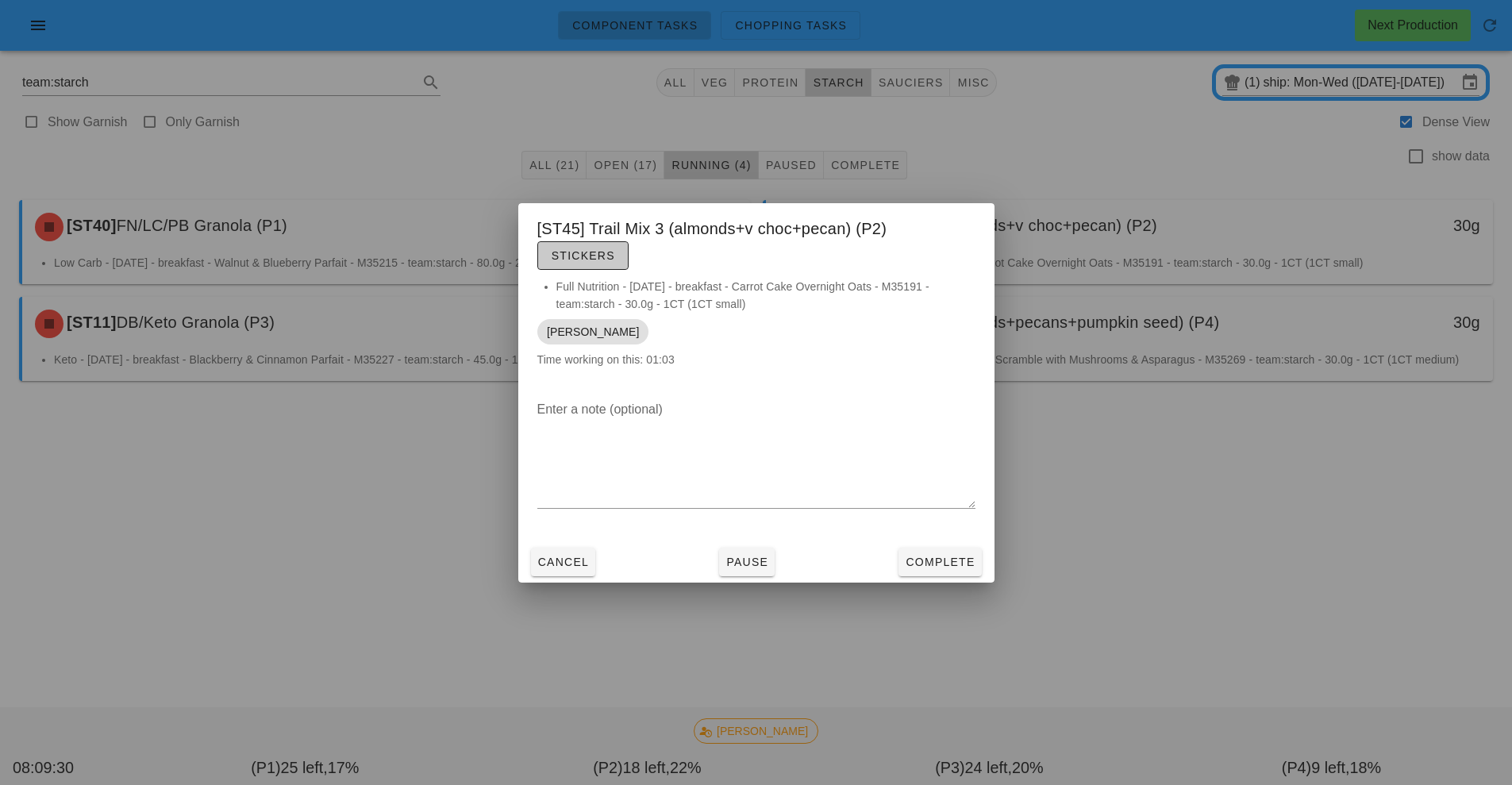
click at [608, 263] on button "Stickers" at bounding box center [583, 256] width 91 height 29
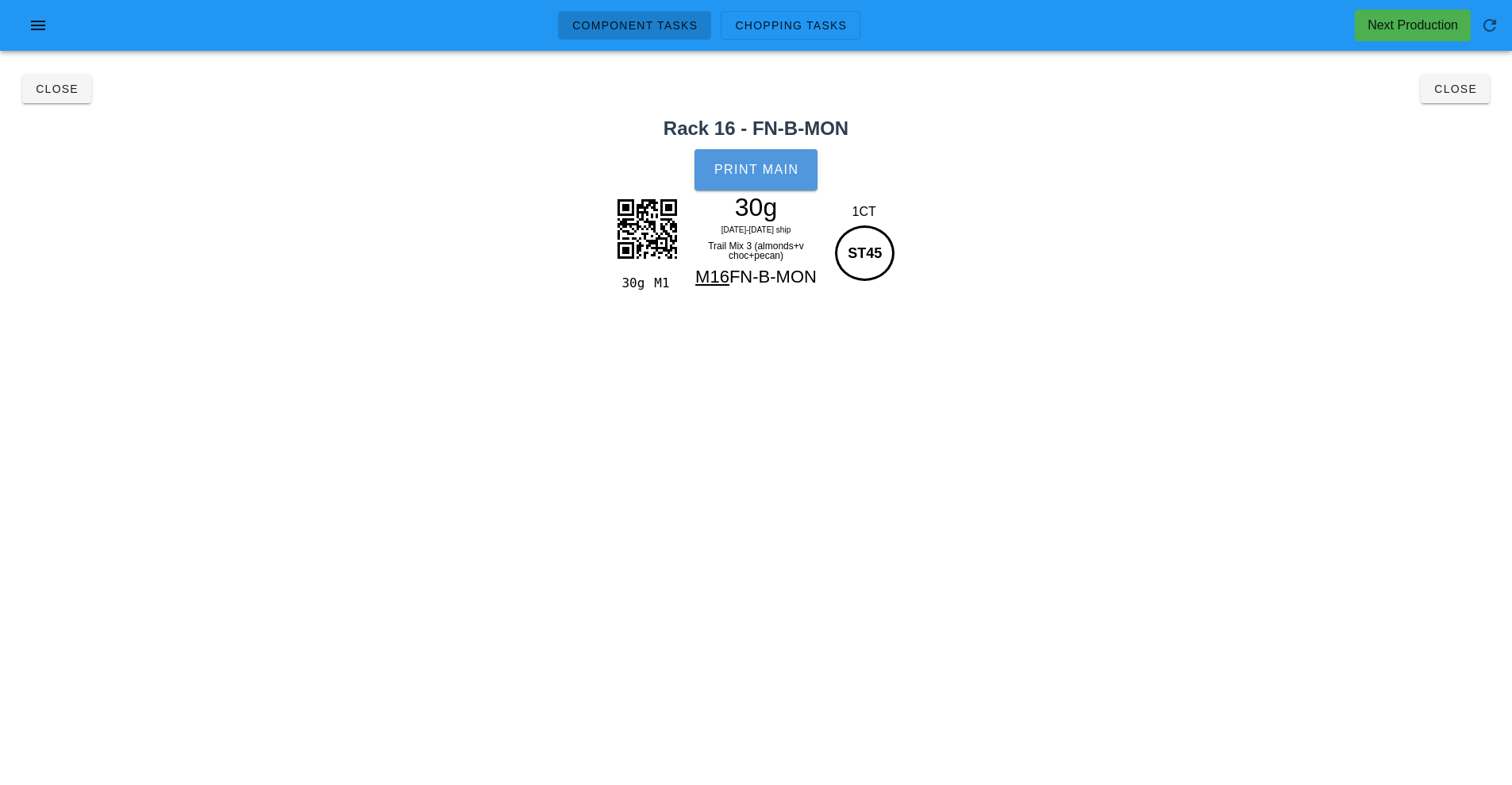
click at [771, 163] on span "Print Main" at bounding box center [757, 169] width 86 height 14
click at [63, 88] on span "Close" at bounding box center [57, 88] width 44 height 12
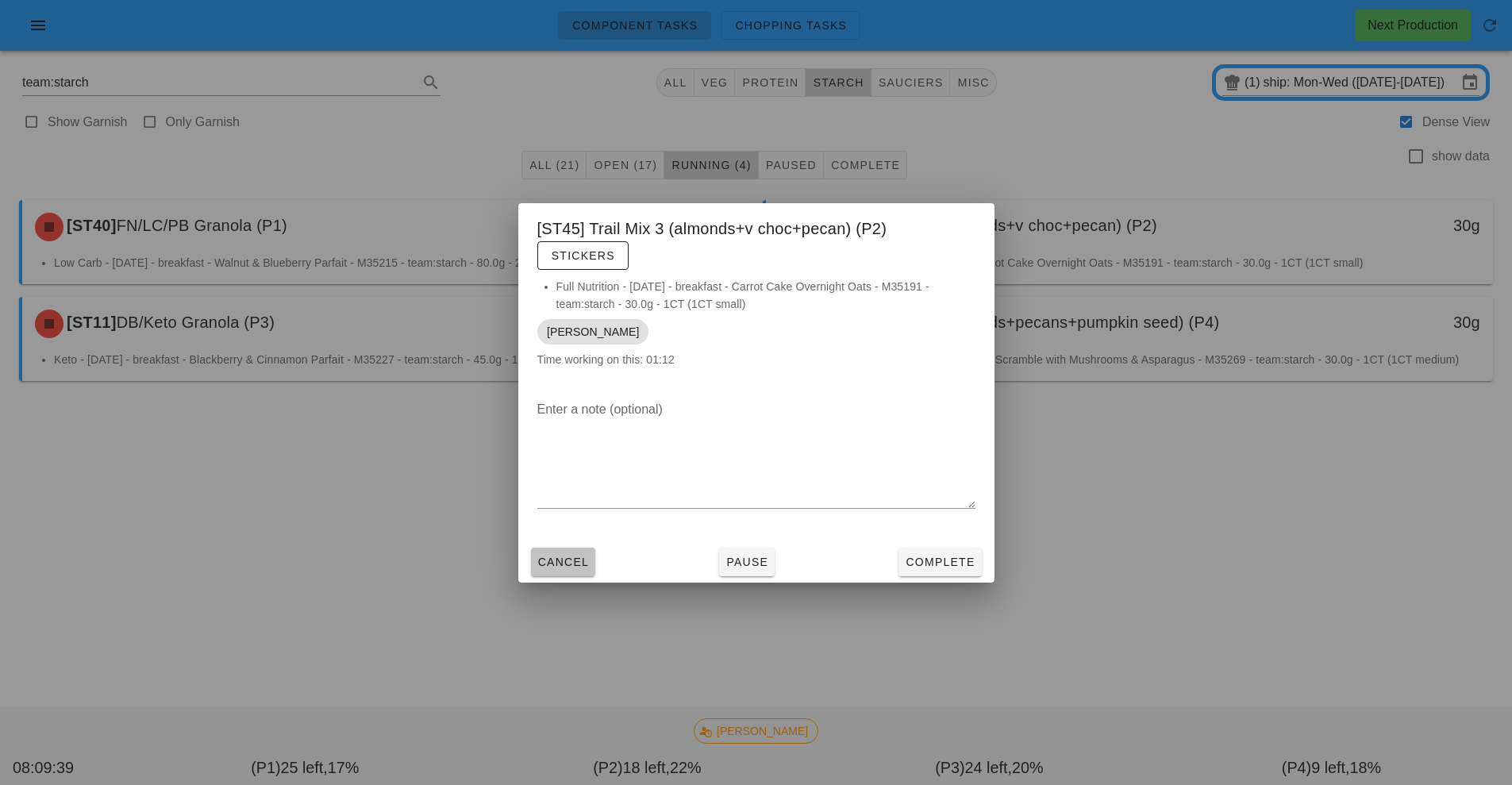
click at [550, 561] on span "Cancel" at bounding box center [564, 562] width 53 height 12
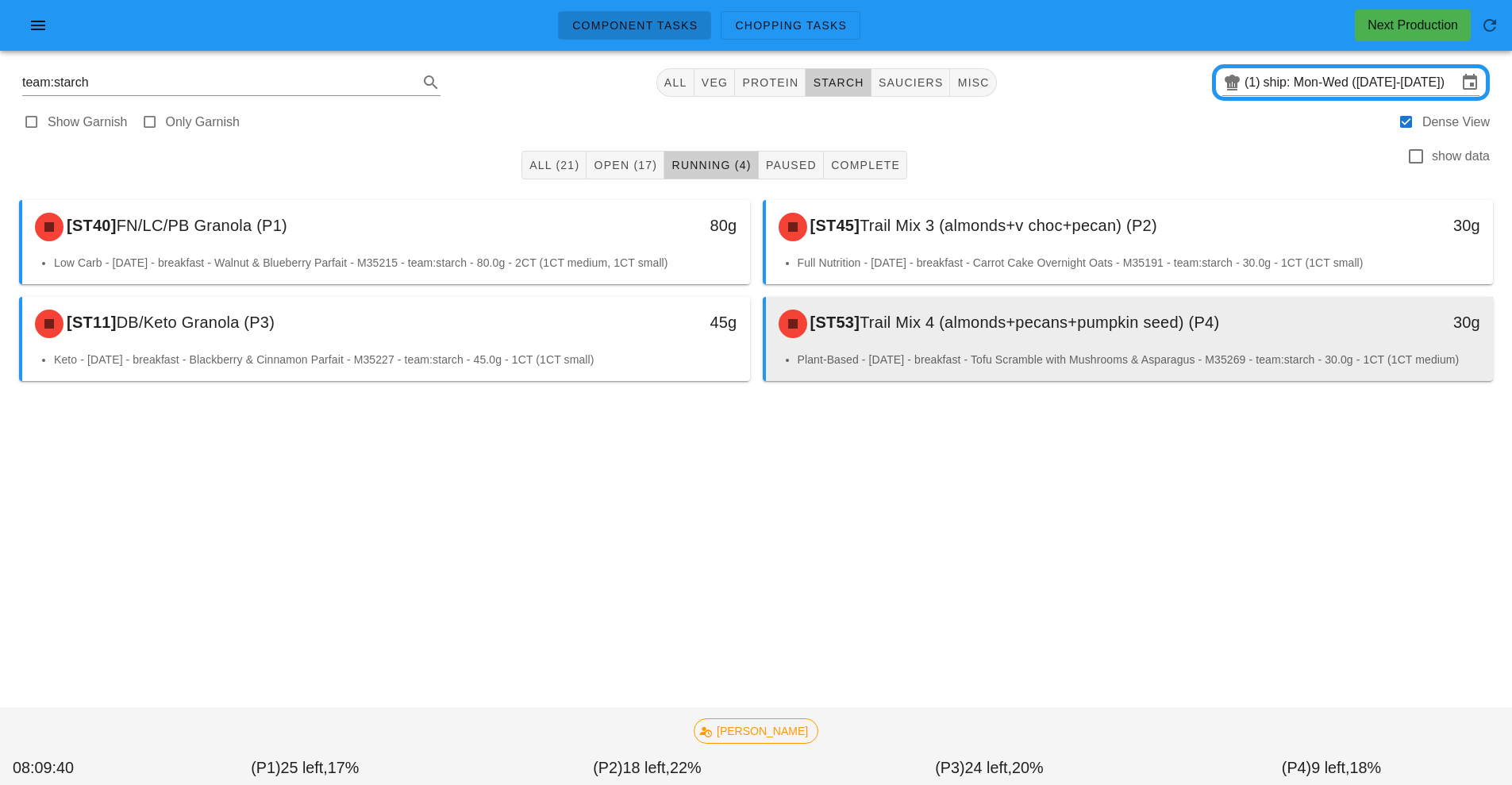
click at [989, 349] on div "[ST53] Trail Mix 4 (almonds+pecans+pumpkin seed) (P4) 30g" at bounding box center [1130, 324] width 728 height 54
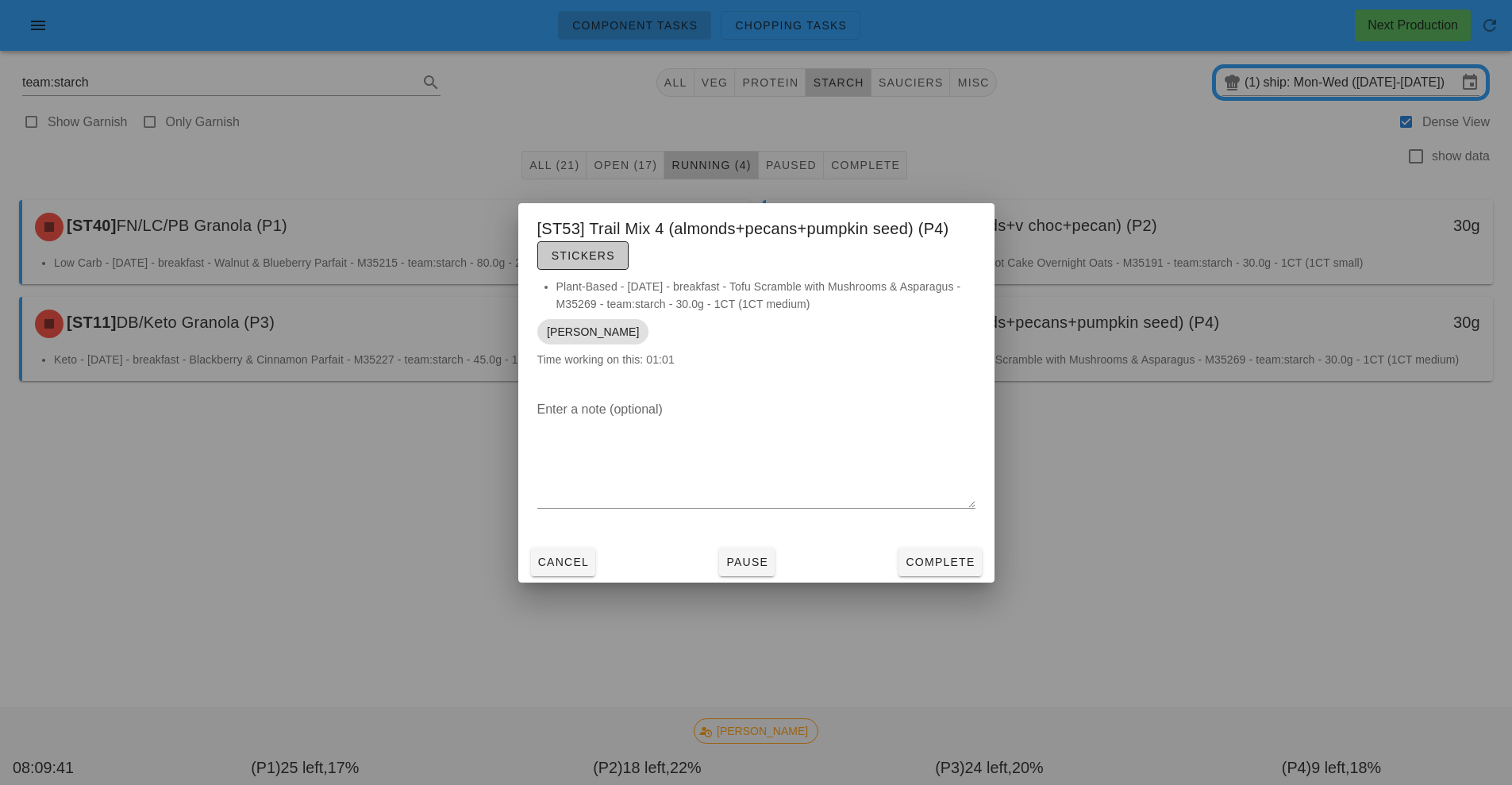
click at [599, 256] on span "Stickers" at bounding box center [583, 255] width 64 height 12
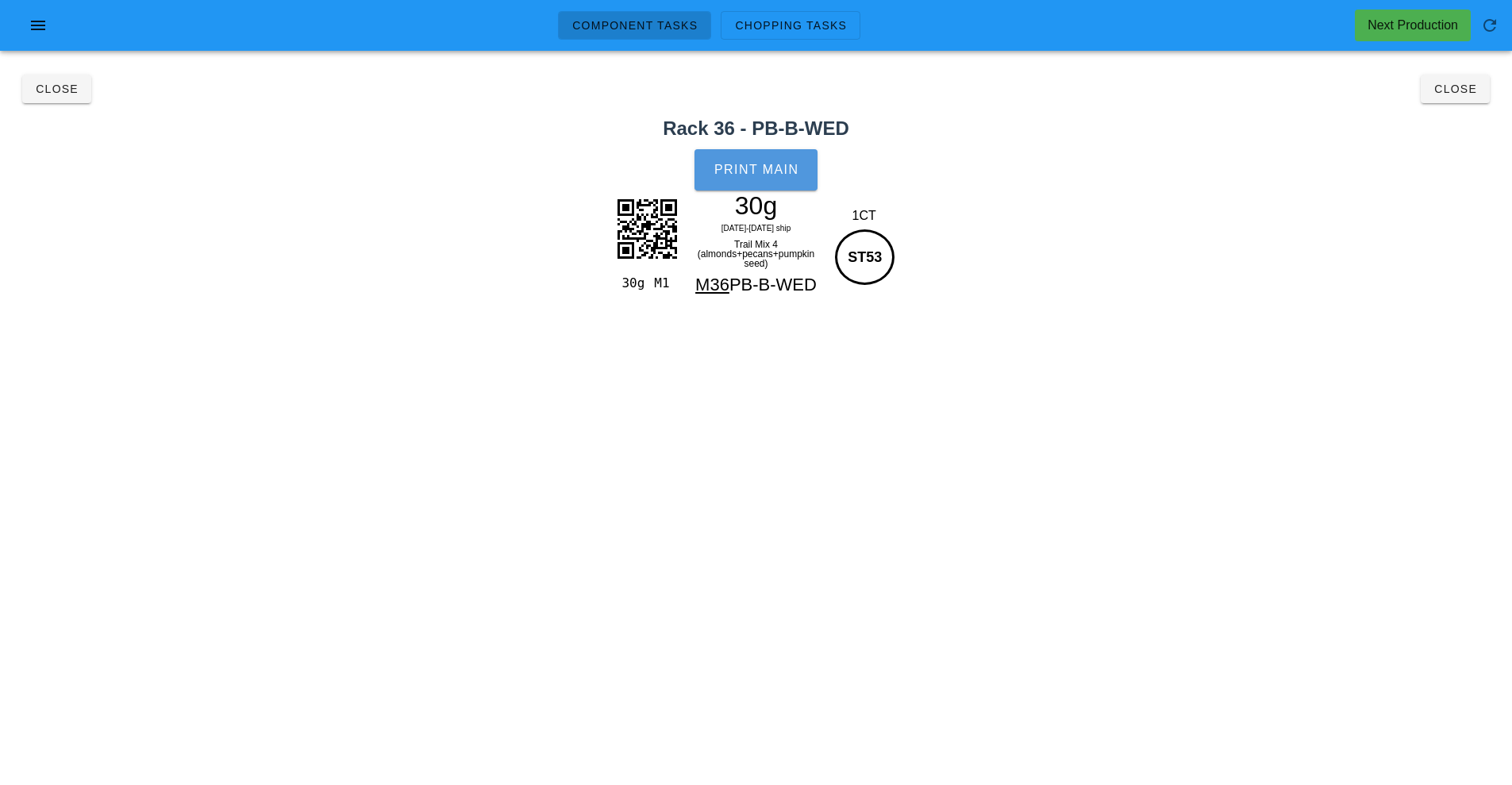
click at [771, 178] on button "Print Main" at bounding box center [756, 169] width 122 height 41
click at [77, 95] on span "Close" at bounding box center [57, 88] width 44 height 12
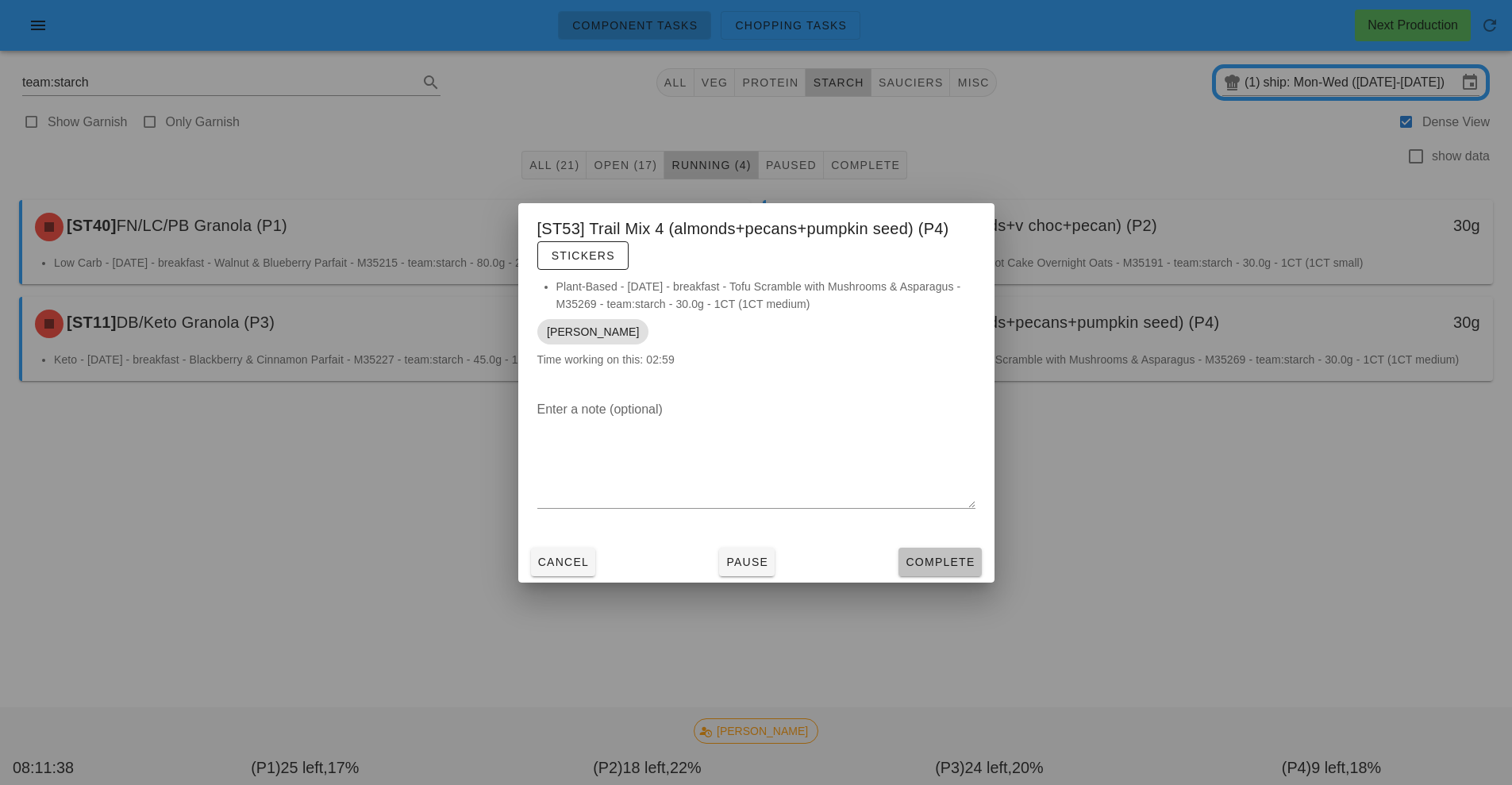
click at [947, 571] on button "Complete" at bounding box center [940, 562] width 82 height 29
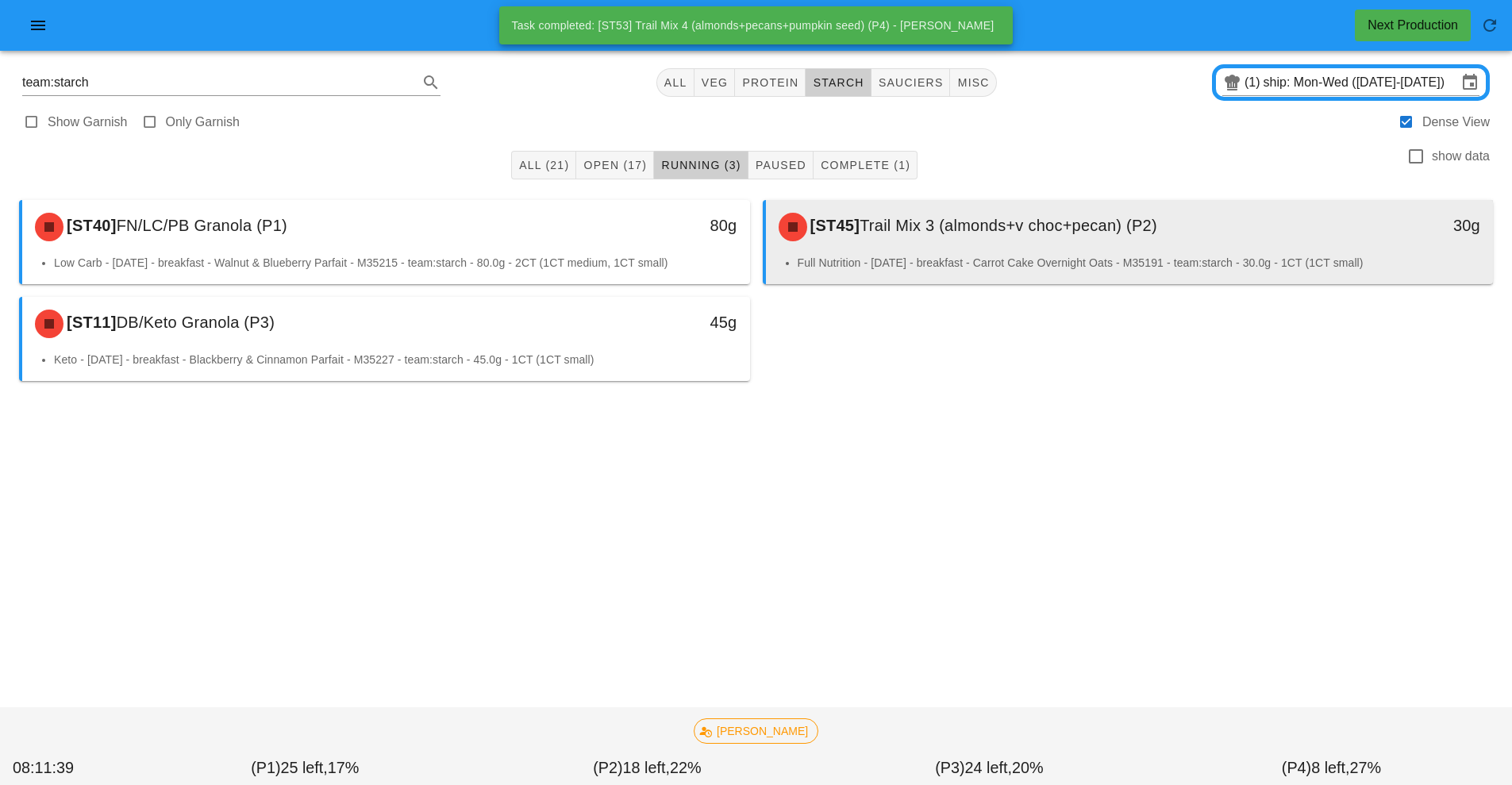
click at [915, 250] on div "[ST45] Trail Mix 3 (almonds+v choc+pecan) (P2)" at bounding box center [1039, 227] width 541 height 48
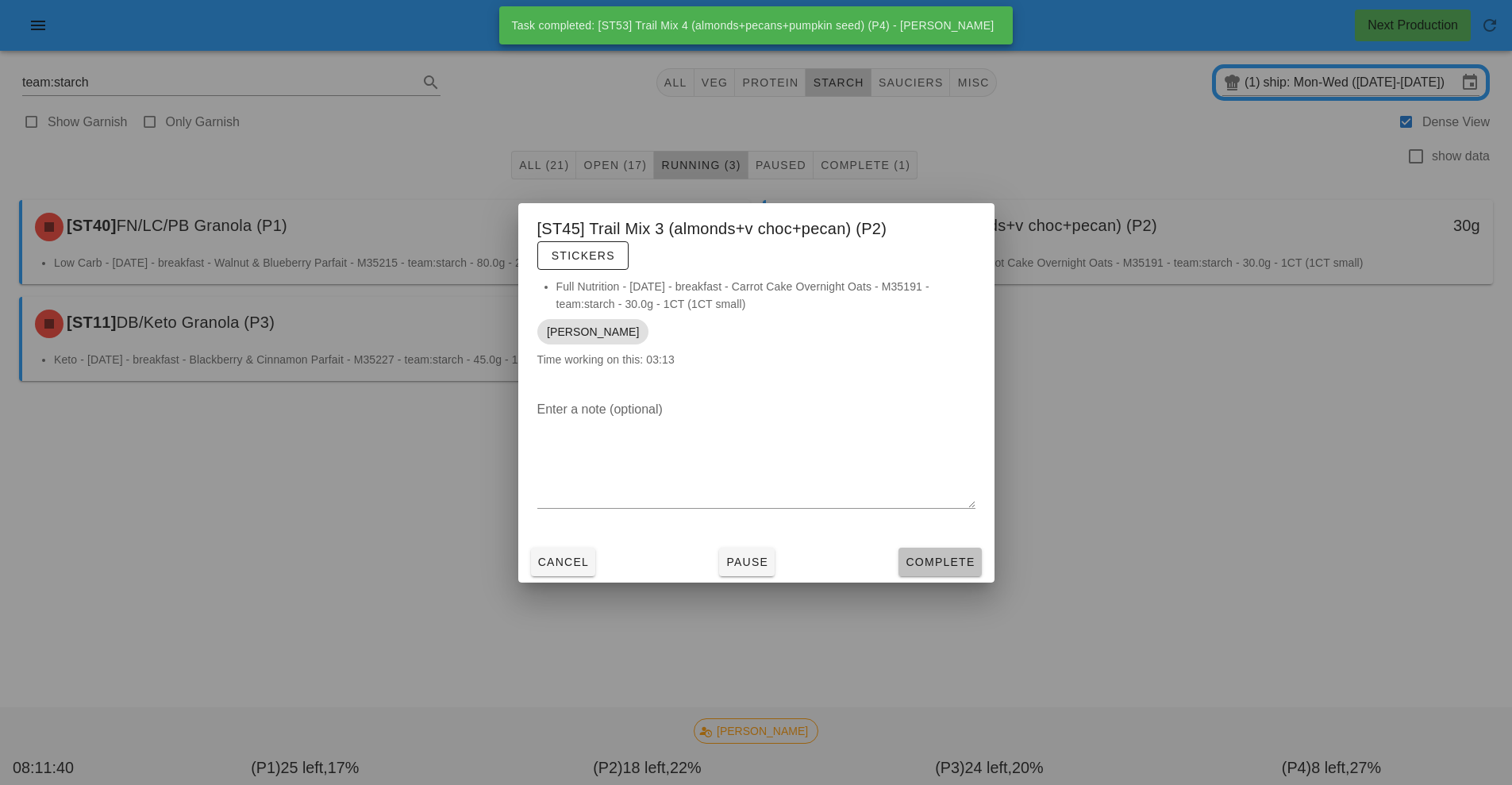
click at [945, 563] on span "Complete" at bounding box center [940, 562] width 70 height 12
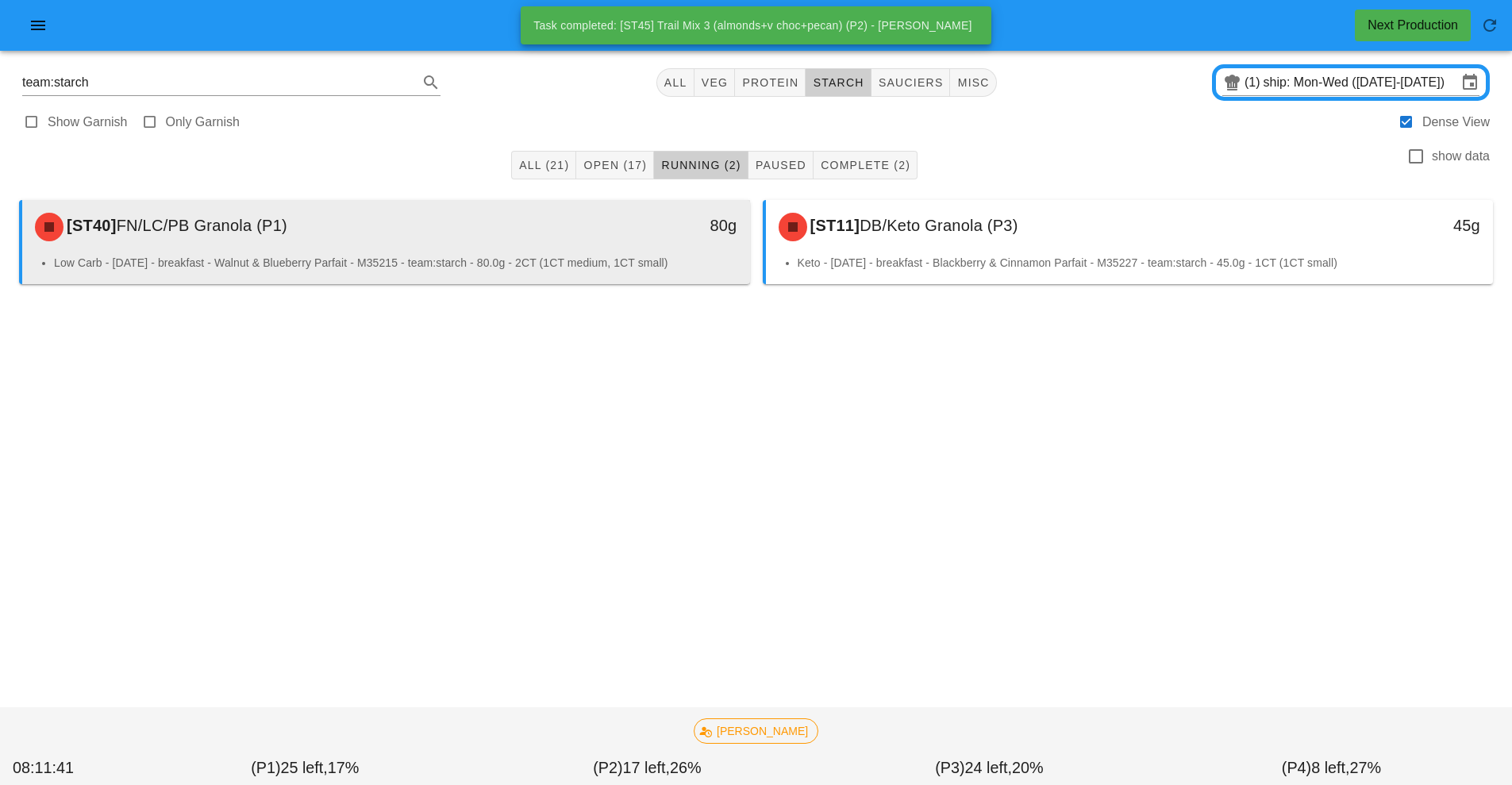
click at [417, 235] on div "[ST40] FN/LC/PB Granola (P1)" at bounding box center [296, 227] width 541 height 48
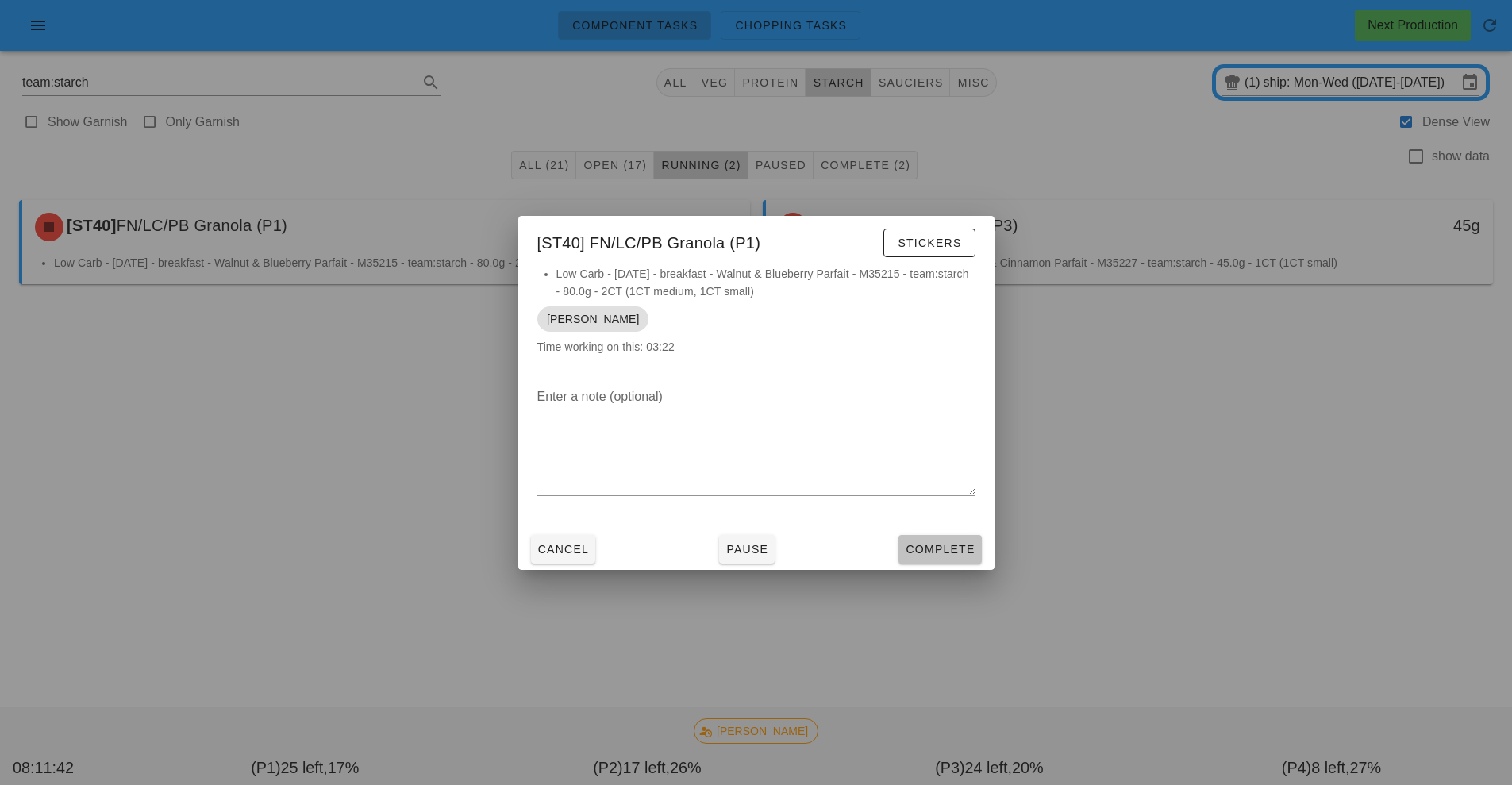
click at [944, 548] on span "Complete" at bounding box center [940, 549] width 70 height 12
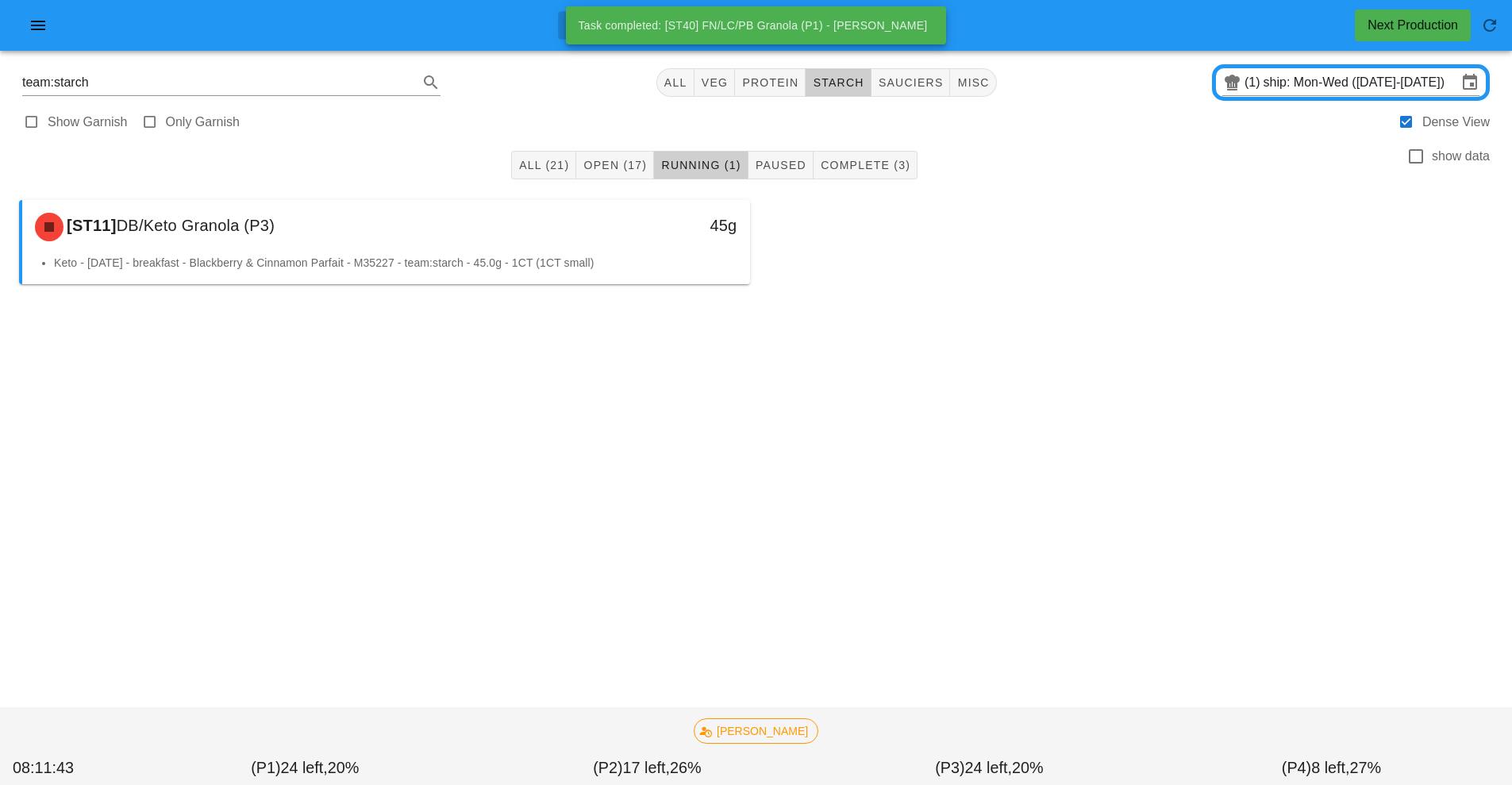
click at [529, 231] on div "[ST11] DB/Keto Granola (P3)" at bounding box center [296, 227] width 541 height 48
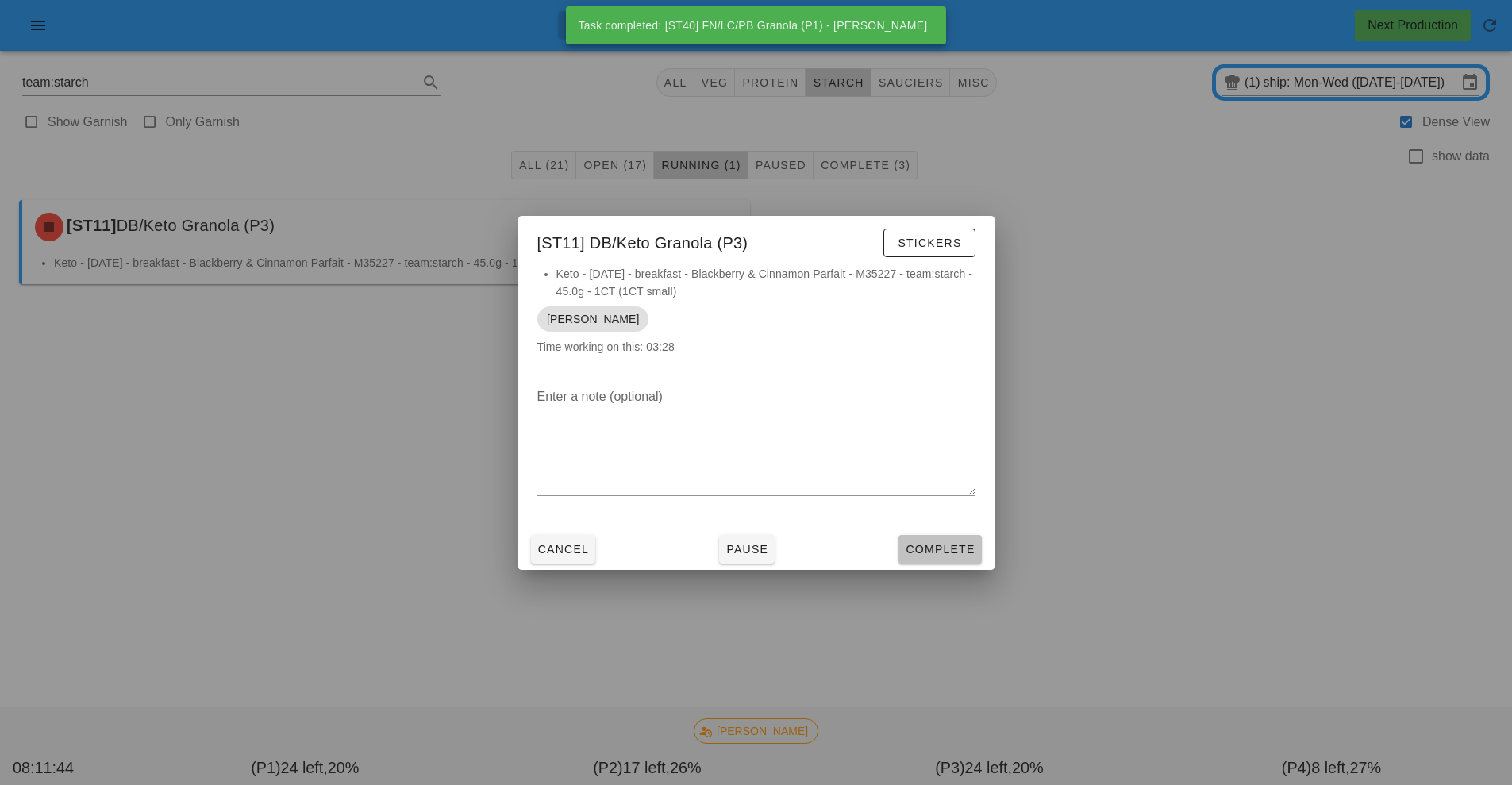
click at [931, 549] on span "Complete" at bounding box center [940, 549] width 70 height 12
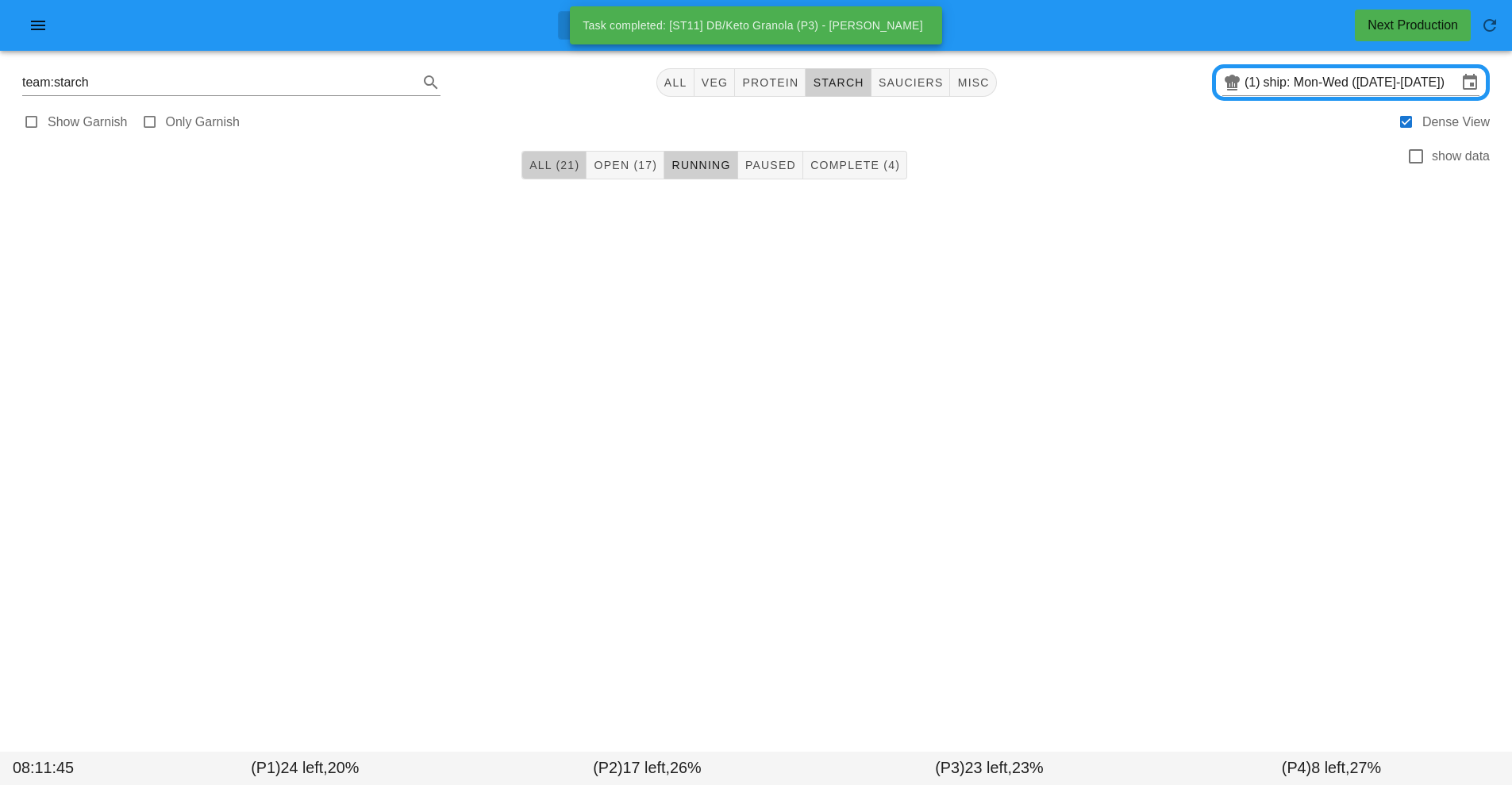
click at [547, 166] on span "All (21)" at bounding box center [554, 165] width 51 height 12
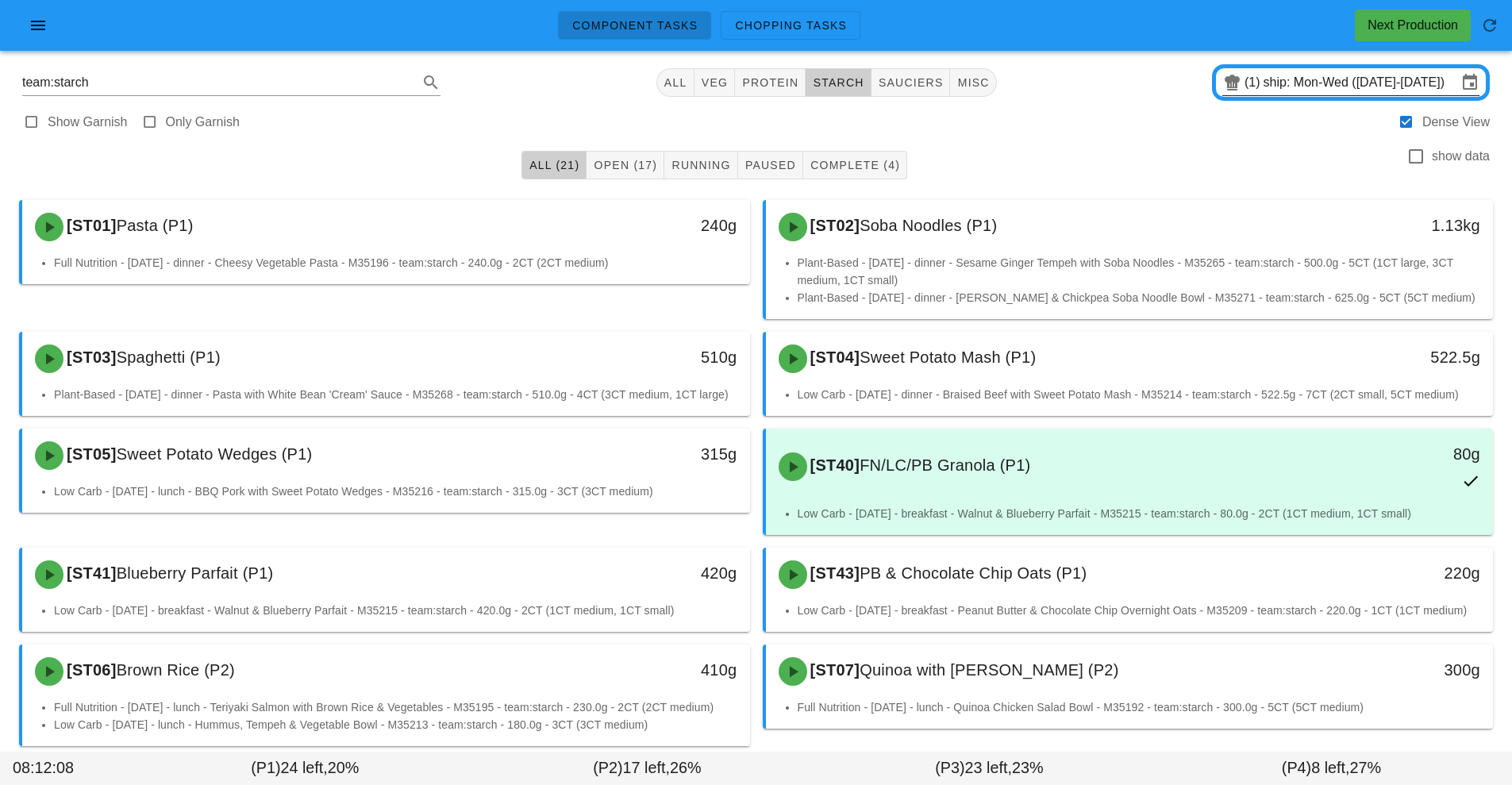
click at [1302, 84] on input "ship: Mon-Wed ([DATE]-[DATE])" at bounding box center [1361, 82] width 193 height 26
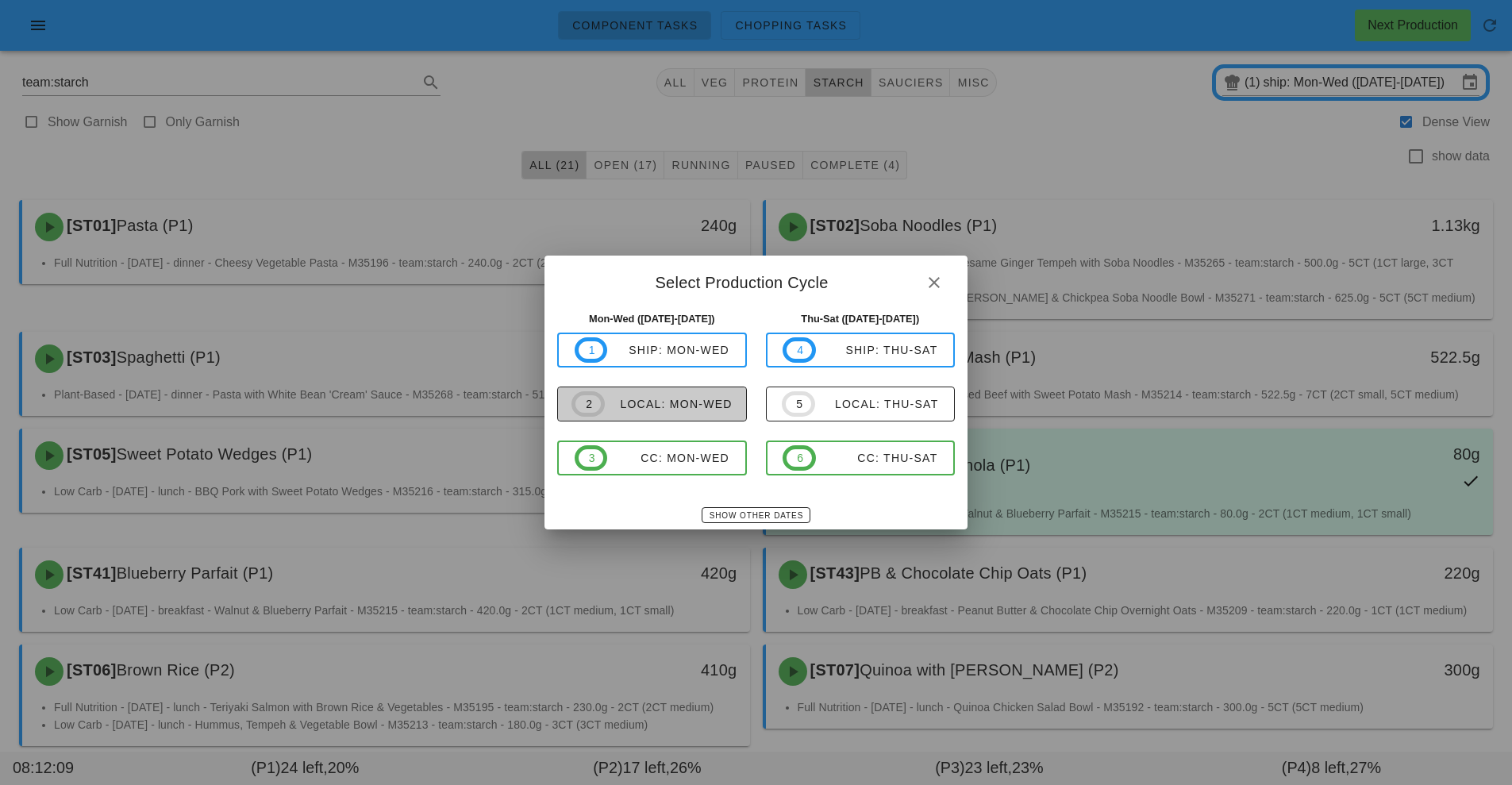
click at [702, 413] on span "2 local: Mon-Wed" at bounding box center [652, 404] width 161 height 26
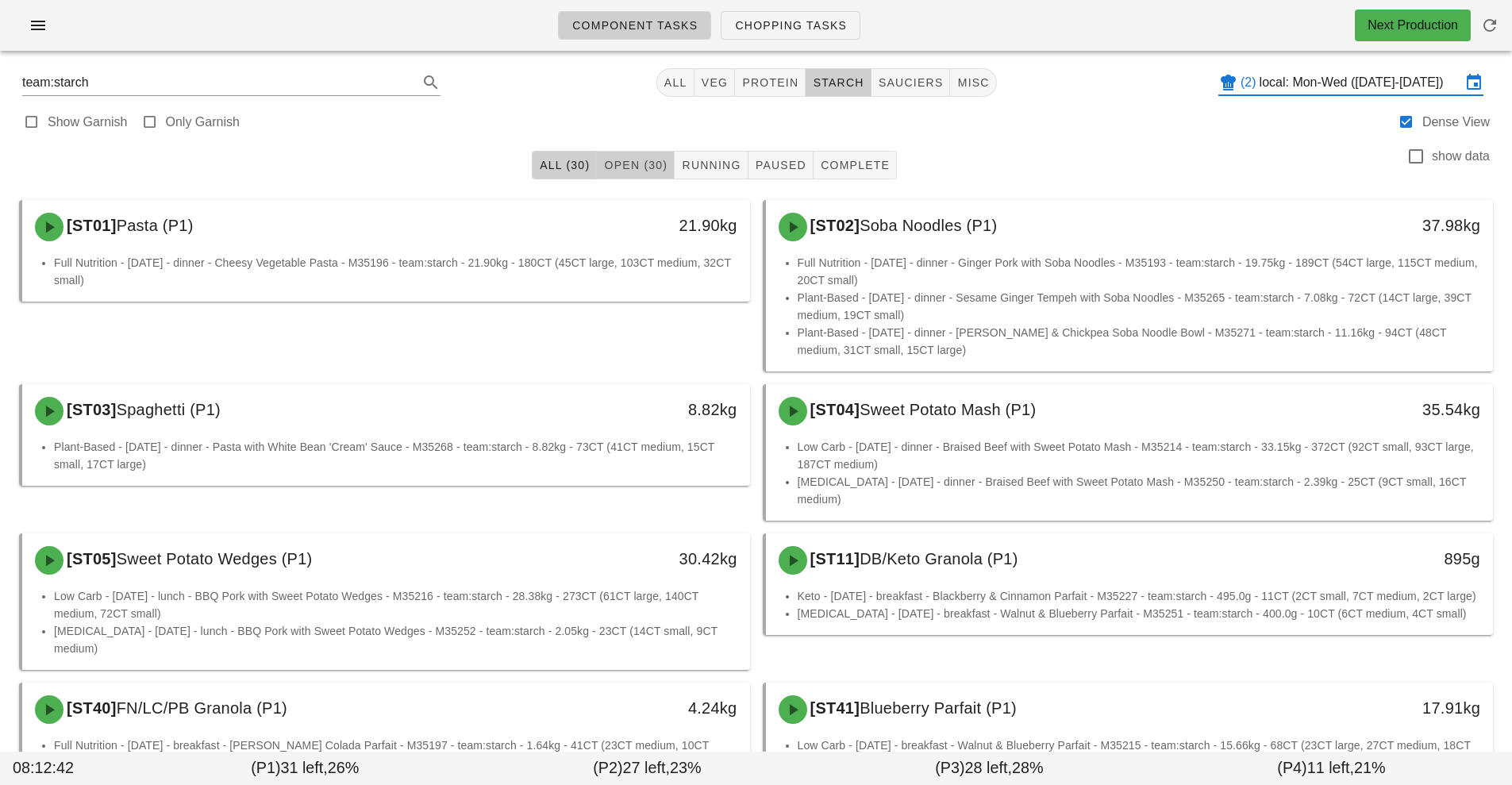
click at [645, 168] on span "Open (30)" at bounding box center [634, 165] width 64 height 12
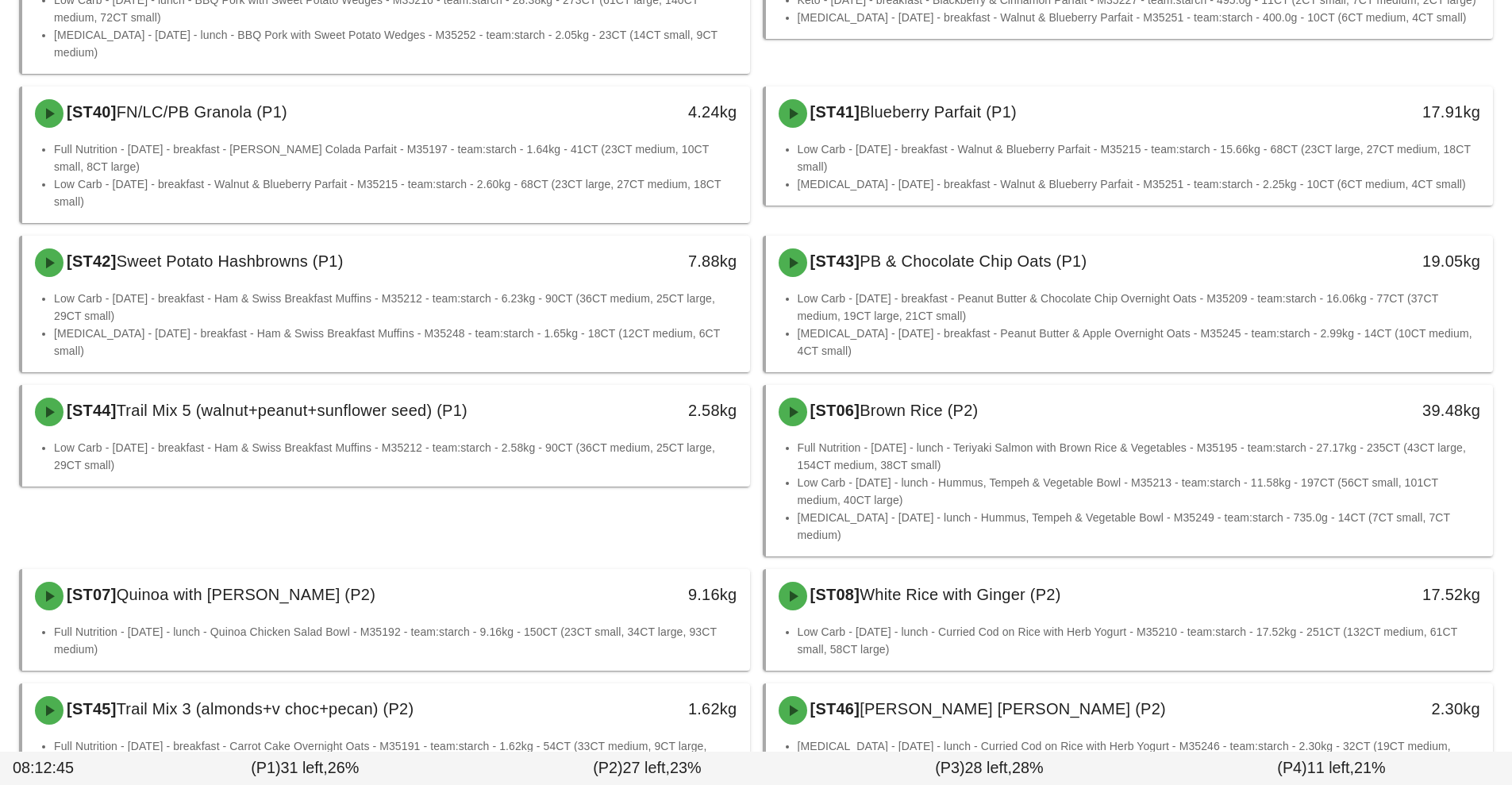
scroll to position [597, 0]
click at [458, 441] on li "Low Carb - [DATE] - breakfast - Ham & Swiss Breakfast Muffins - M35212 - team:s…" at bounding box center [395, 456] width 683 height 35
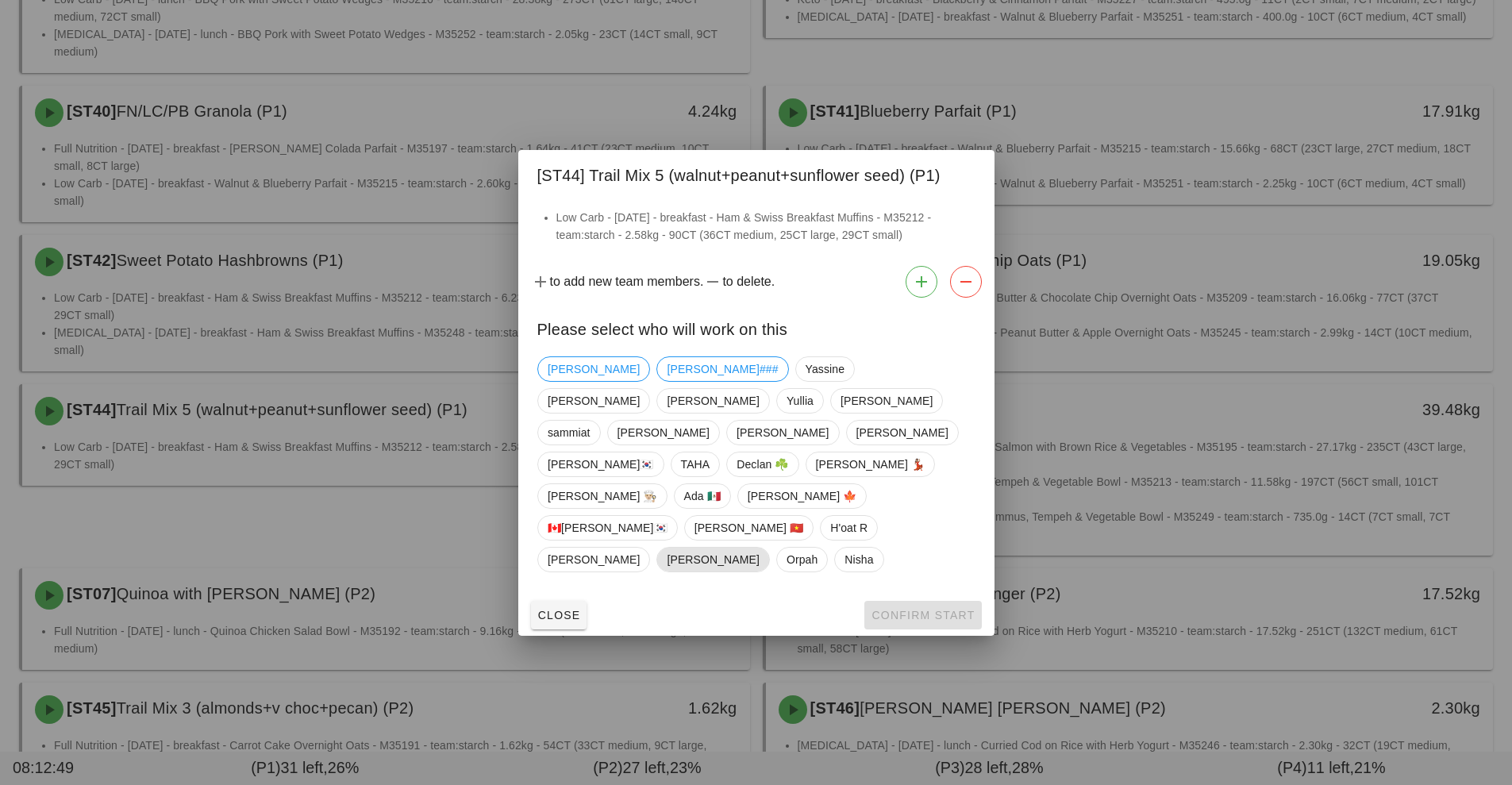
click at [759, 548] on span "[PERSON_NAME]" at bounding box center [713, 559] width 92 height 24
click at [923, 609] on span "Confirm Start" at bounding box center [923, 615] width 104 height 12
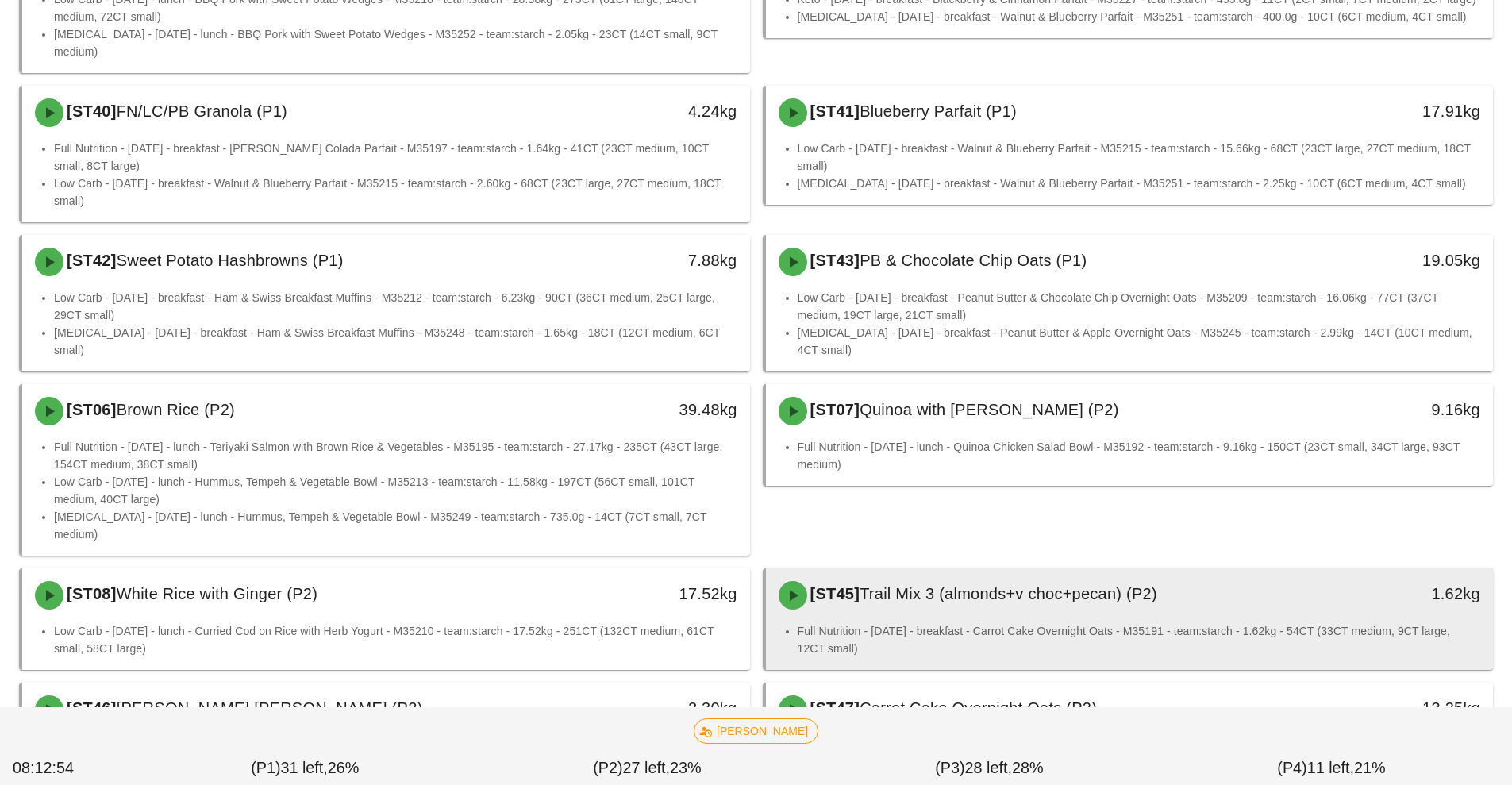
click at [1085, 580] on div "[ST45] Trail Mix 3 (almonds+v choc+pecan) (P2)" at bounding box center [1039, 595] width 541 height 48
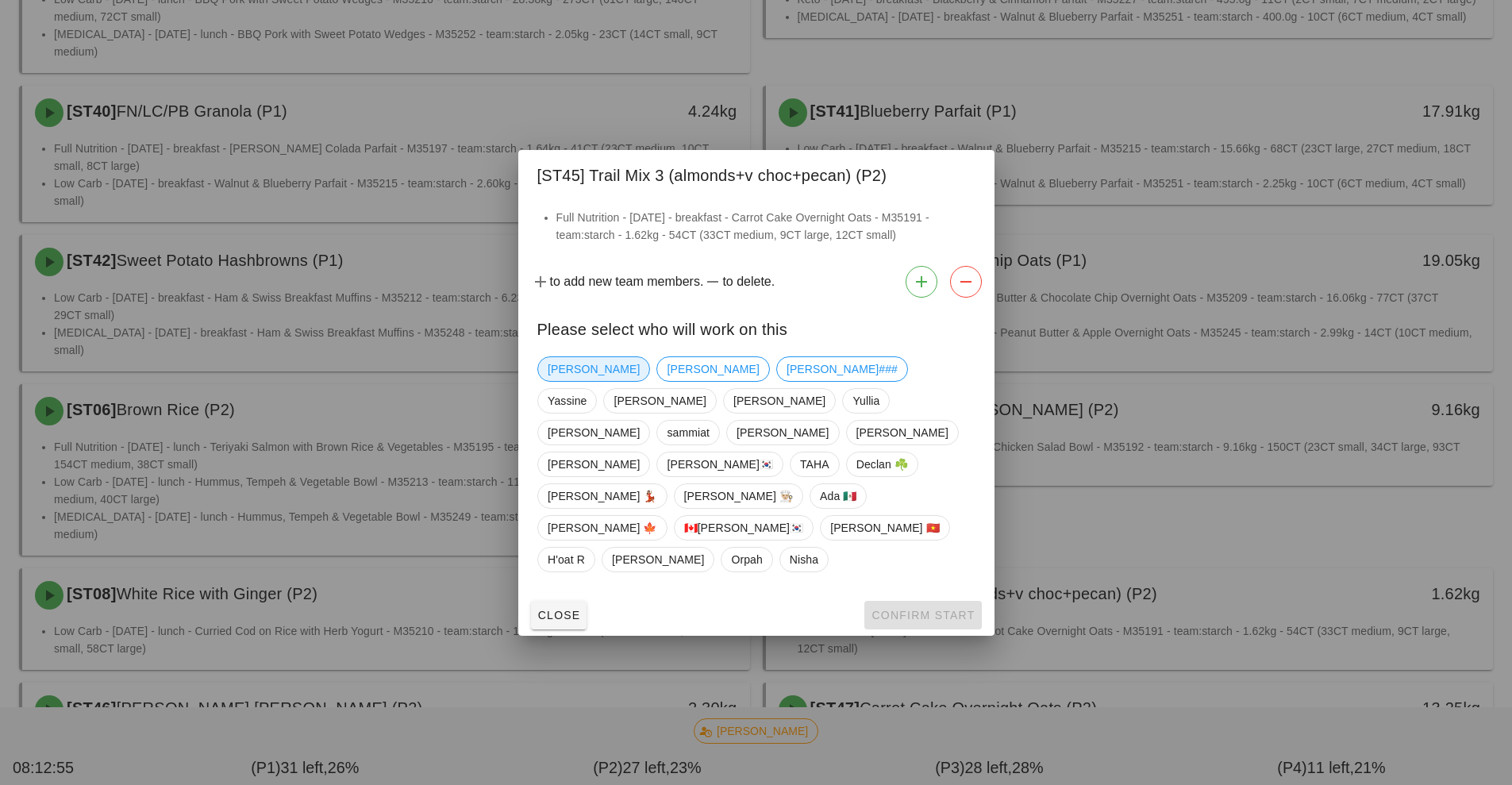
click at [567, 381] on span "[PERSON_NAME]" at bounding box center [593, 369] width 92 height 24
click at [916, 609] on span "Confirm Start" at bounding box center [923, 615] width 104 height 12
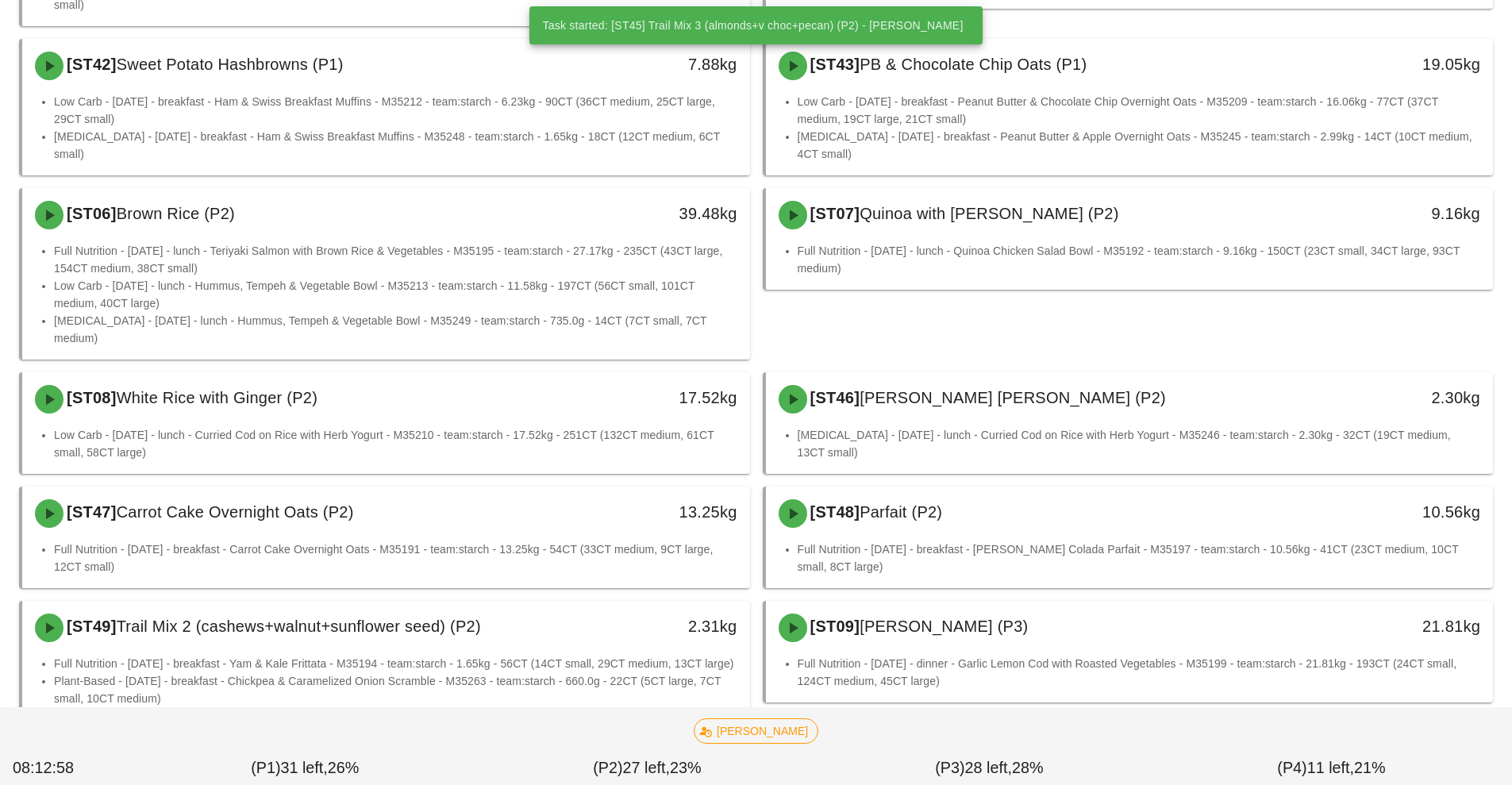
scroll to position [795, 0]
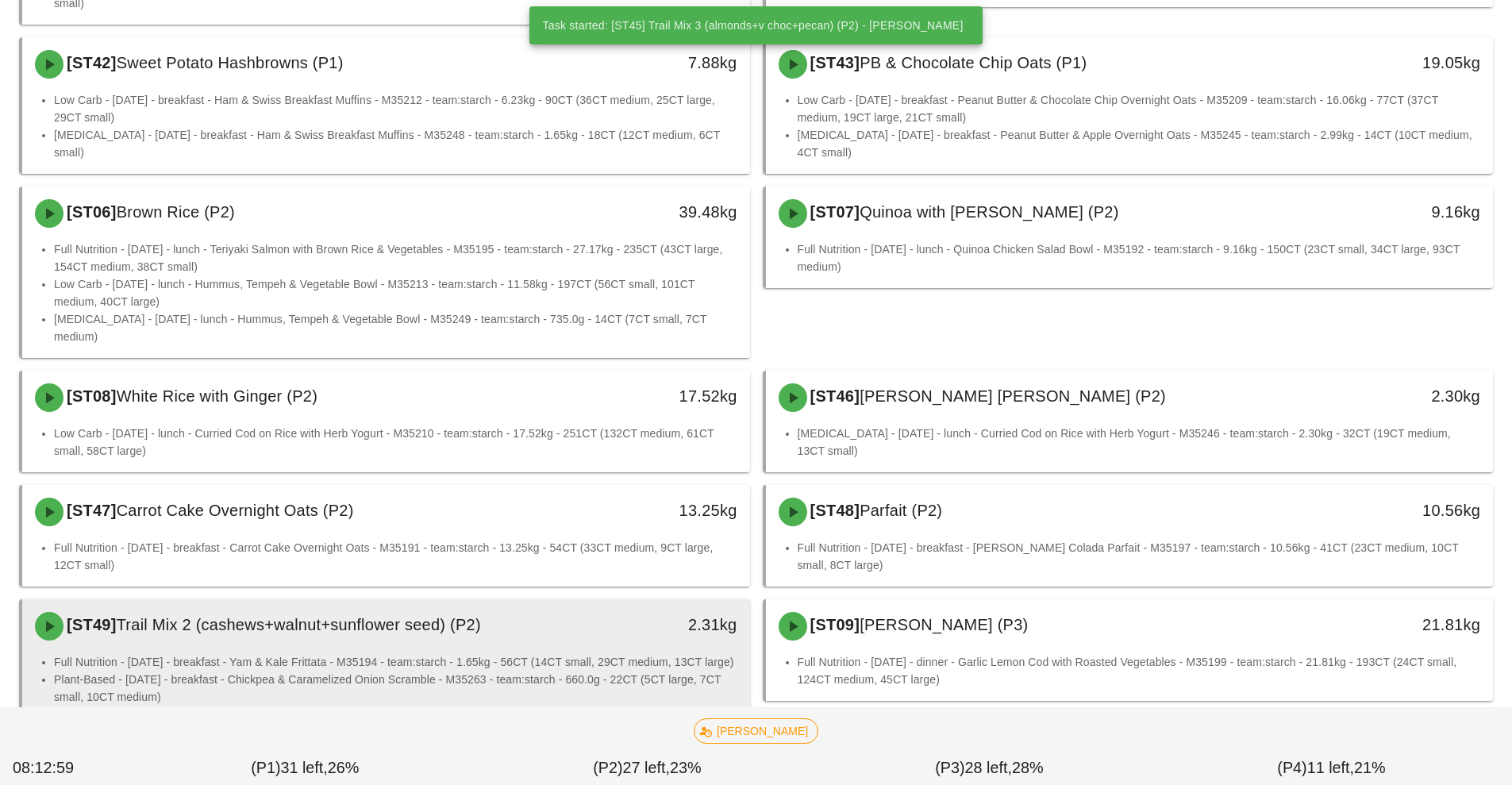
click at [455, 654] on li "Full Nutrition - [DATE] - breakfast - Yam & Kale Frittata - M35194 - team:starc…" at bounding box center [395, 662] width 683 height 17
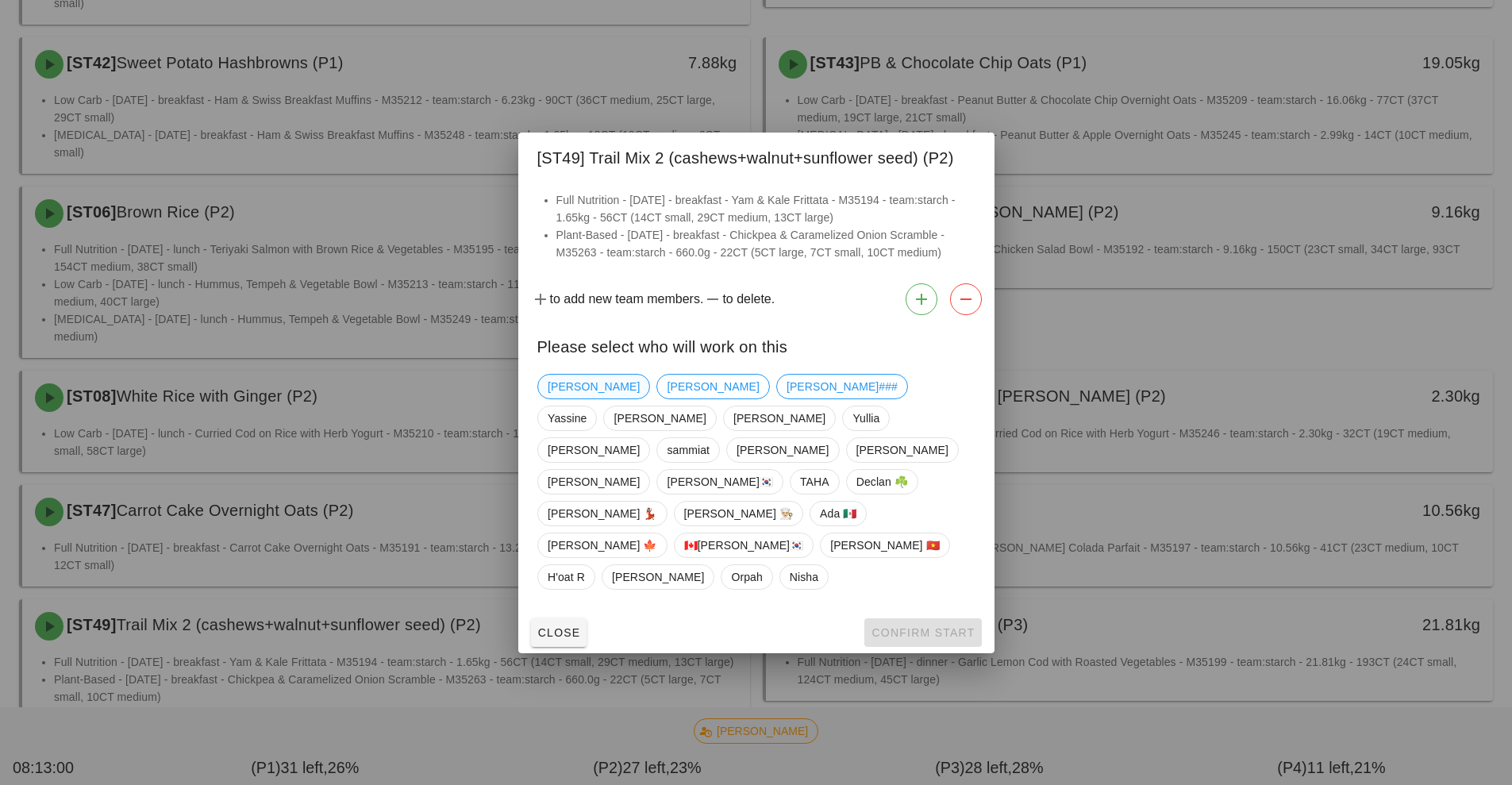
click at [571, 398] on span "[PERSON_NAME]" at bounding box center [593, 387] width 92 height 24
click at [933, 627] on span "Confirm Start" at bounding box center [923, 633] width 104 height 12
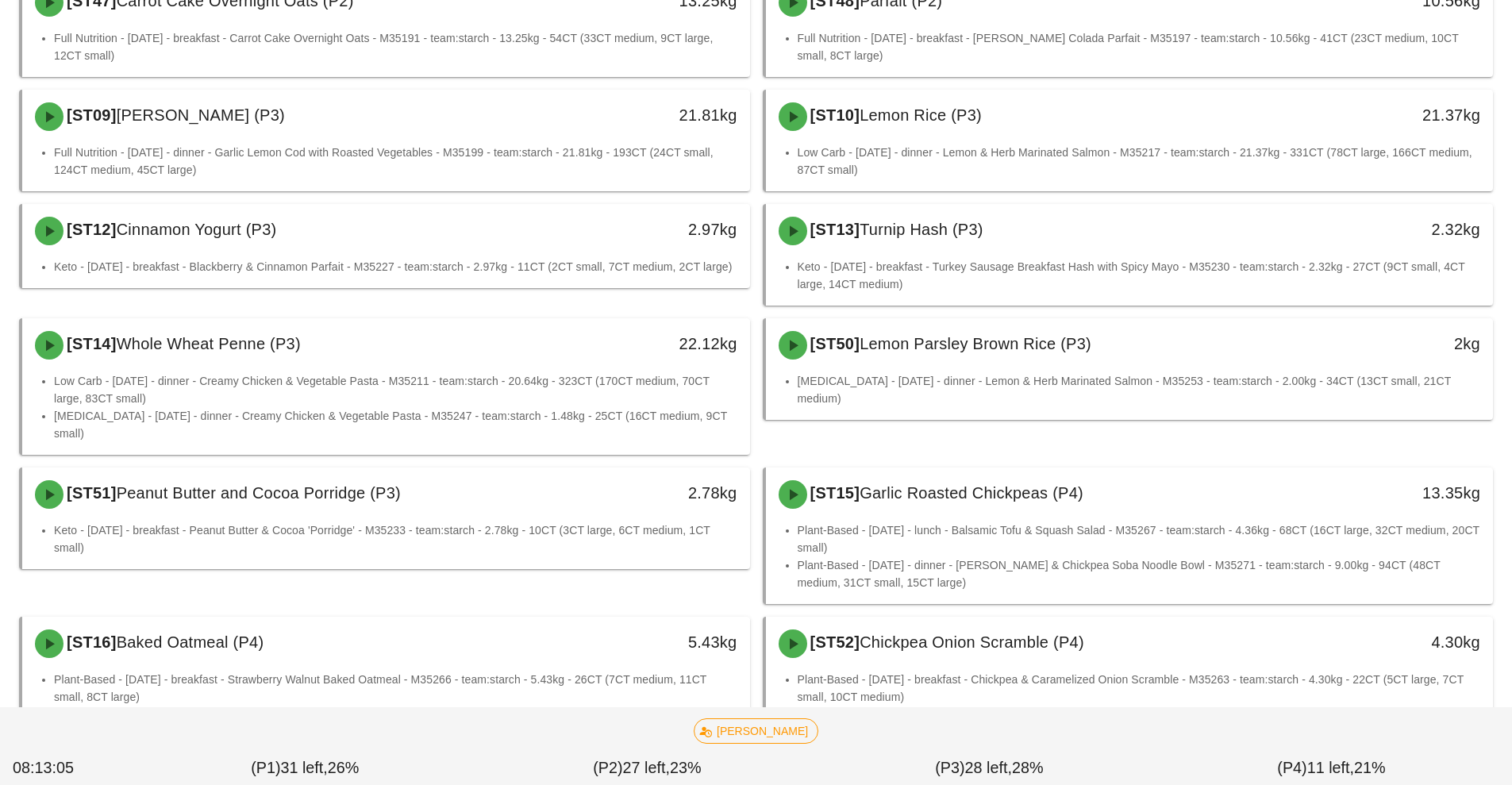
scroll to position [1414, 0]
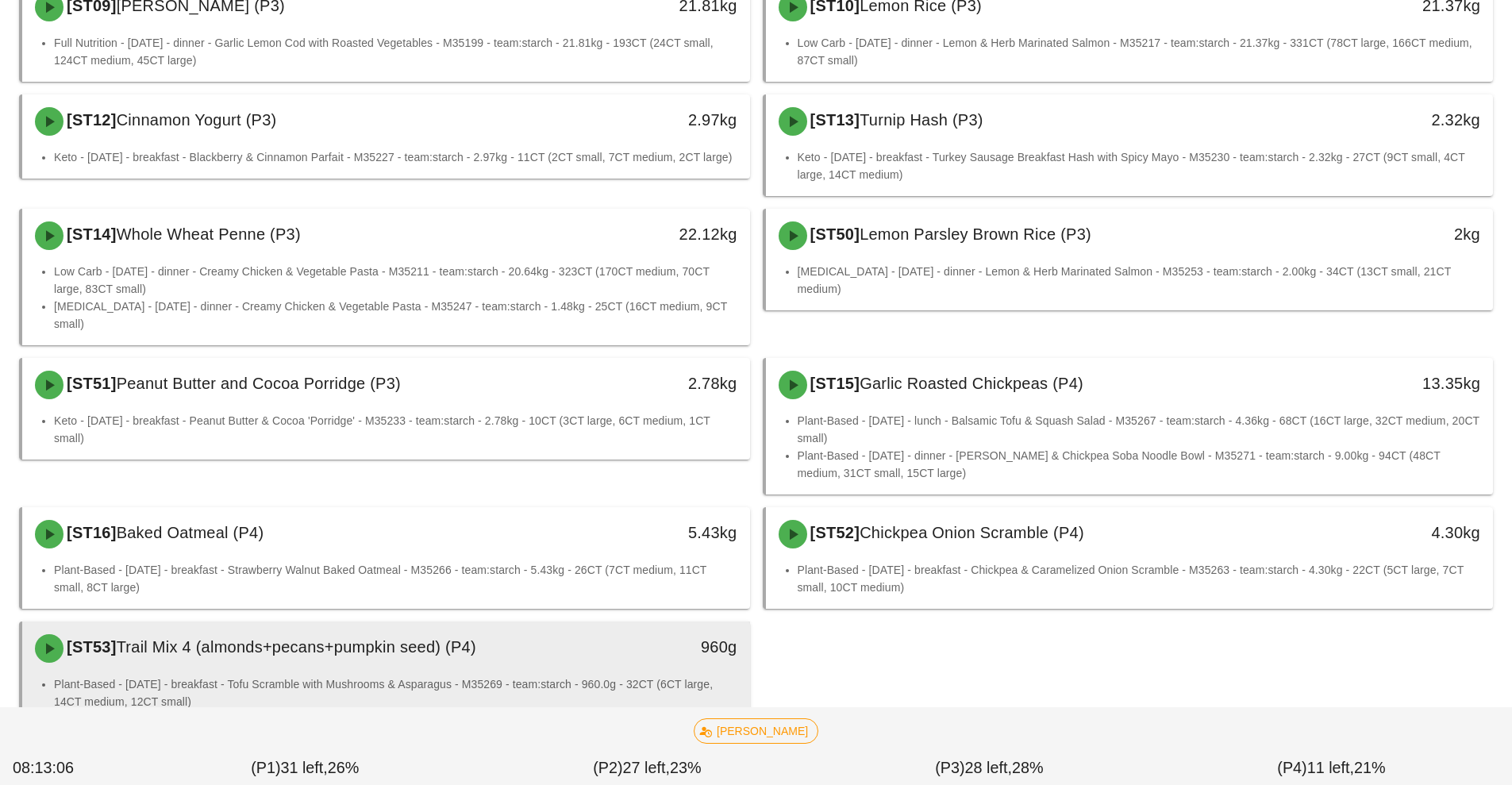
click at [484, 676] on li "Plant-Based - [DATE] - breakfast - Tofu Scramble with Mushrooms & Asparagus - M…" at bounding box center [395, 693] width 683 height 35
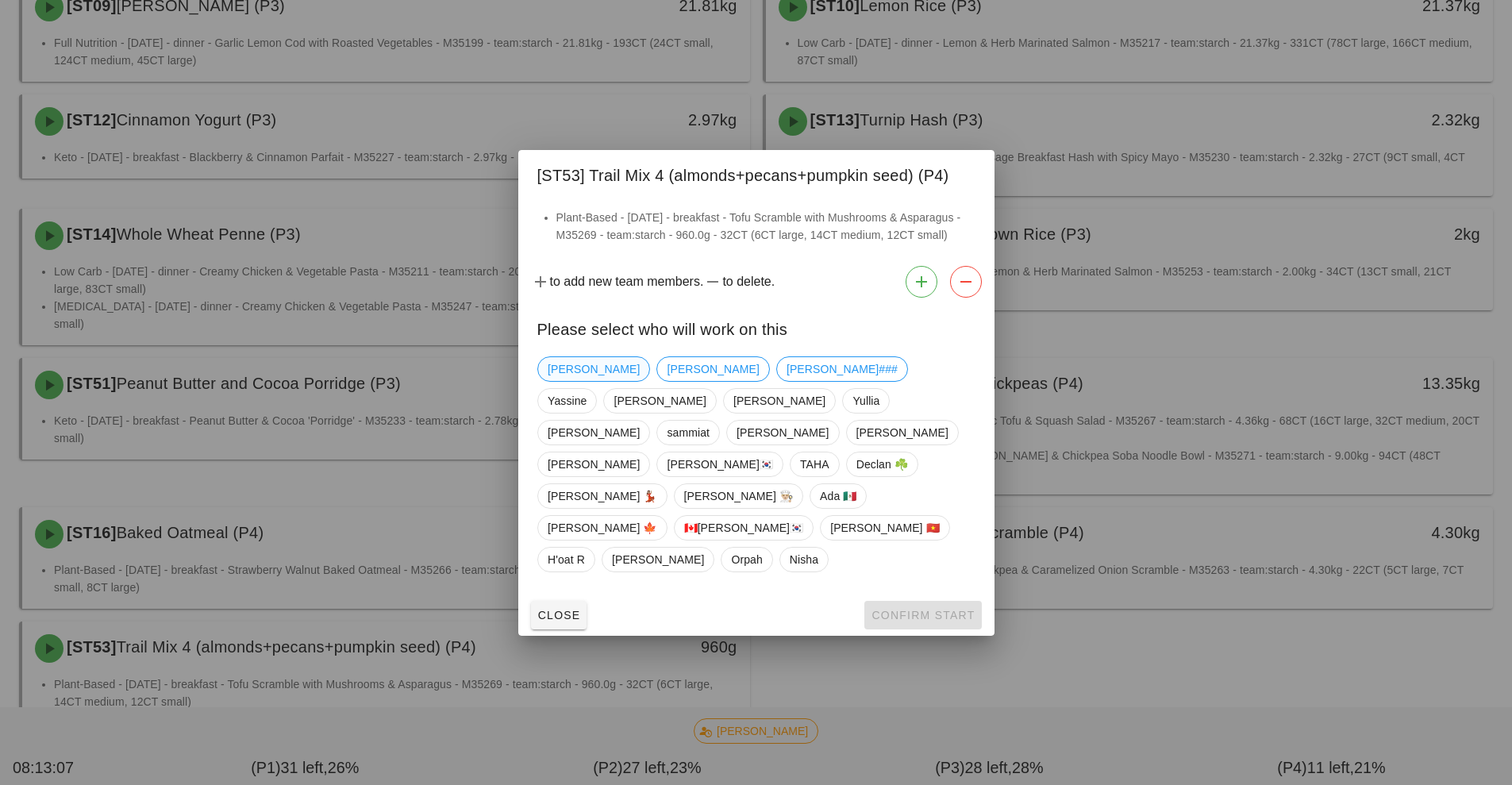
click at [561, 381] on span "[PERSON_NAME]" at bounding box center [593, 369] width 92 height 24
click at [929, 601] on button "Confirm Start" at bounding box center [923, 616] width 117 height 29
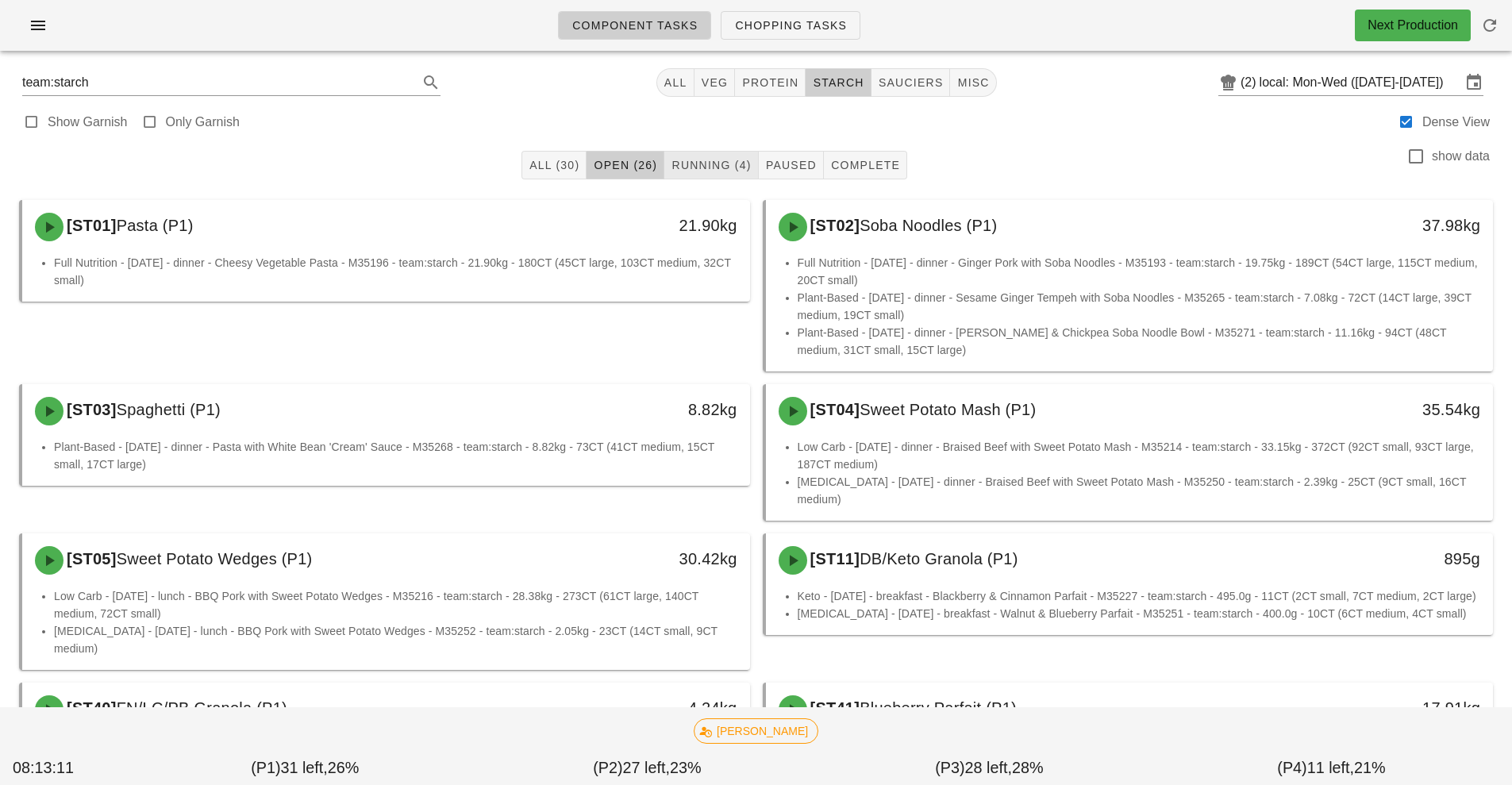
click at [723, 166] on span "Running (4)" at bounding box center [711, 165] width 80 height 12
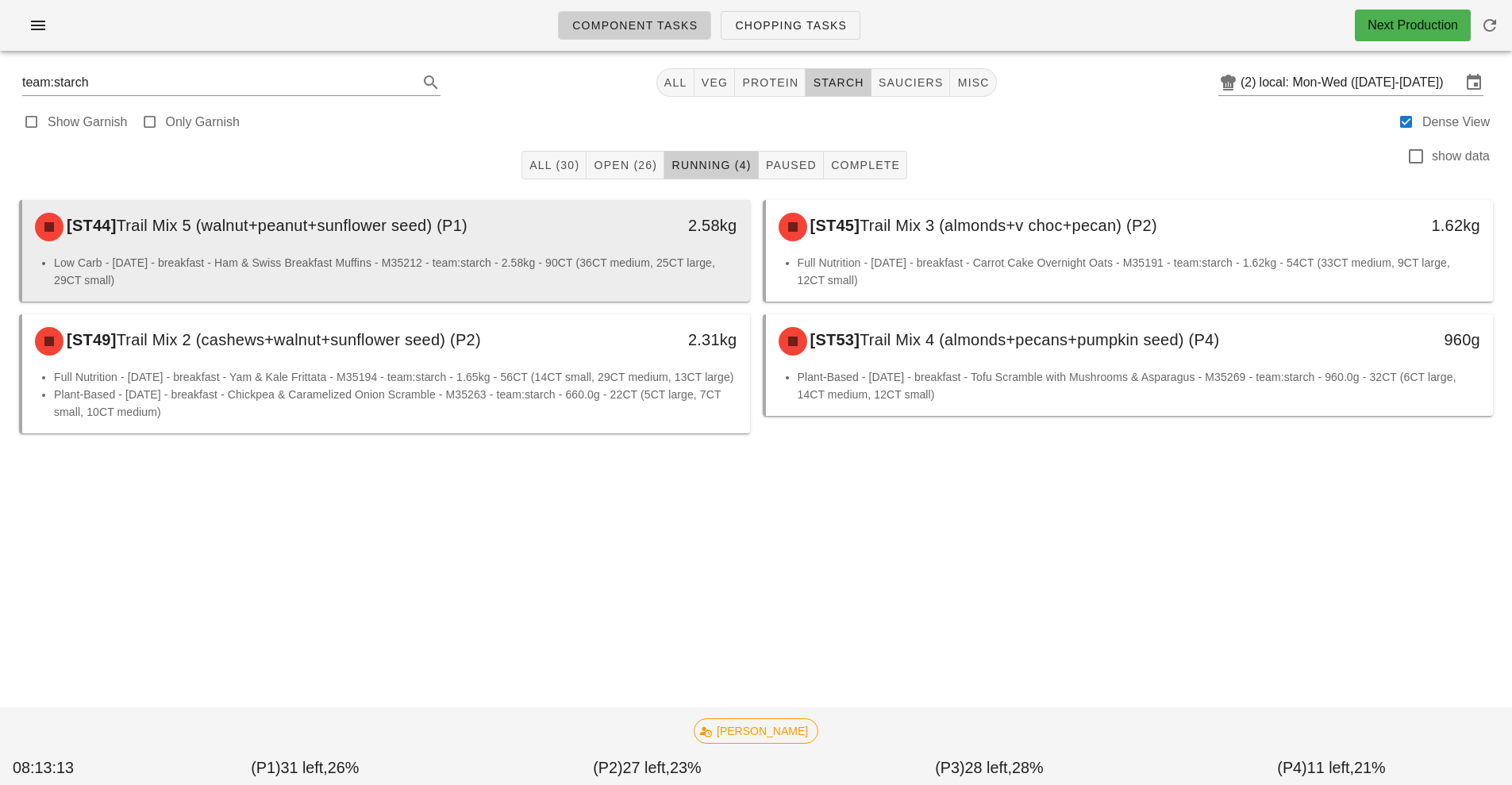
click at [468, 233] on span "Trail Mix 5 (walnut+peanut+sunflower seed) (P1)" at bounding box center [292, 225] width 351 height 17
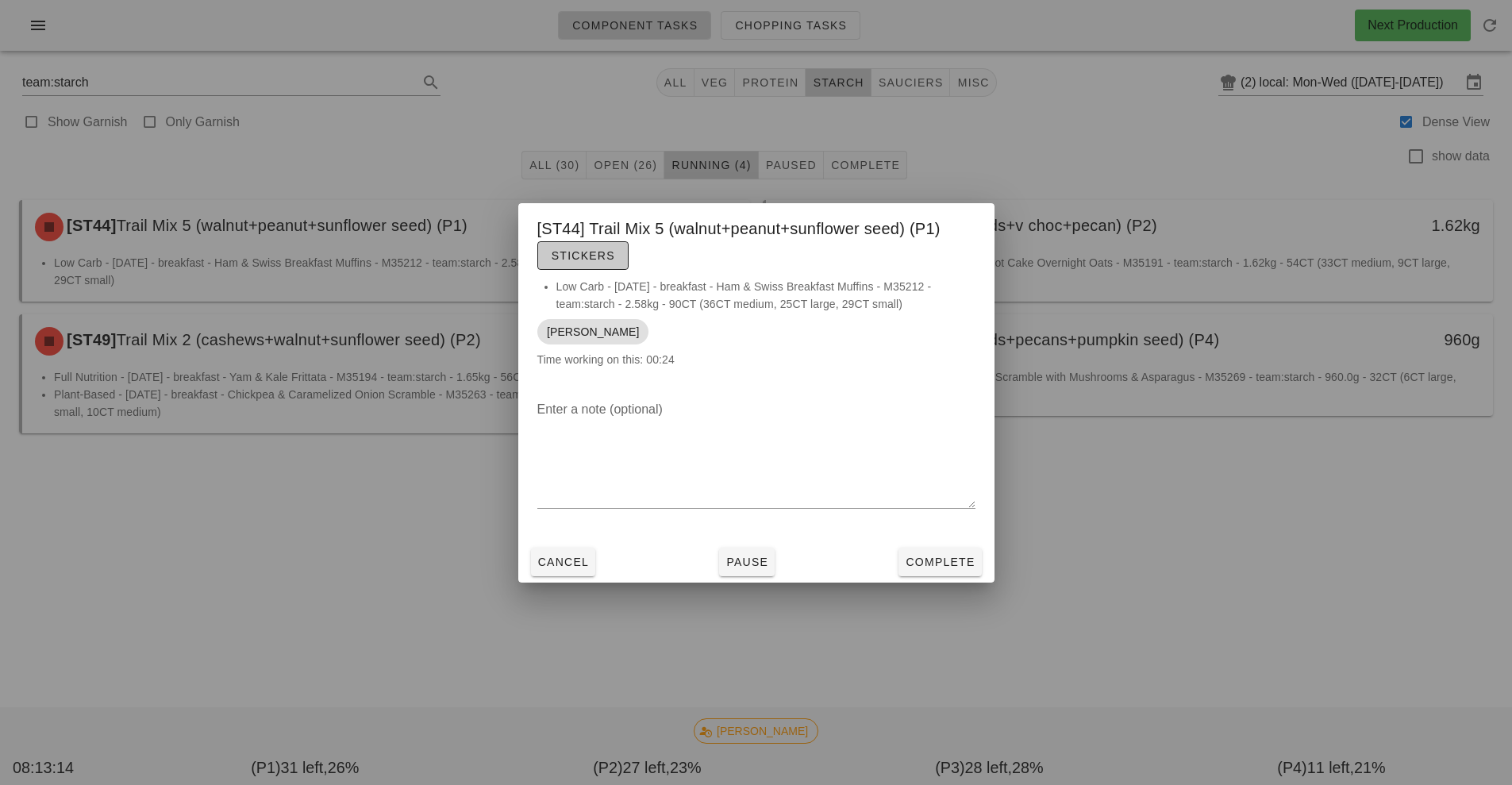
click at [601, 260] on span "Stickers" at bounding box center [583, 255] width 64 height 12
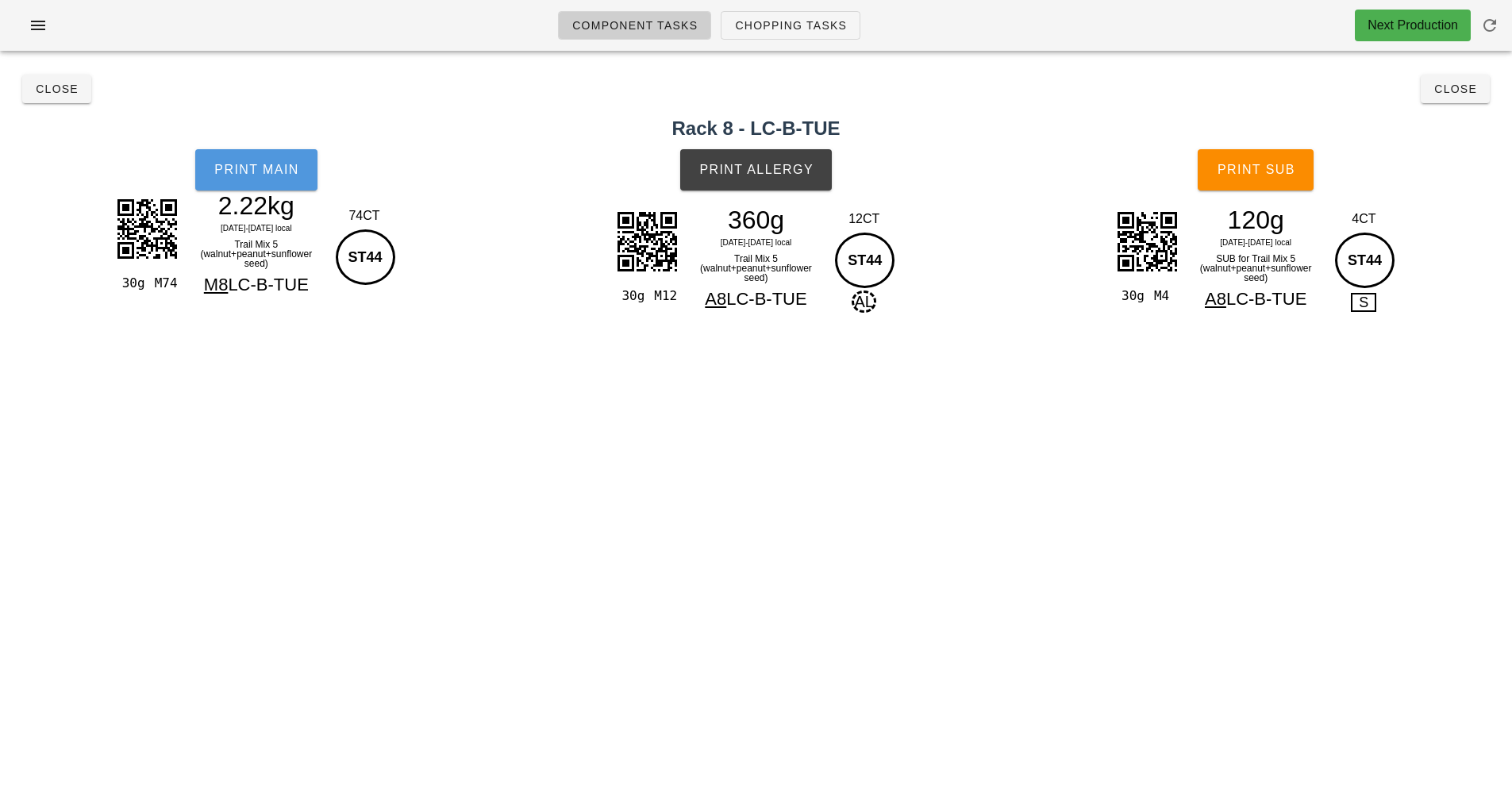
click at [258, 188] on button "Print Main" at bounding box center [256, 169] width 122 height 41
click at [780, 186] on button "Print Allergy" at bounding box center [756, 169] width 151 height 41
click at [1266, 170] on span "Print Sub" at bounding box center [1256, 169] width 78 height 14
click at [39, 100] on button "Close" at bounding box center [56, 89] width 69 height 29
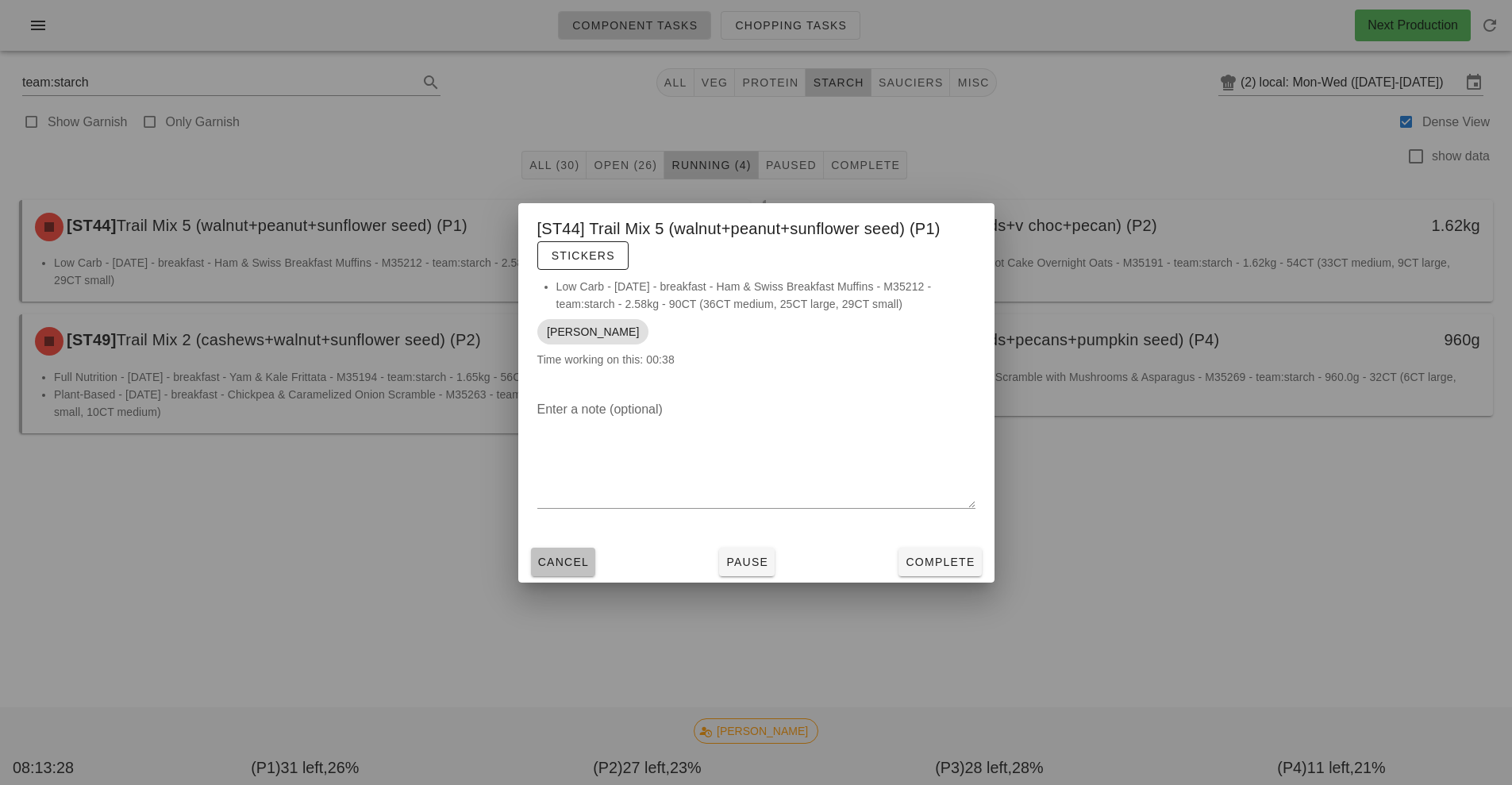
click at [556, 567] on span "Cancel" at bounding box center [564, 562] width 53 height 12
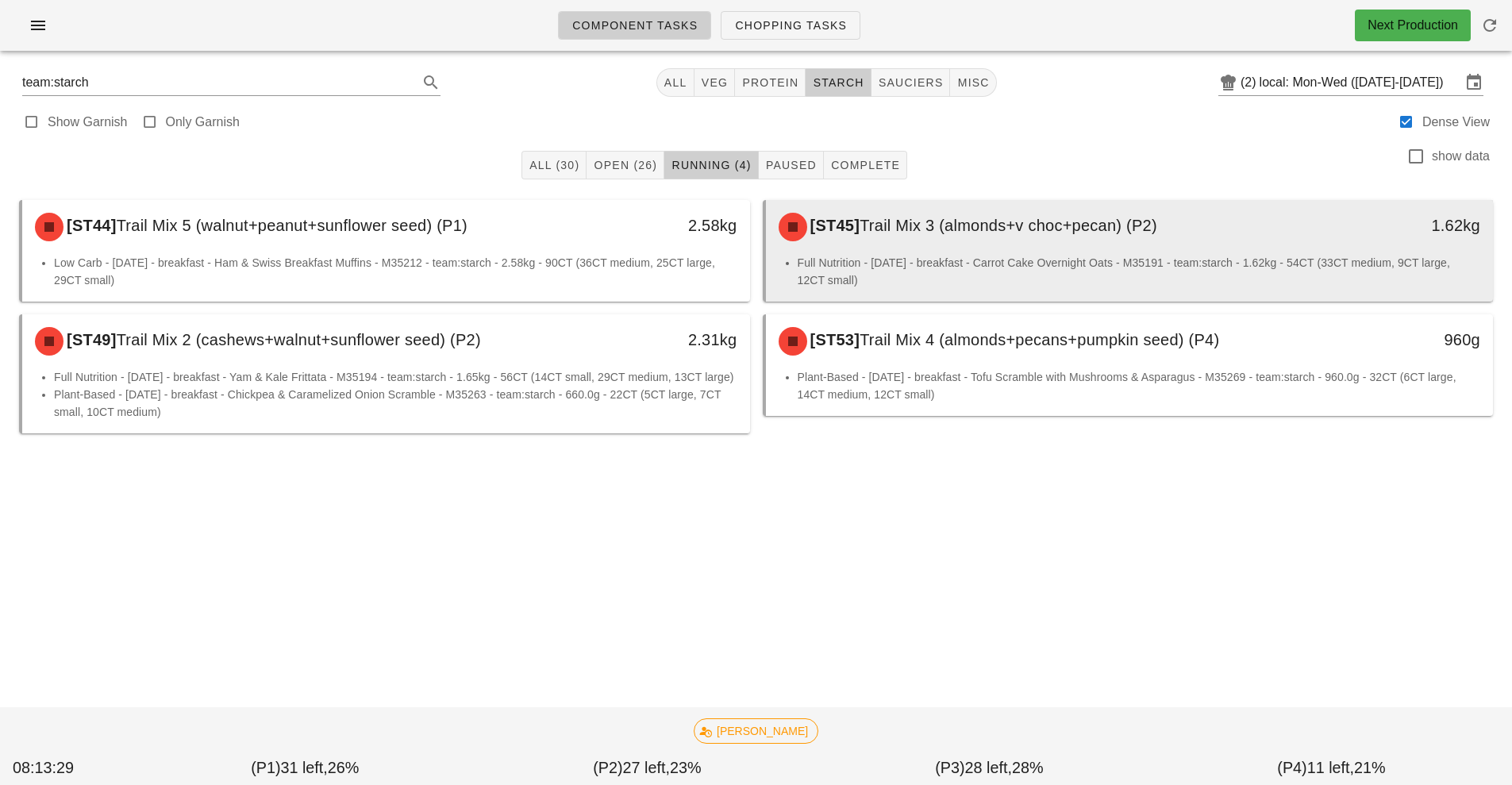
click at [917, 258] on li "Full Nutrition - [DATE] - breakfast - Carrot Cake Overnight Oats - M35191 - tea…" at bounding box center [1140, 271] width 683 height 35
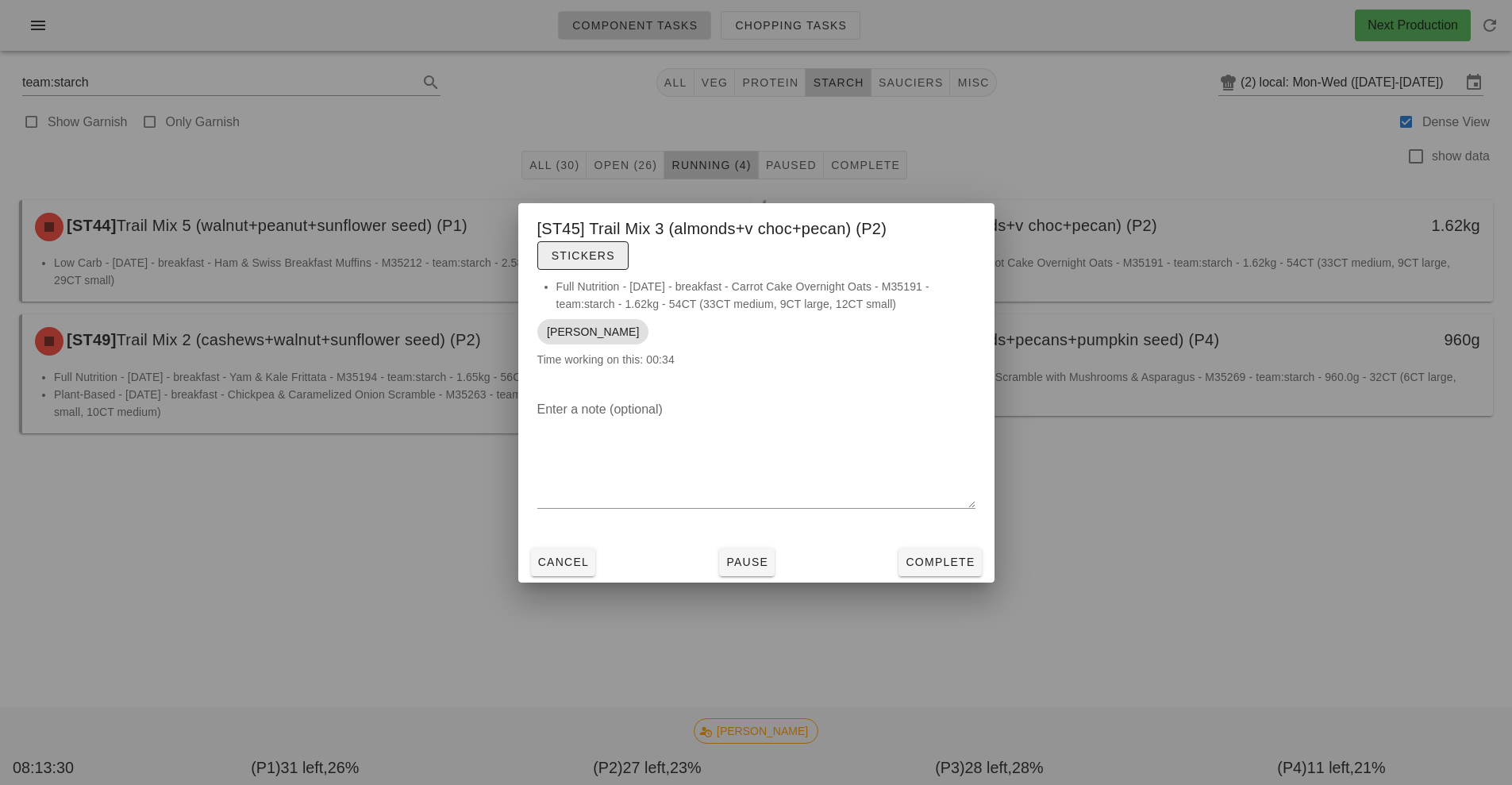
click at [589, 249] on span "Stickers" at bounding box center [583, 255] width 64 height 12
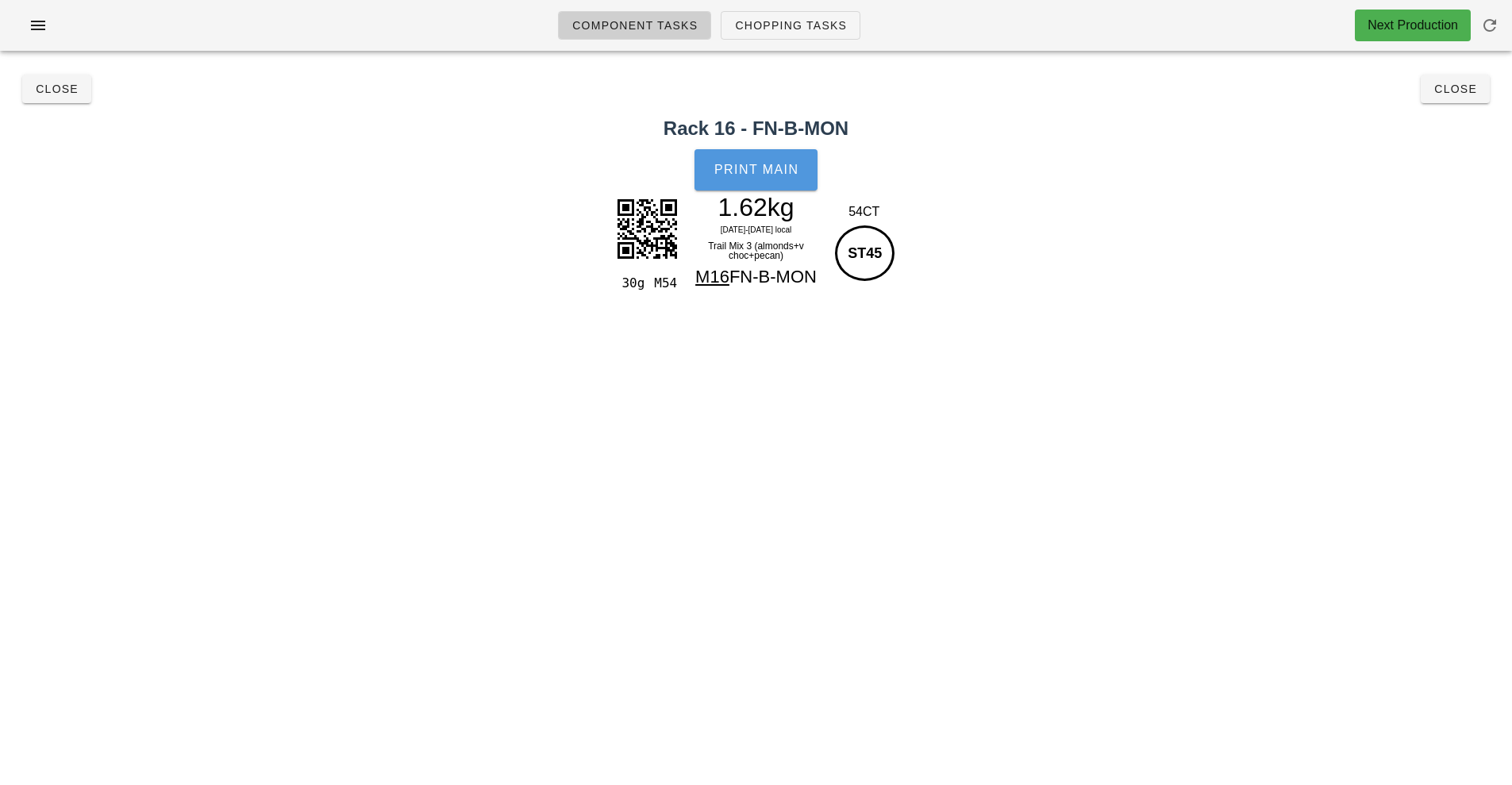
click at [762, 164] on span "Print Main" at bounding box center [757, 169] width 86 height 14
click at [54, 92] on span "Close" at bounding box center [57, 88] width 44 height 12
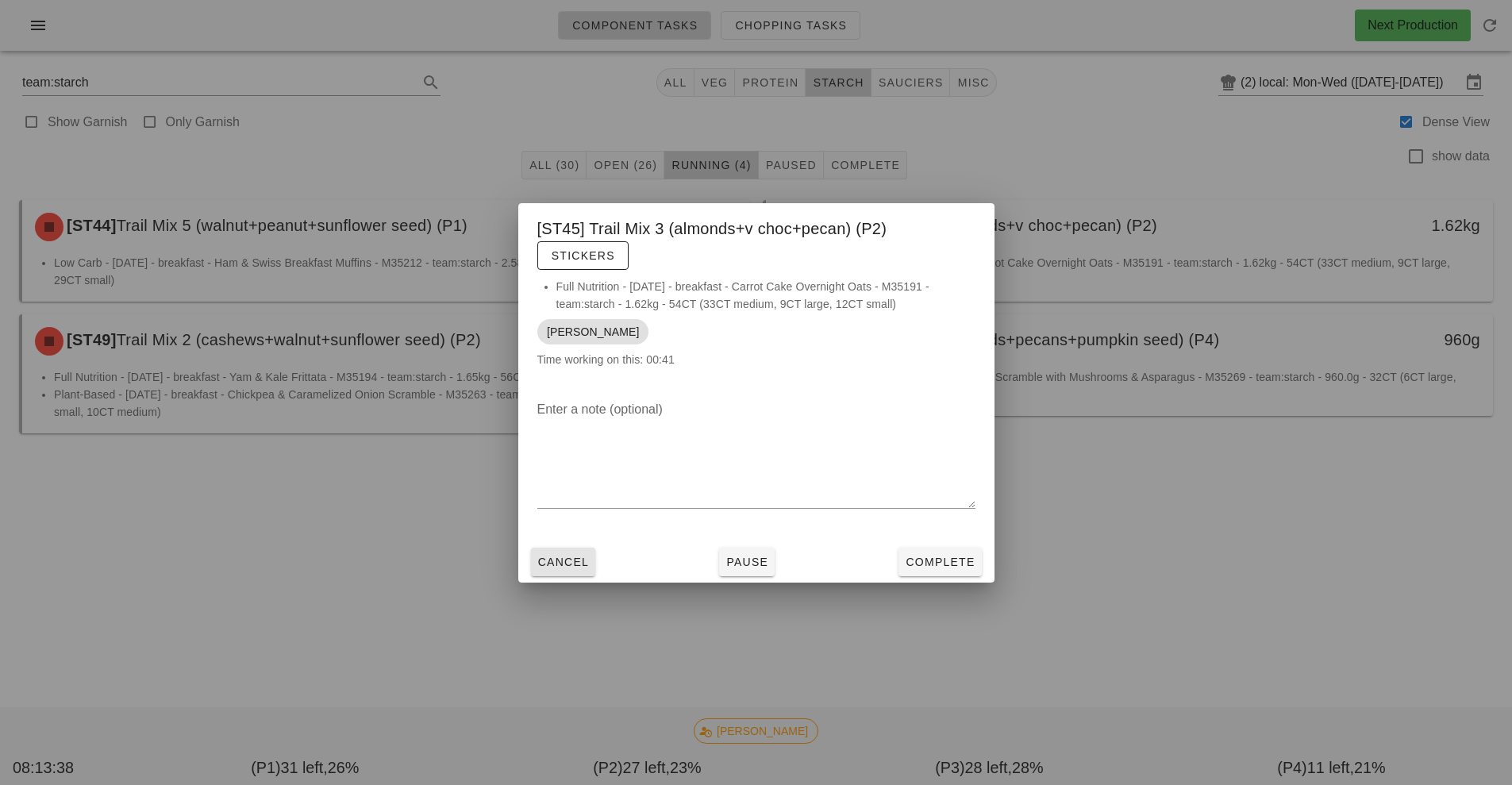
click at [549, 559] on span "Cancel" at bounding box center [564, 562] width 53 height 12
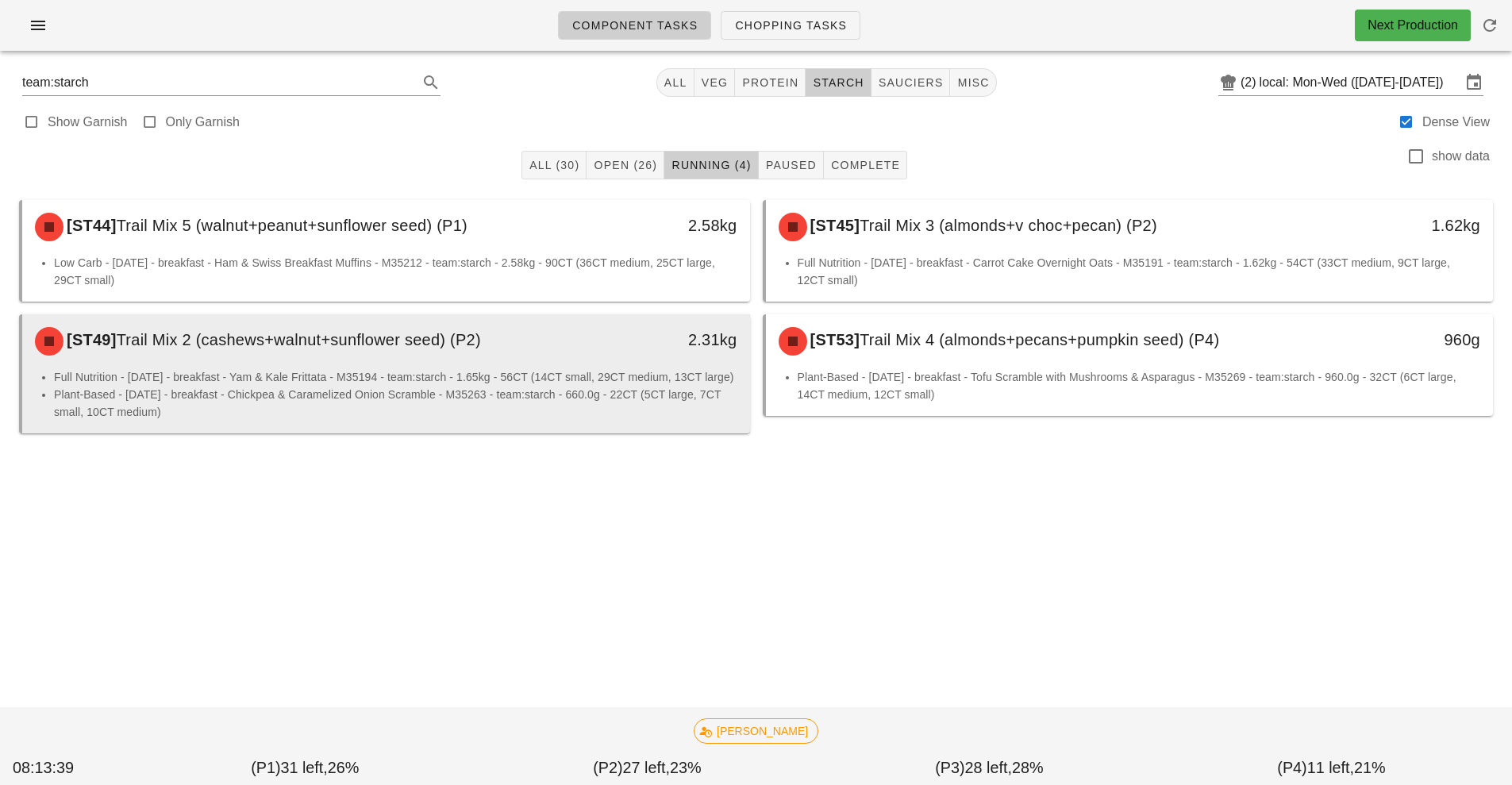
click at [304, 377] on li "Full Nutrition - [DATE] - breakfast - Yam & Kale Frittata - M35194 - team:starc…" at bounding box center [395, 377] width 683 height 17
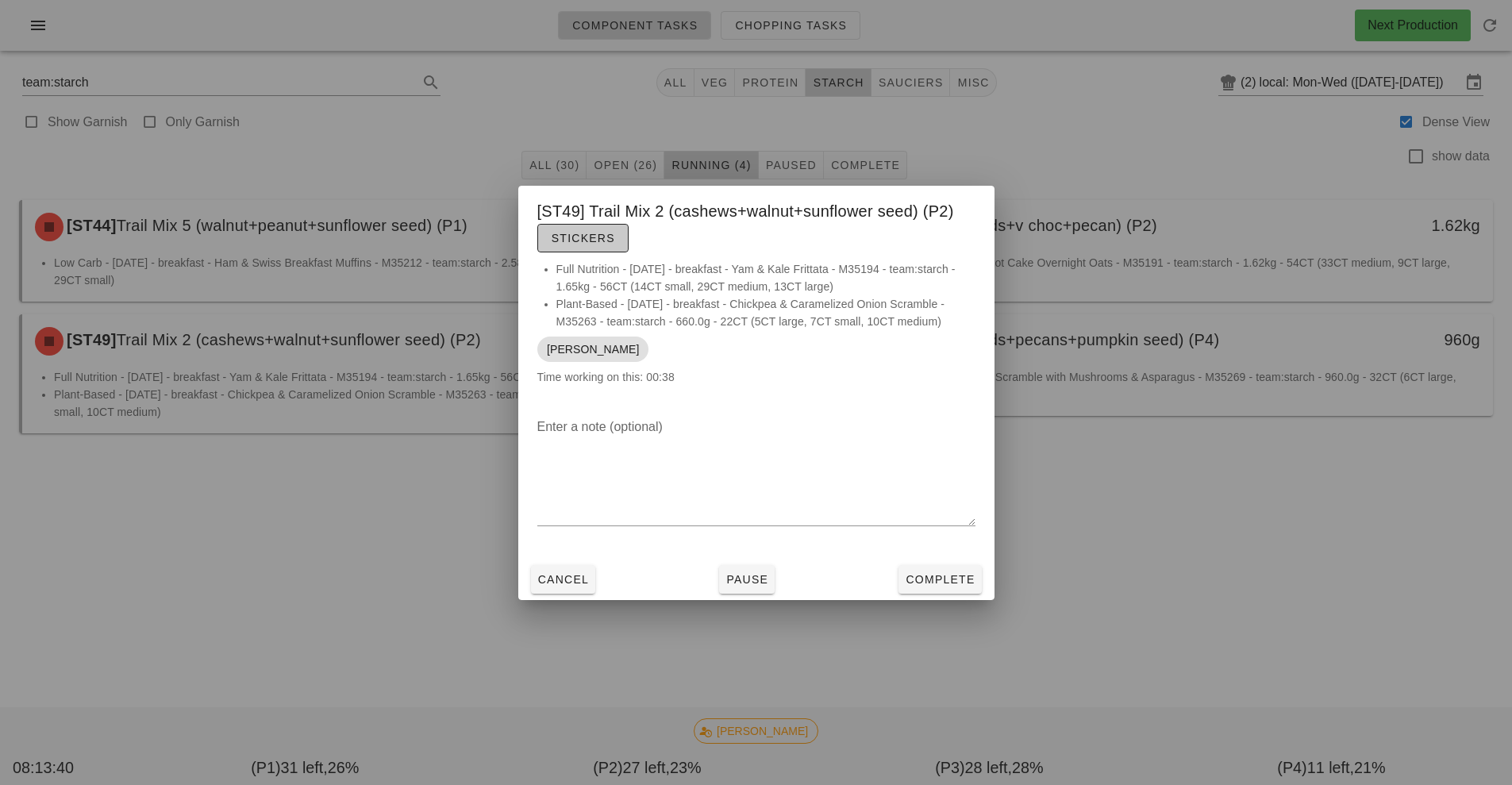
click at [594, 237] on span "Stickers" at bounding box center [583, 237] width 64 height 12
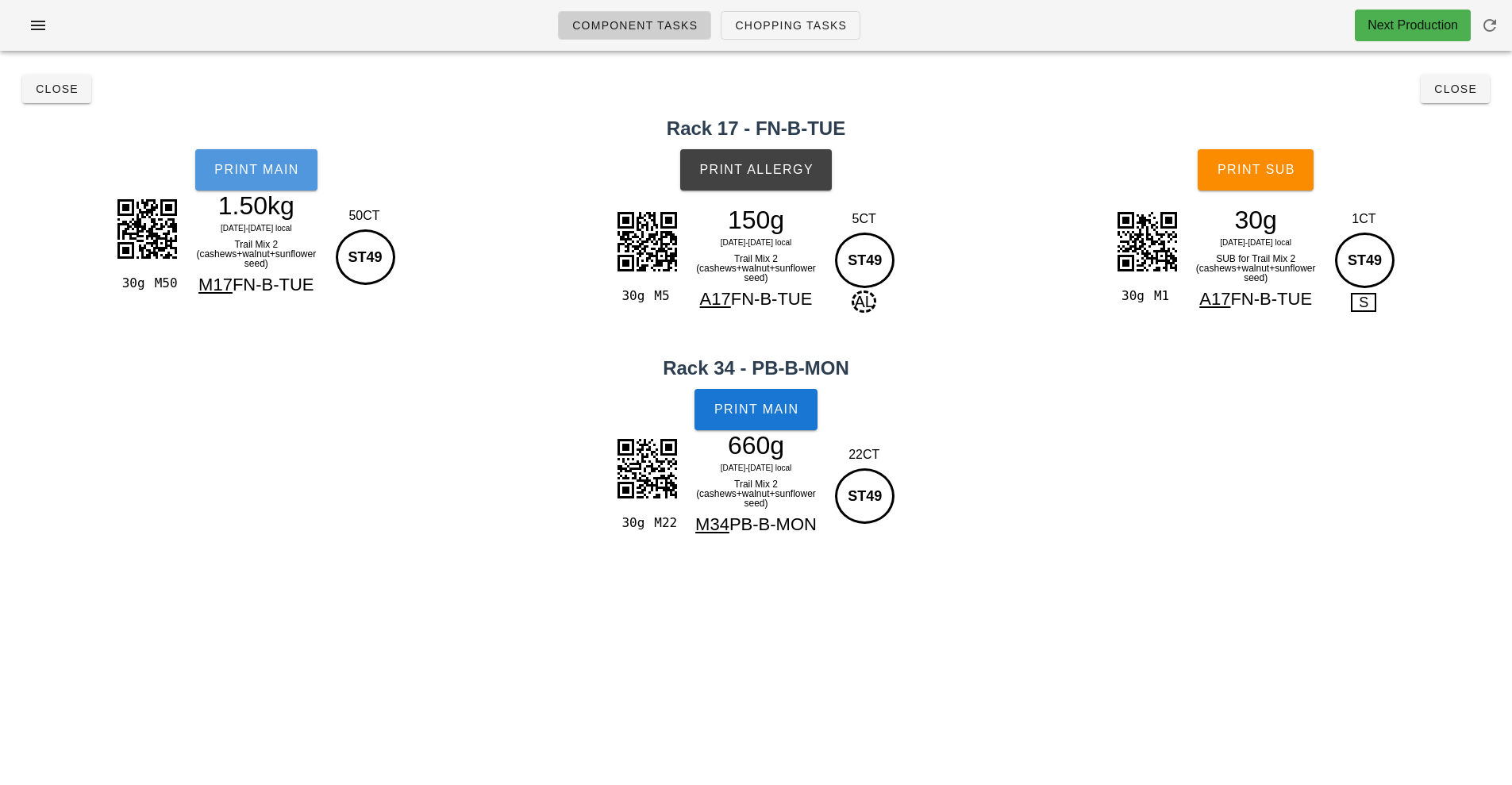
click at [286, 158] on button "Print Main" at bounding box center [256, 169] width 122 height 41
click at [771, 415] on span "Print Main" at bounding box center [757, 410] width 86 height 14
click at [727, 175] on span "Print Allergy" at bounding box center [756, 169] width 115 height 14
click at [1260, 187] on button "Print Sub" at bounding box center [1256, 169] width 116 height 41
click at [32, 84] on button "Close" at bounding box center [56, 89] width 69 height 29
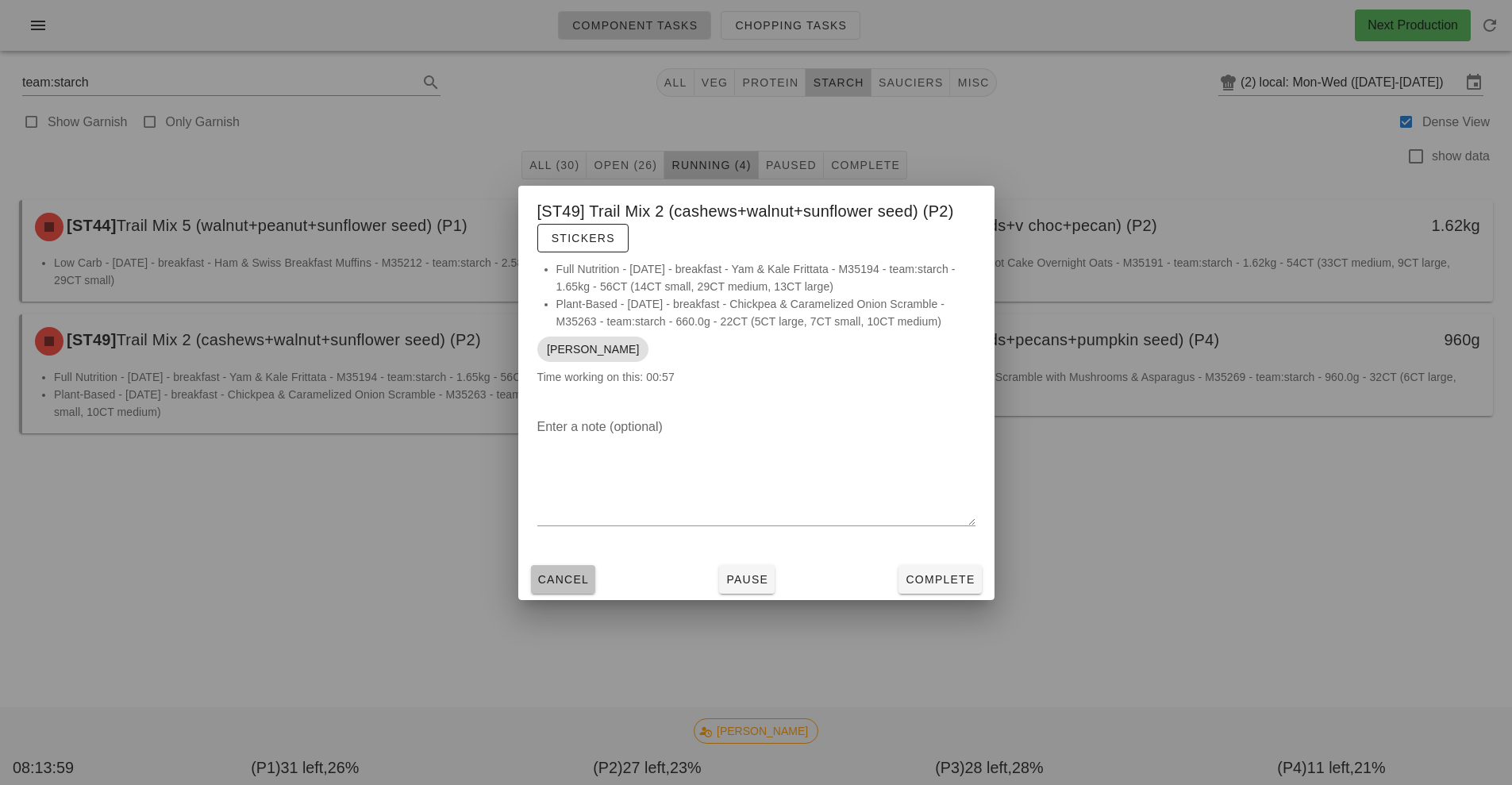
click at [548, 571] on button "Cancel" at bounding box center [564, 580] width 65 height 29
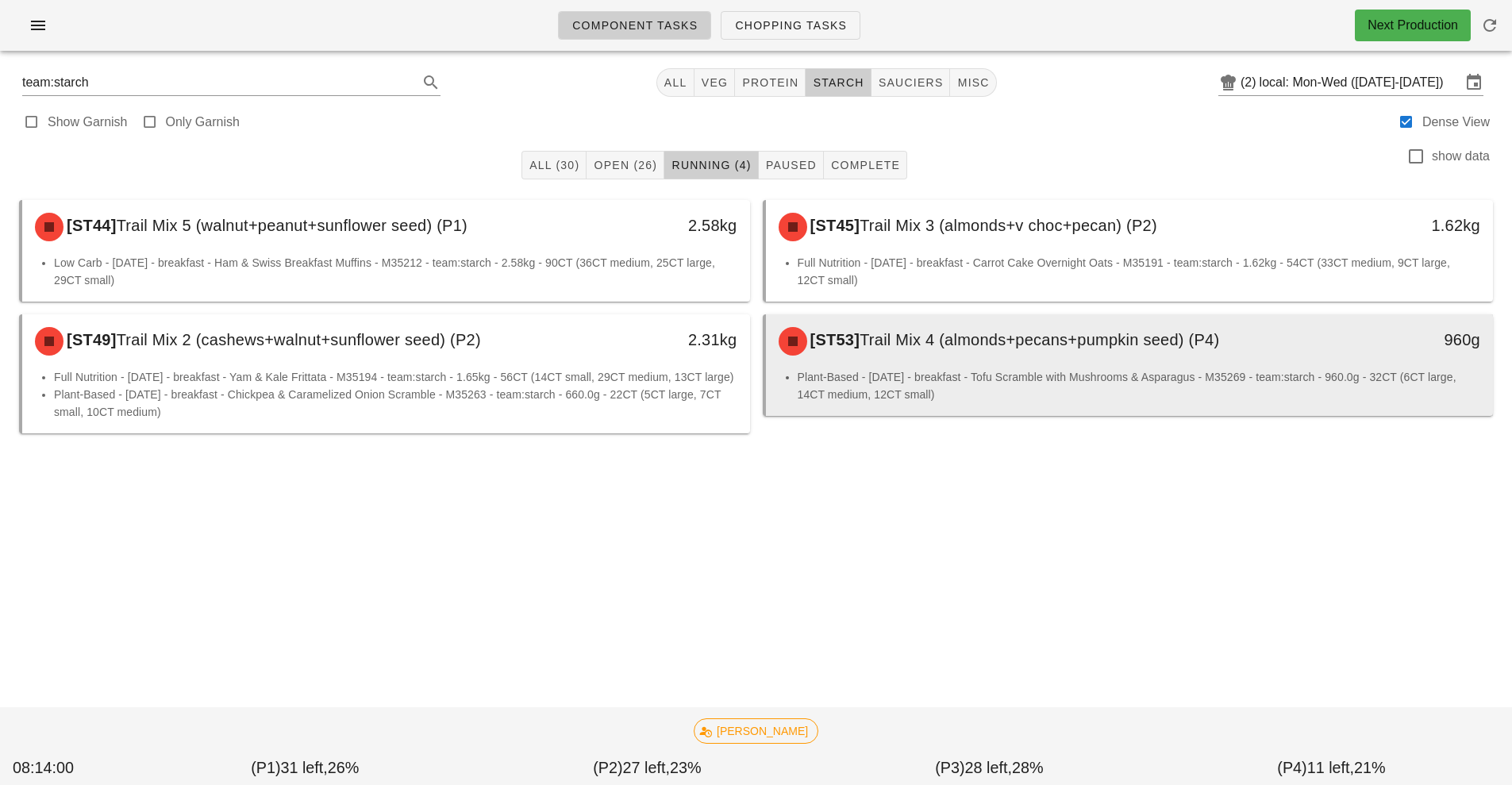
click at [986, 366] on div "[ST53] Trail Mix 4 (almonds+pecans+pumpkin seed) (P4) 960g" at bounding box center [1130, 342] width 728 height 54
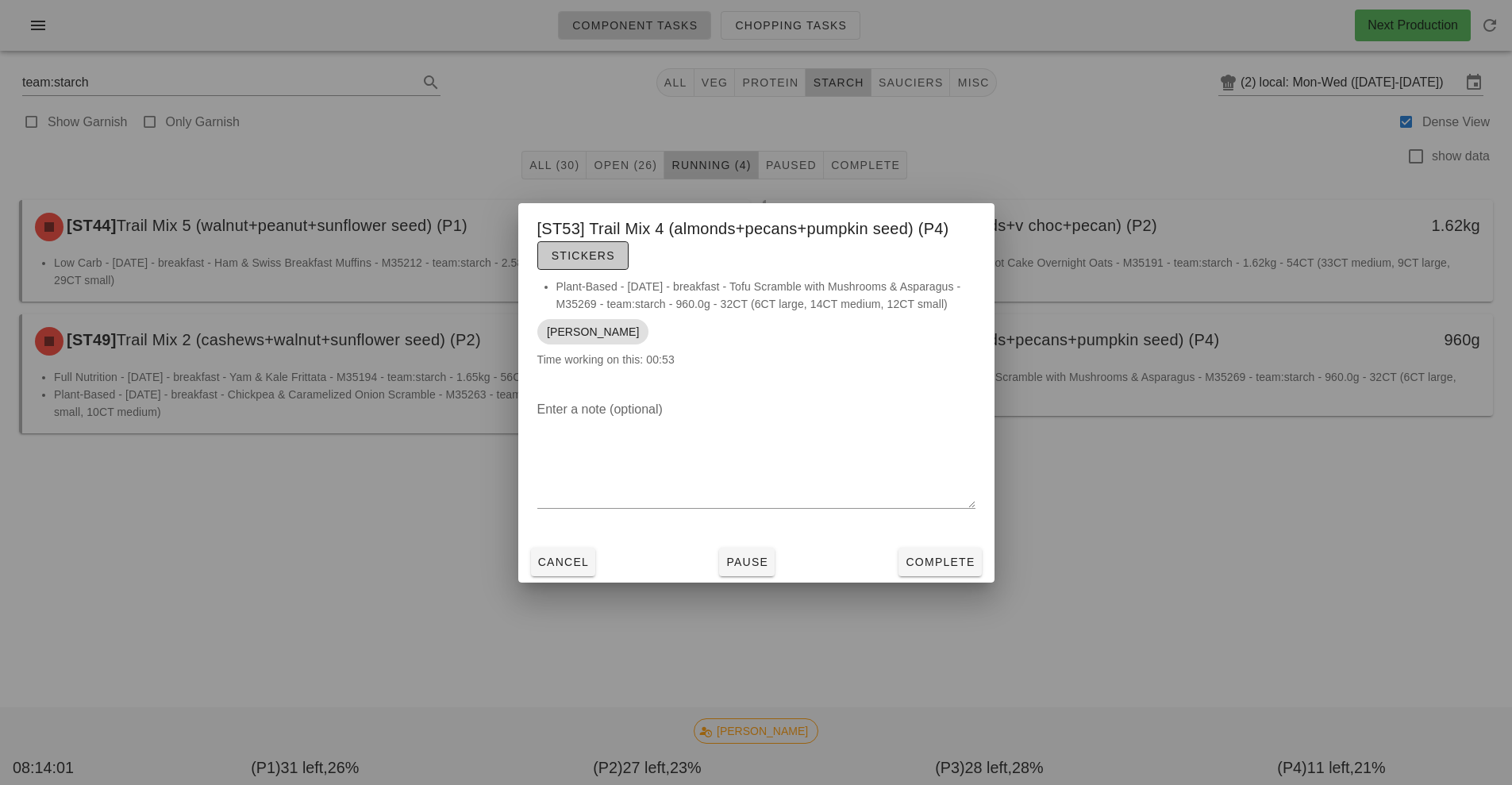
click at [579, 249] on span "Stickers" at bounding box center [583, 255] width 64 height 12
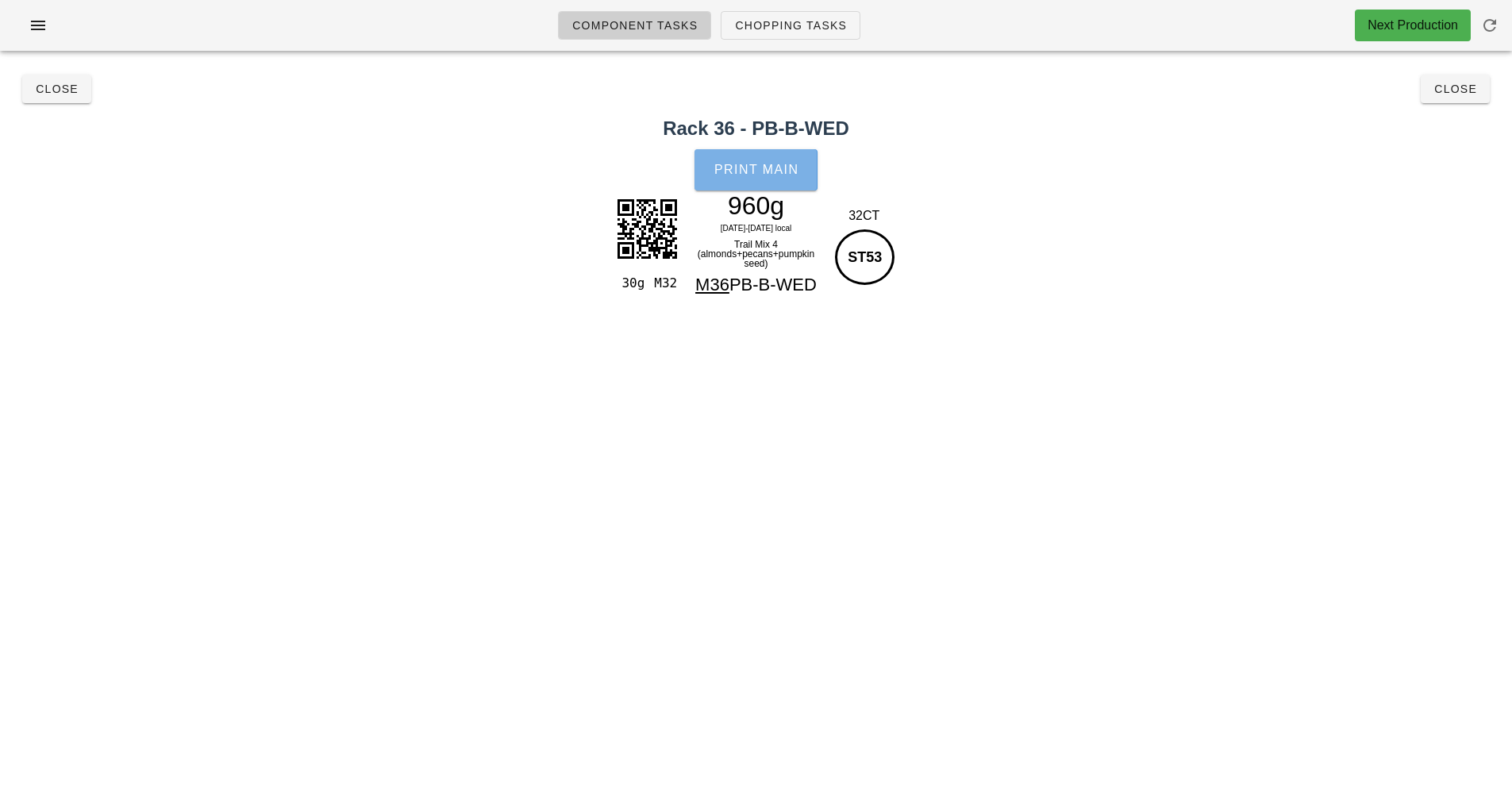
click at [767, 179] on button "Print Main" at bounding box center [756, 169] width 122 height 41
click at [63, 99] on button "Close" at bounding box center [56, 89] width 69 height 29
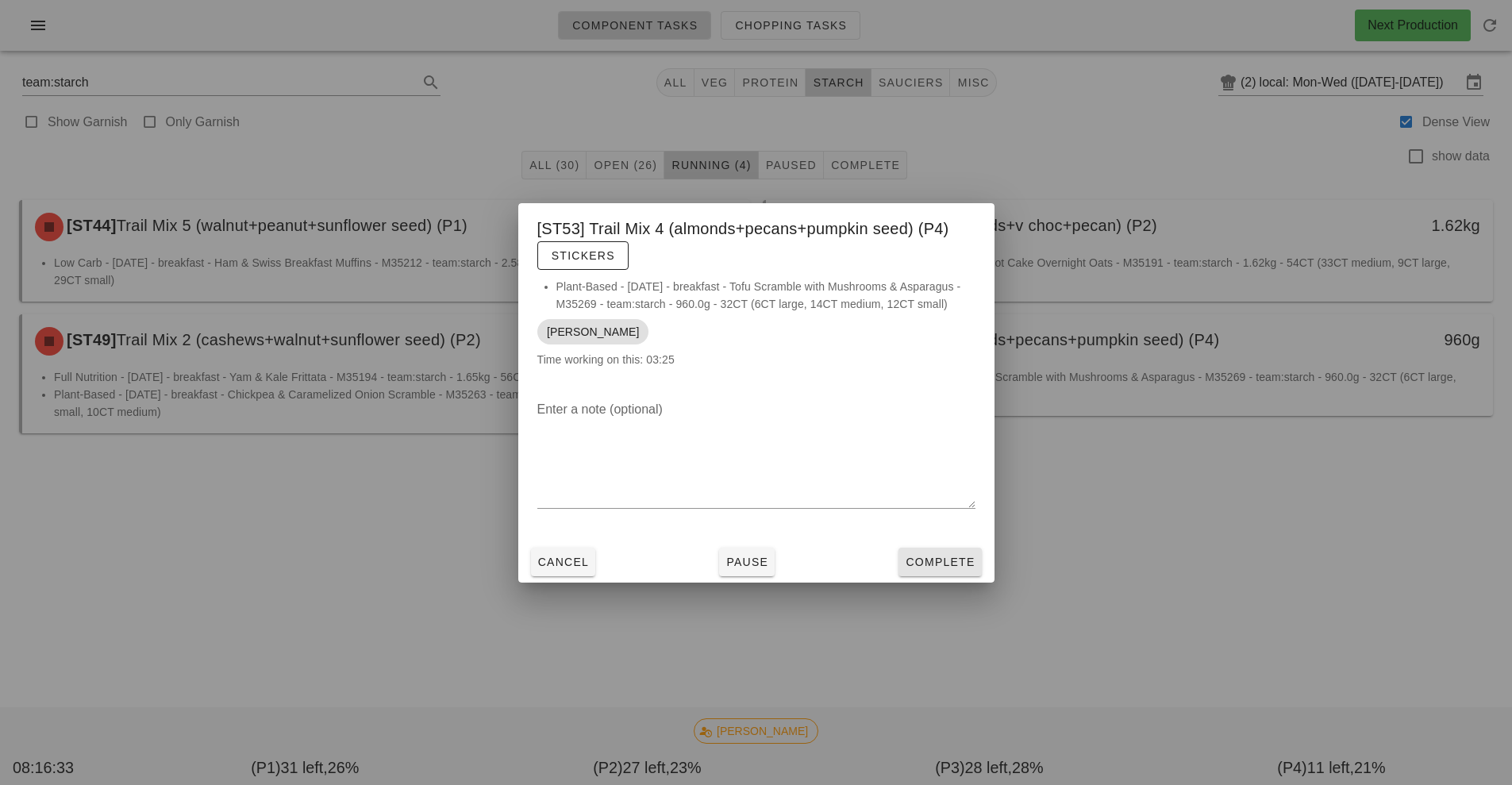
click at [944, 569] on span "Complete" at bounding box center [940, 562] width 70 height 12
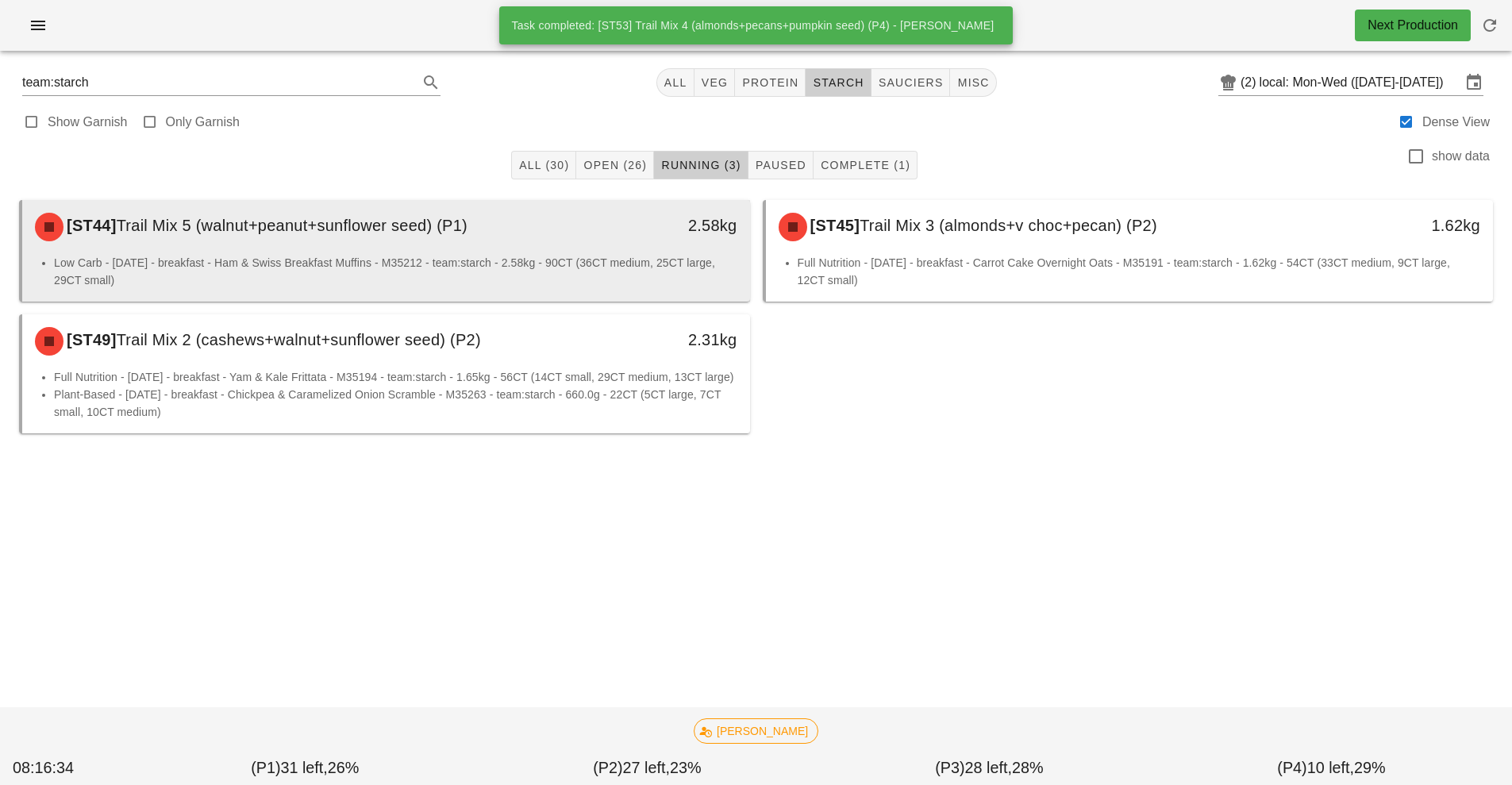
click at [343, 243] on div "[ST44] Trail Mix 5 (walnut+peanut+sunflower seed) (P1)" at bounding box center [296, 227] width 541 height 48
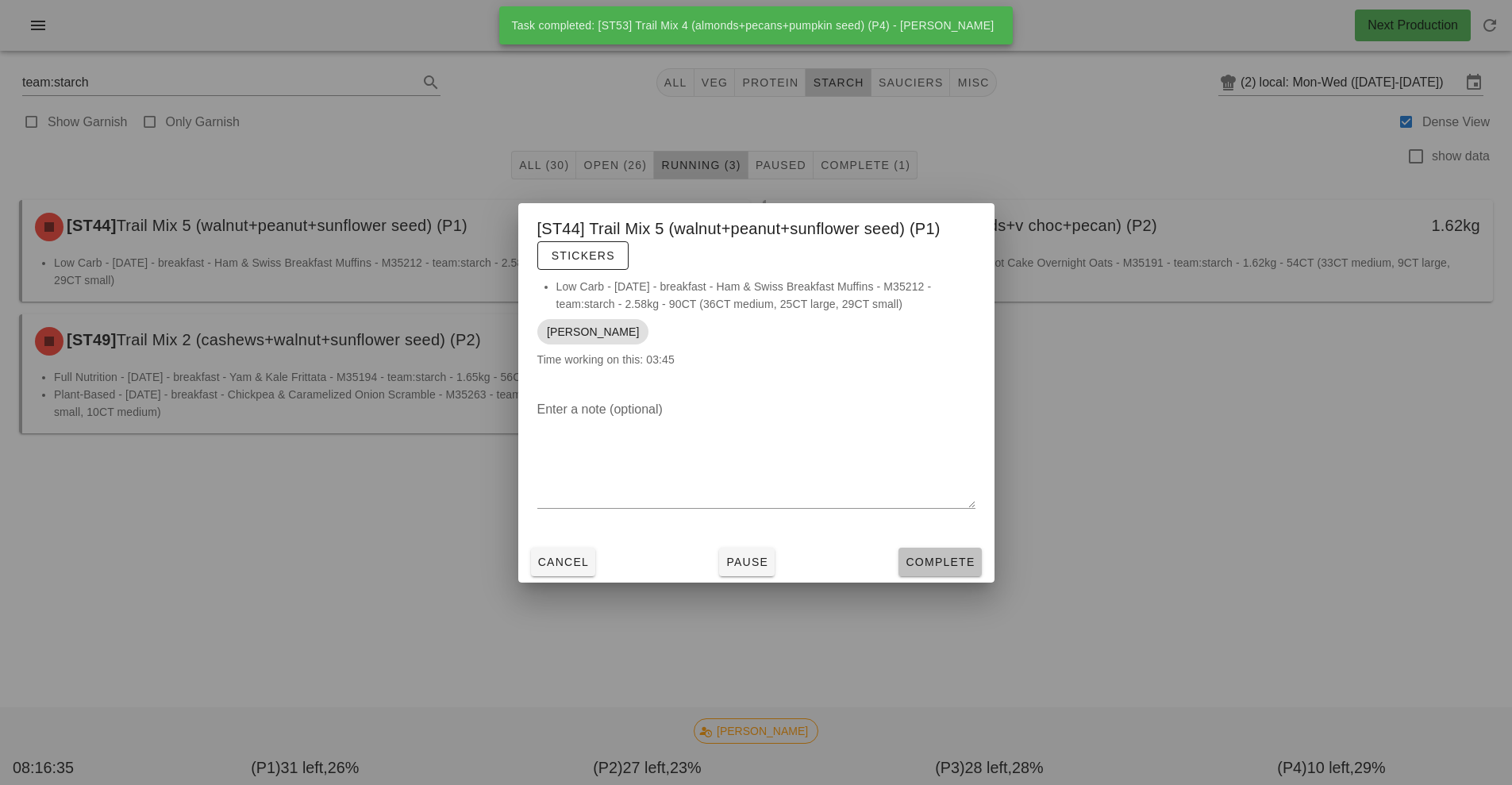
click at [940, 565] on span "Complete" at bounding box center [940, 562] width 70 height 12
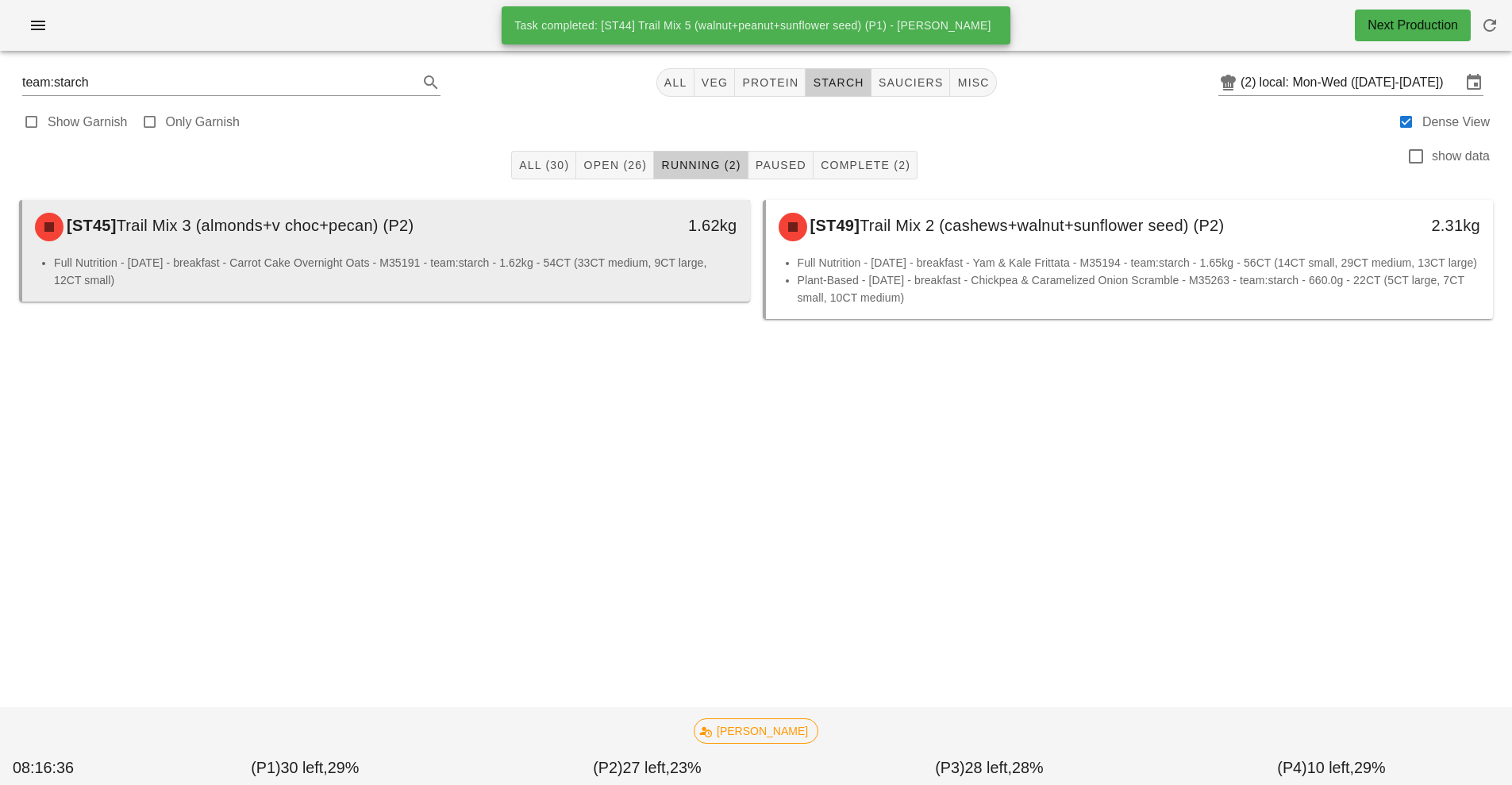
click at [359, 243] on div "[ST45] Trail Mix 3 (almonds+v choc+pecan) (P2)" at bounding box center [296, 227] width 541 height 48
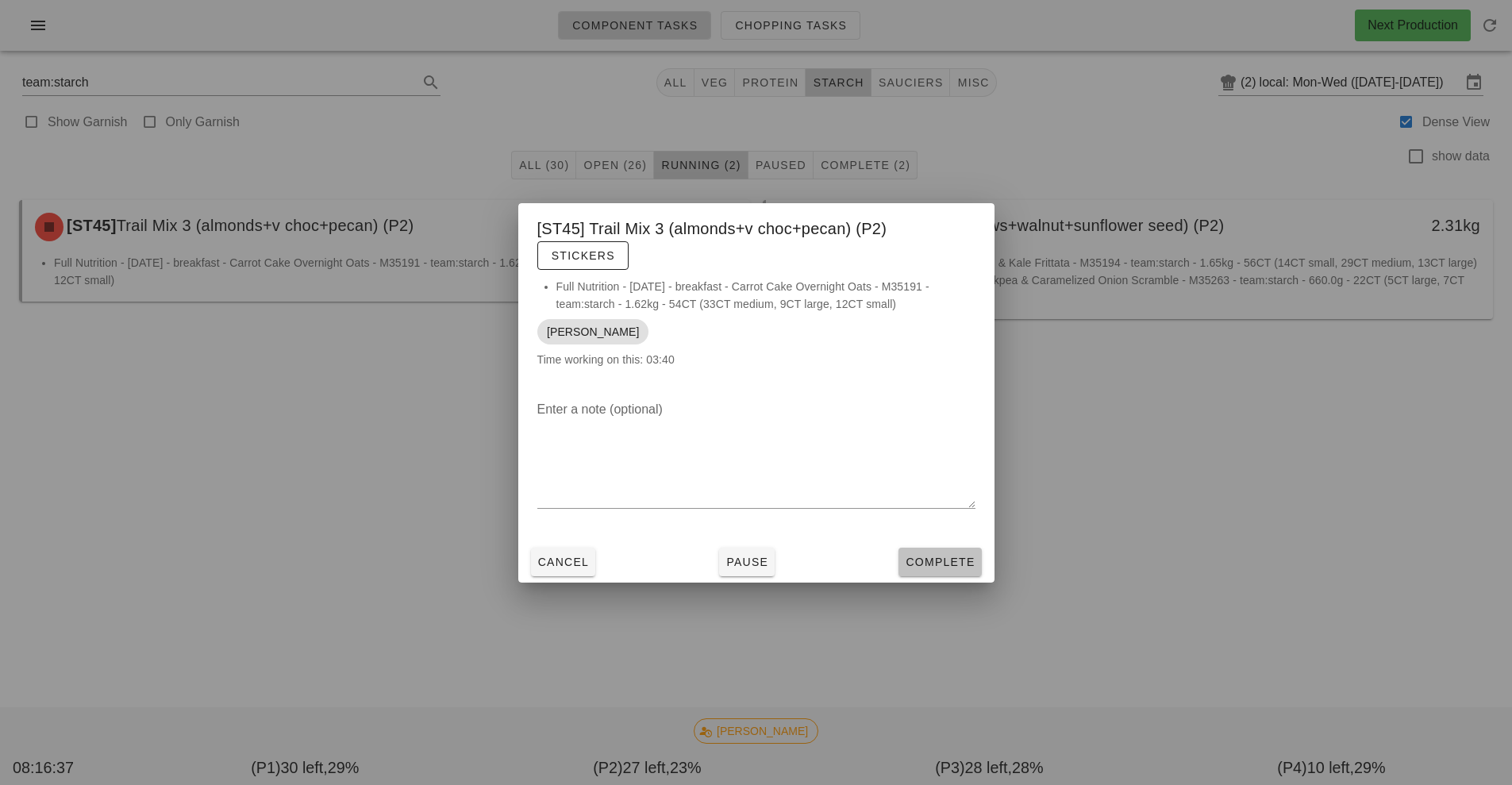
click at [928, 575] on button "Complete" at bounding box center [940, 562] width 82 height 29
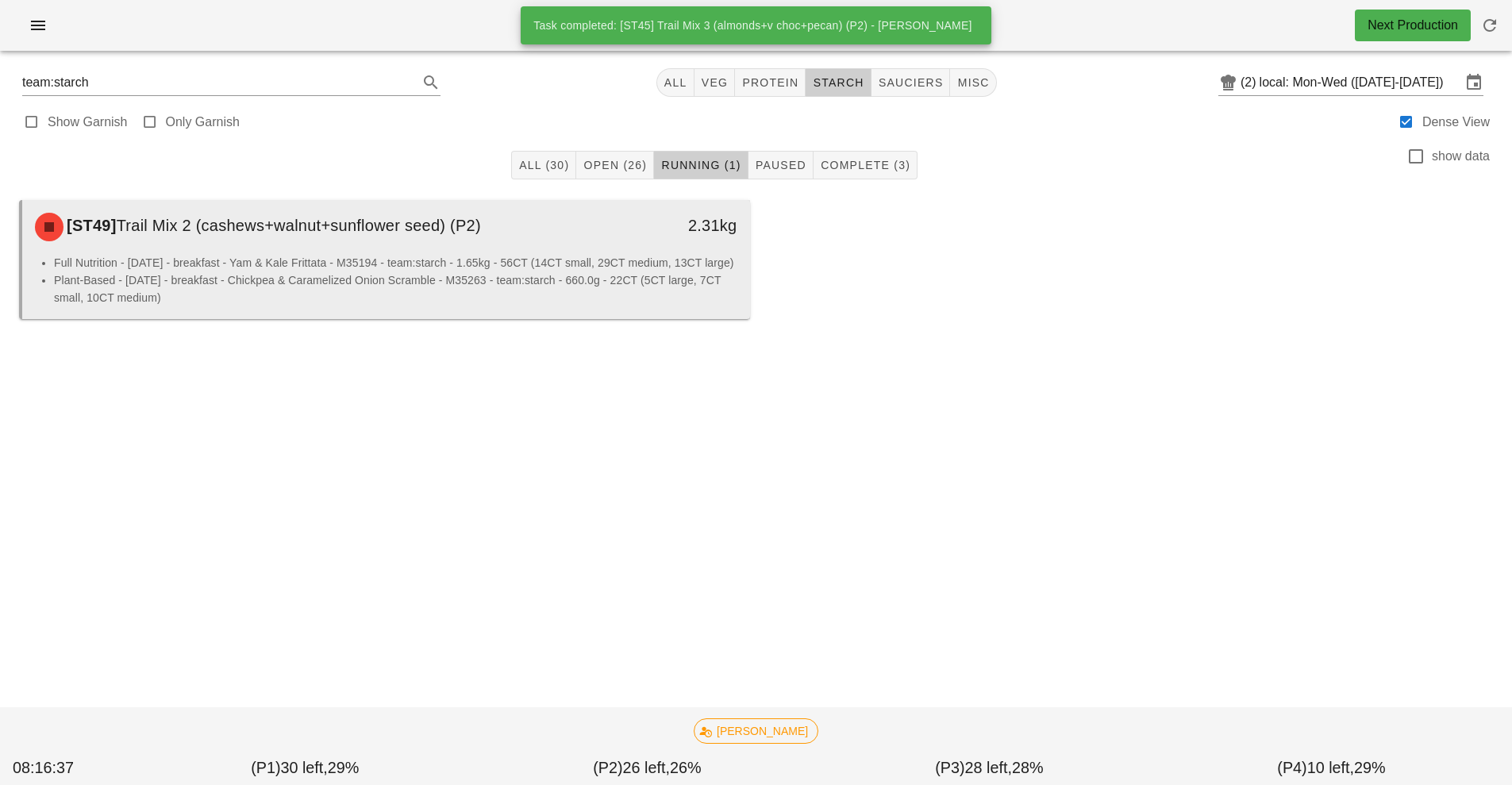
click at [637, 272] on li "Full Nutrition - [DATE] - breakfast - Yam & Kale Frittata - M35194 - team:starc…" at bounding box center [395, 262] width 683 height 17
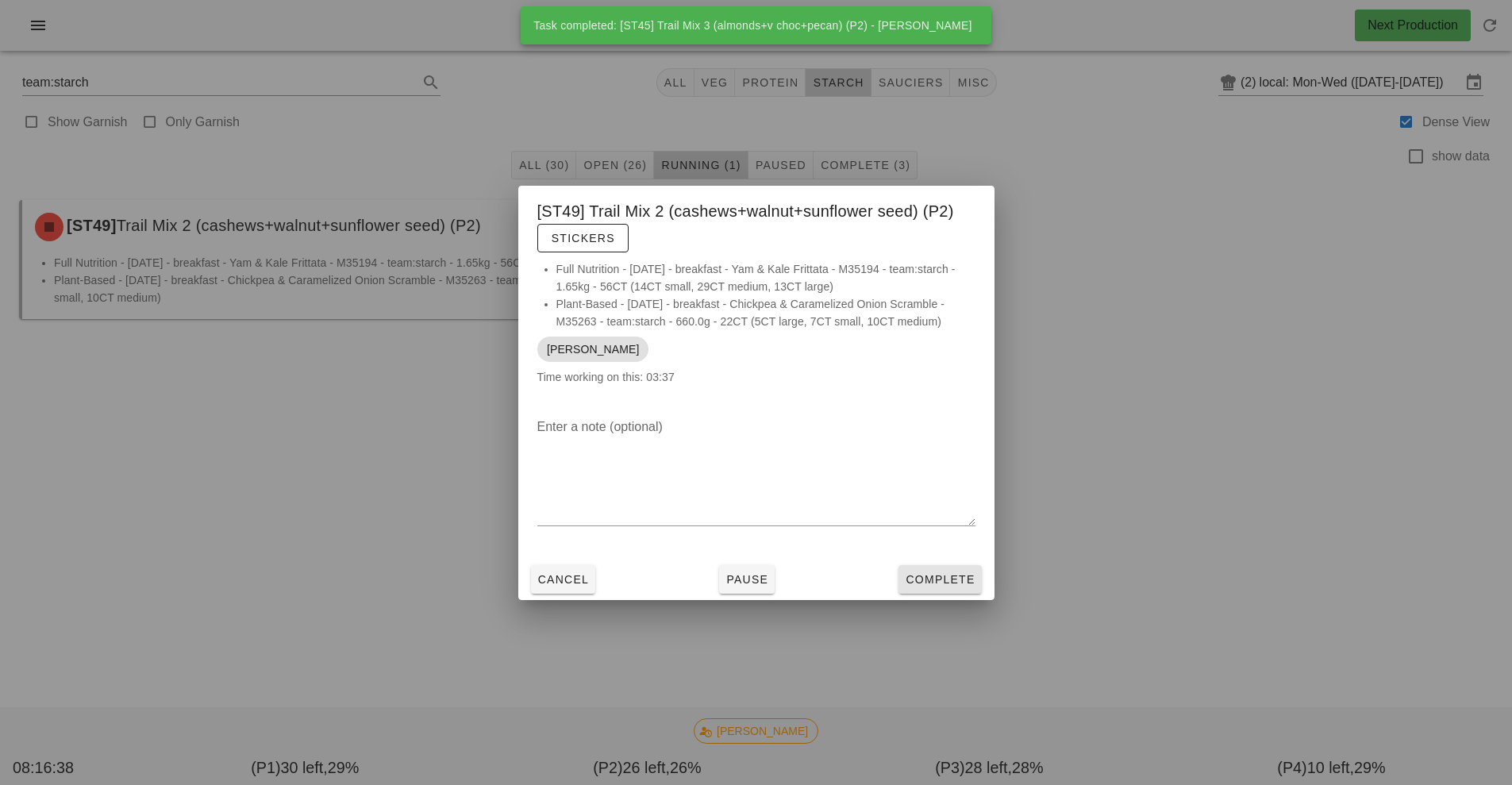
click at [954, 585] on span "Complete" at bounding box center [940, 579] width 70 height 12
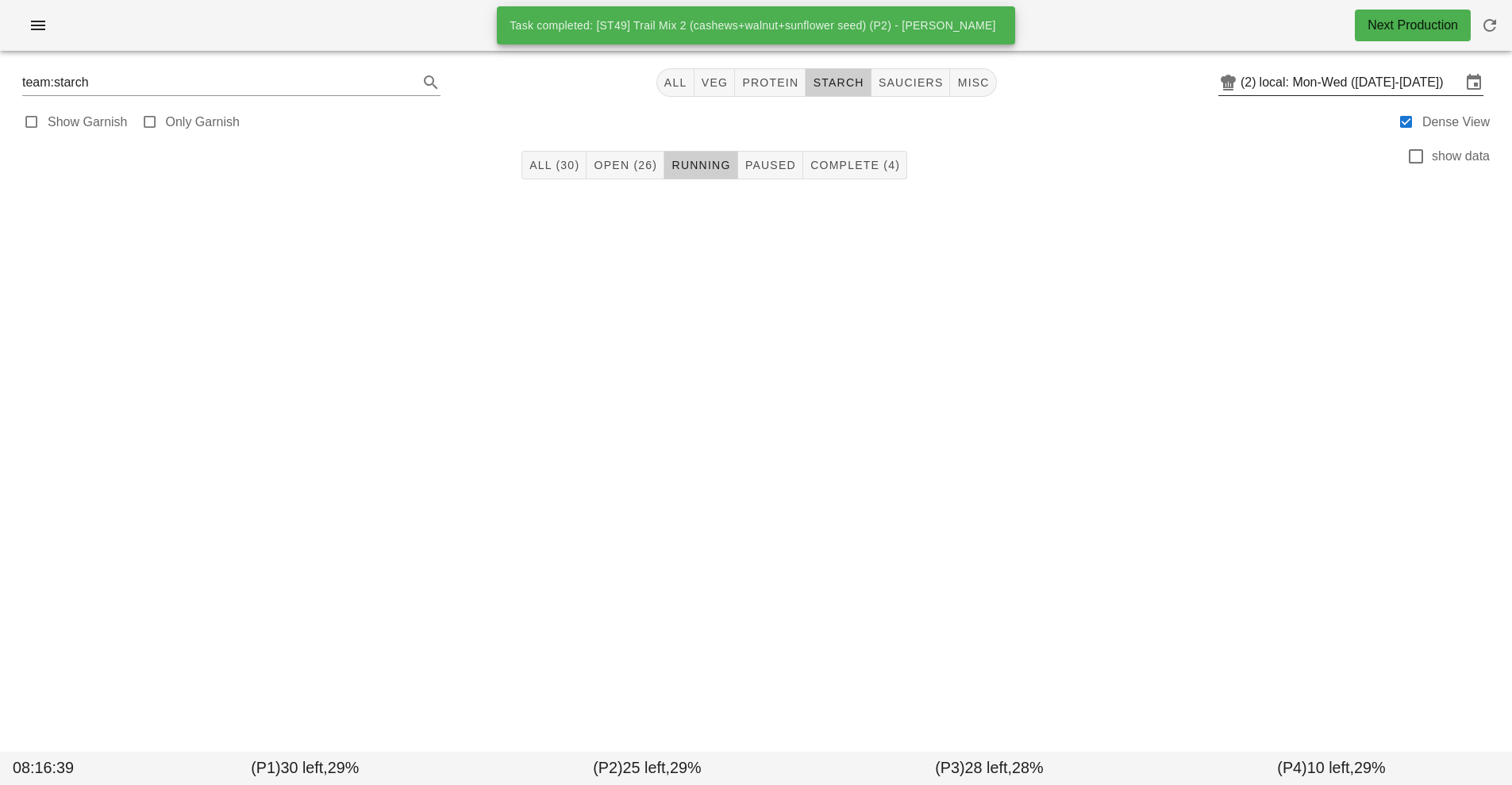
click at [1289, 77] on input "local: Mon-Wed ([DATE]-[DATE])" at bounding box center [1361, 82] width 202 height 26
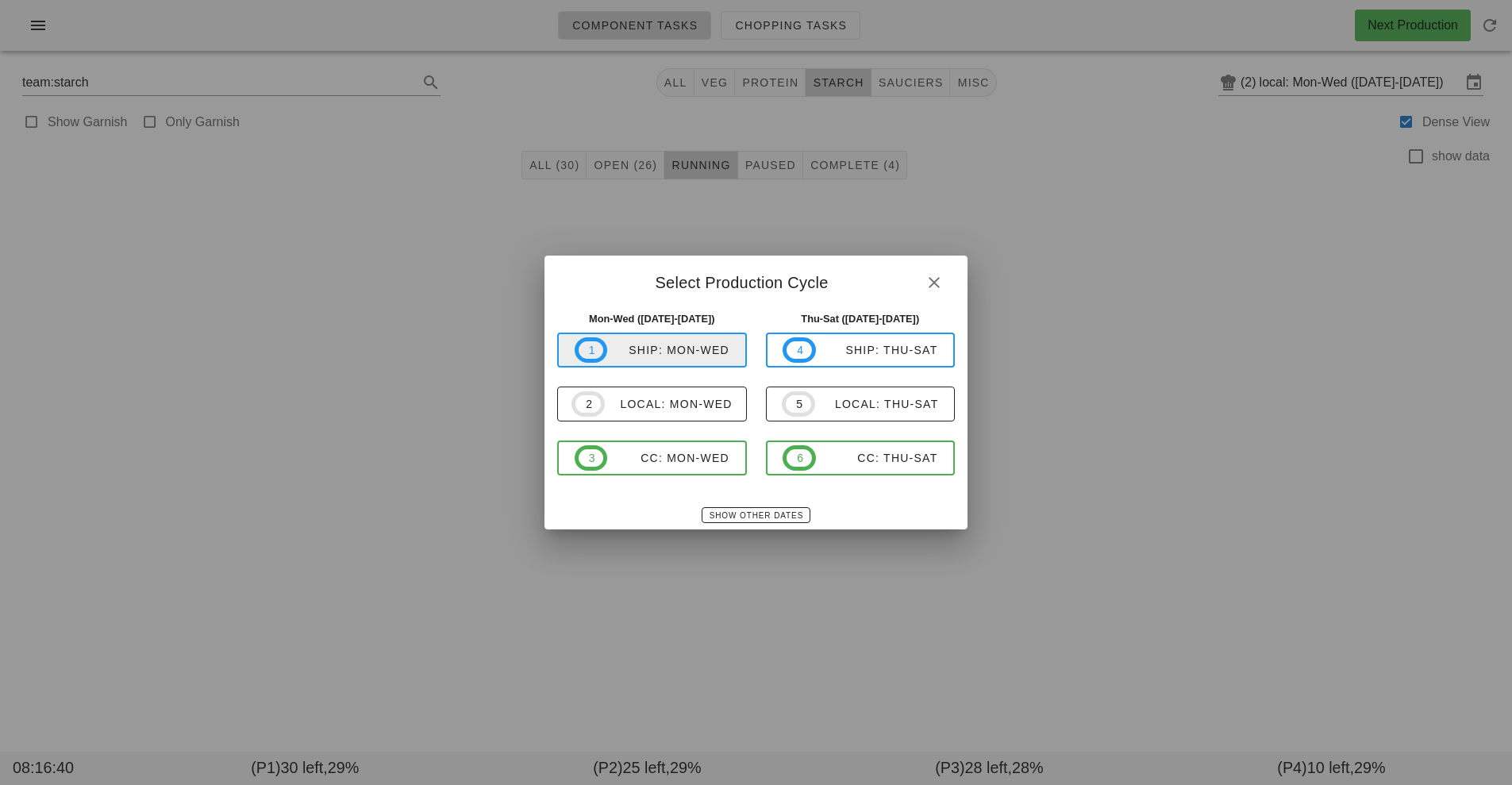
click at [669, 349] on div "ship: Mon-Wed" at bounding box center [669, 349] width 122 height 12
type input "ship: Mon-Wed ([DATE]-[DATE])"
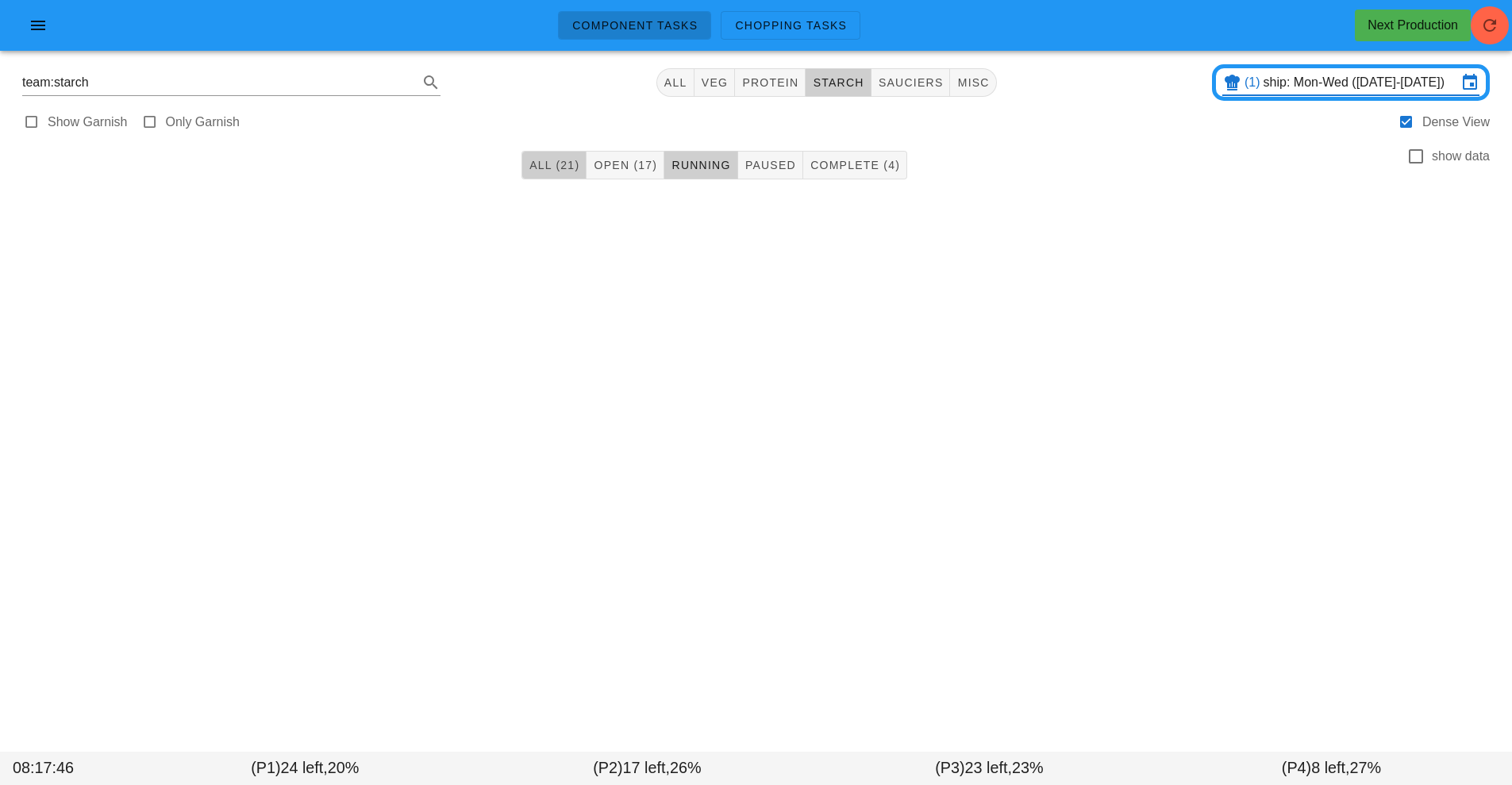
click at [536, 159] on span "All (21)" at bounding box center [554, 165] width 51 height 12
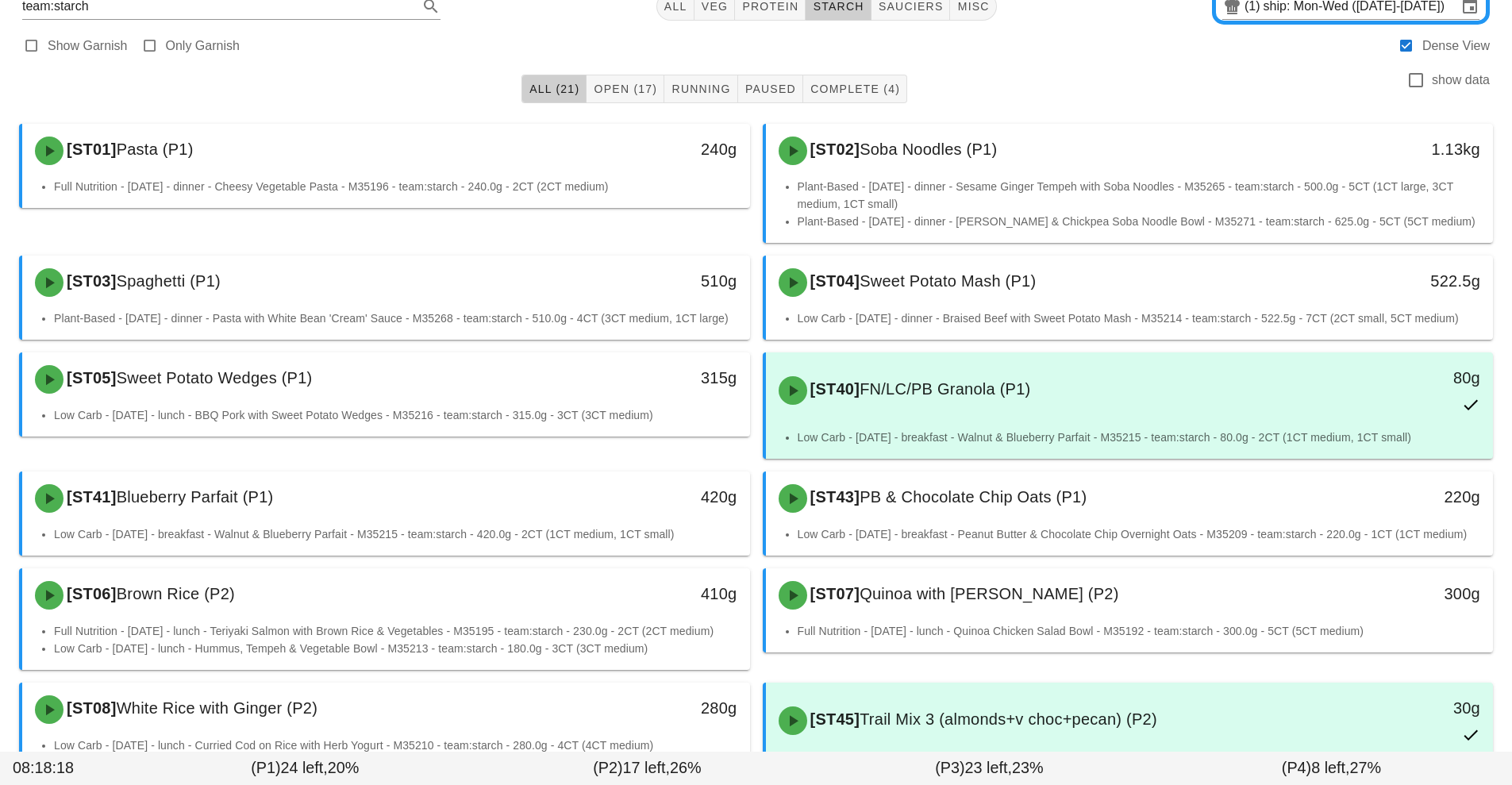
scroll to position [78, 0]
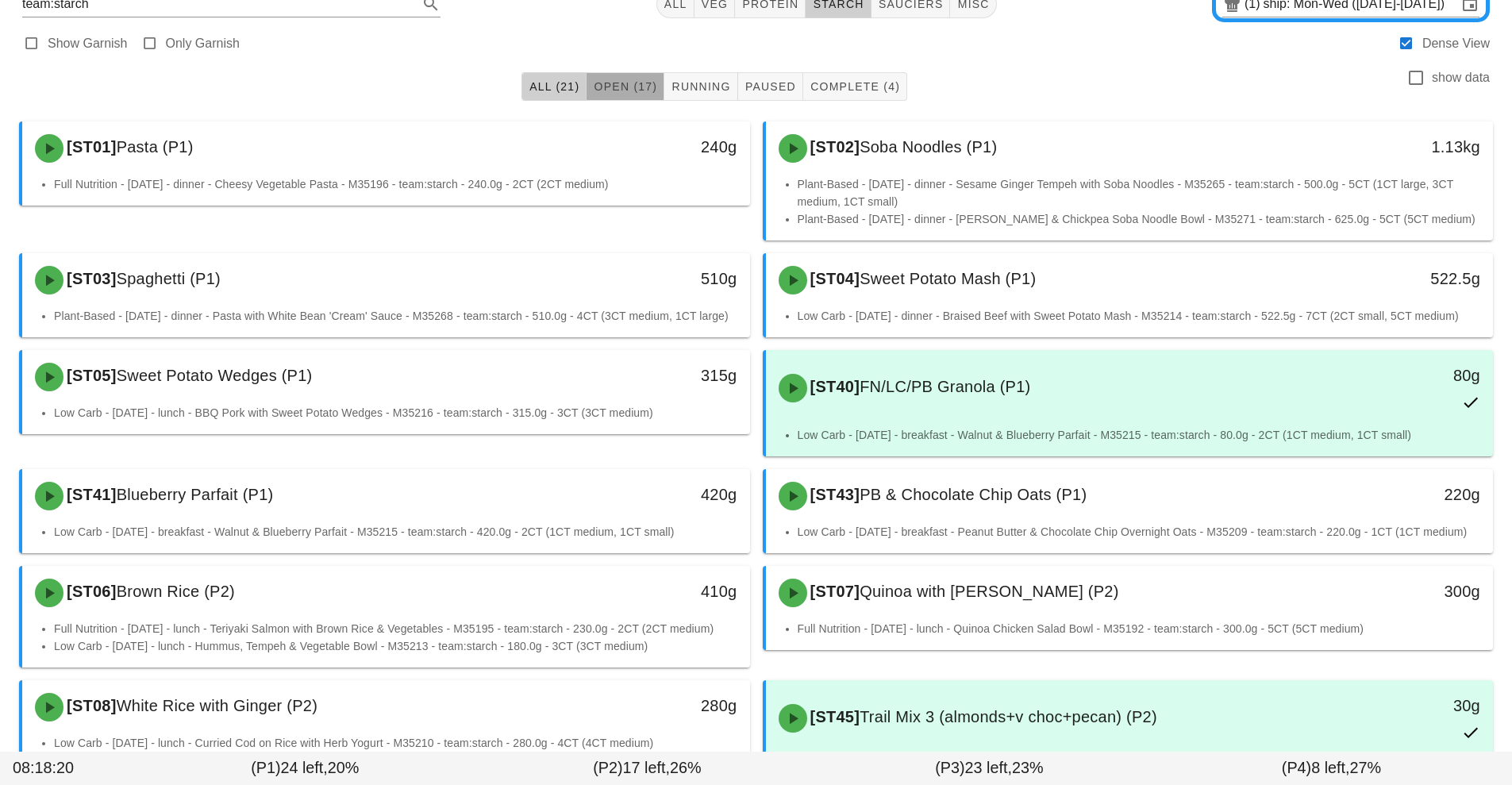
click at [626, 92] on span "Open (17)" at bounding box center [625, 86] width 64 height 12
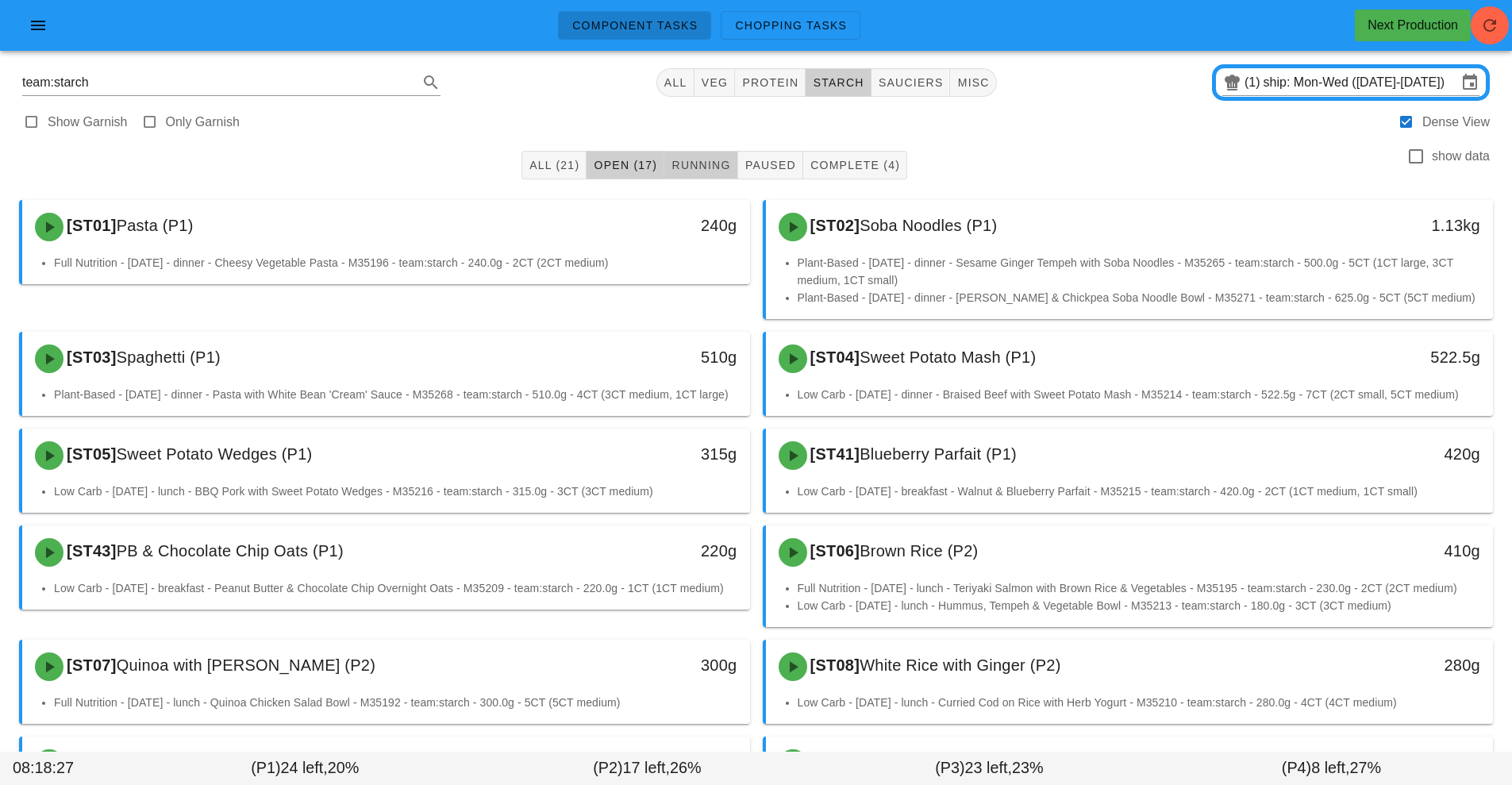
click at [709, 152] on button "Running" at bounding box center [700, 166] width 73 height 29
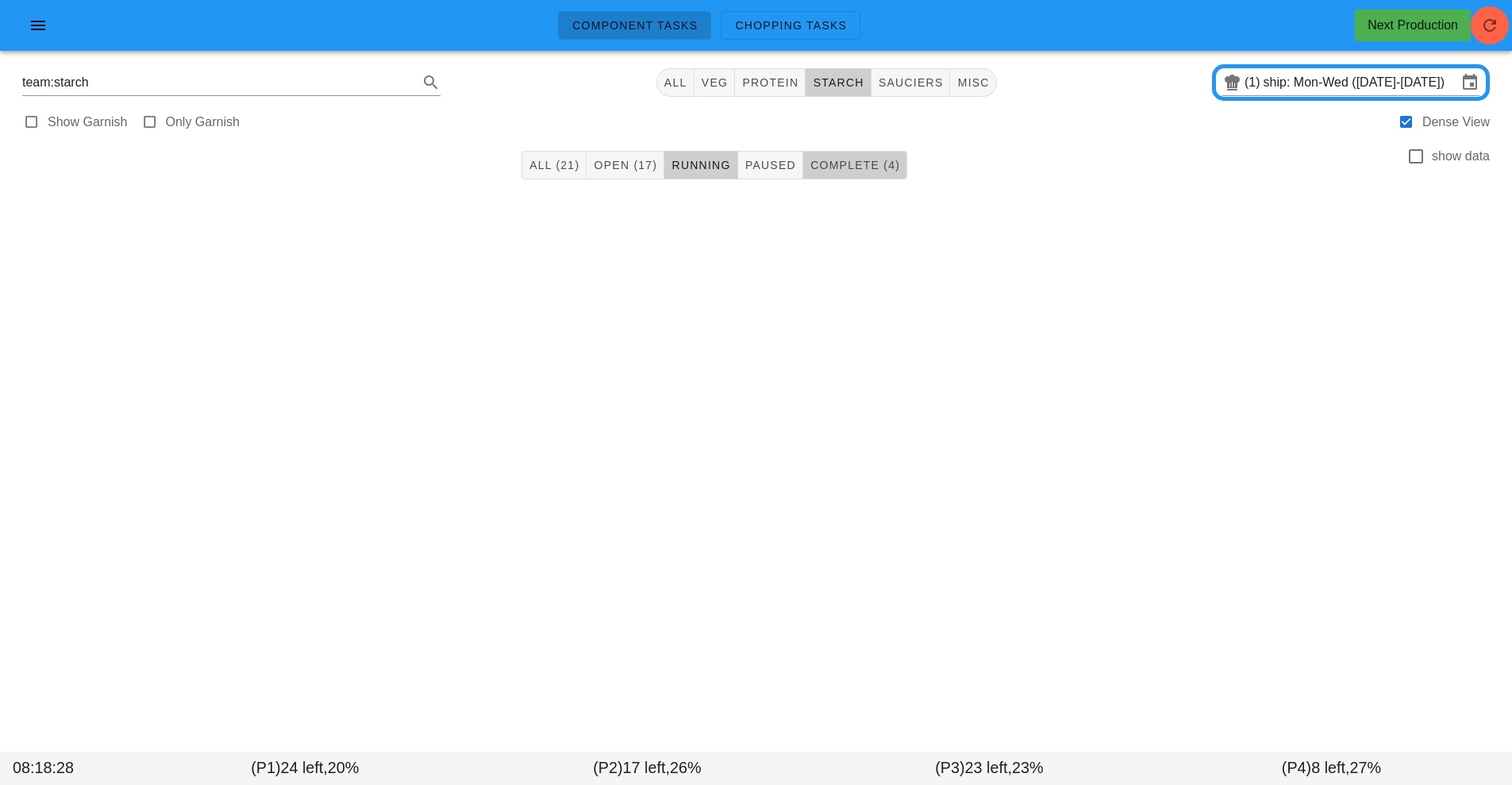
click at [864, 153] on button "Complete (4)" at bounding box center [856, 166] width 104 height 29
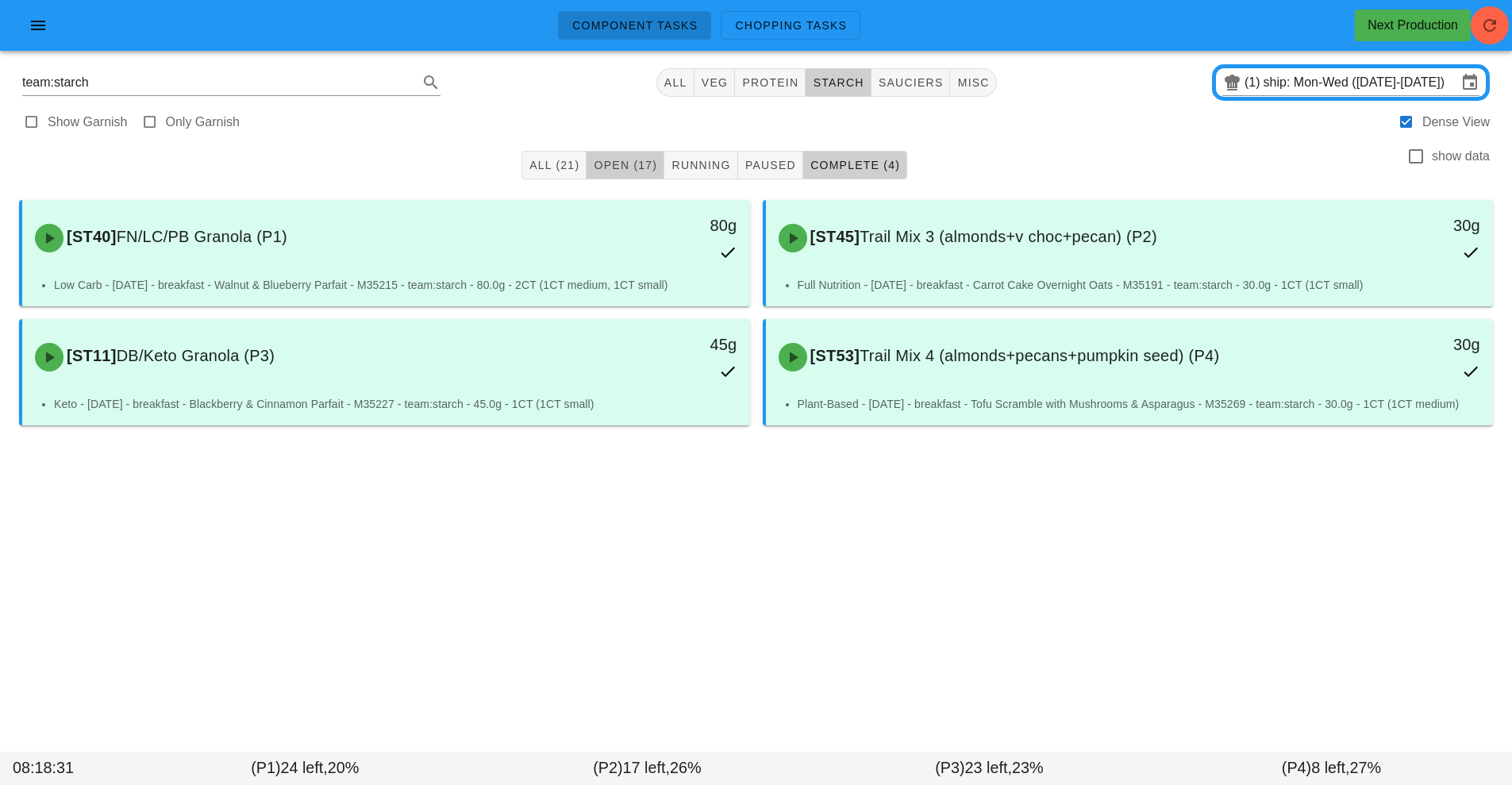
click at [631, 156] on button "Open (17)" at bounding box center [625, 166] width 78 height 29
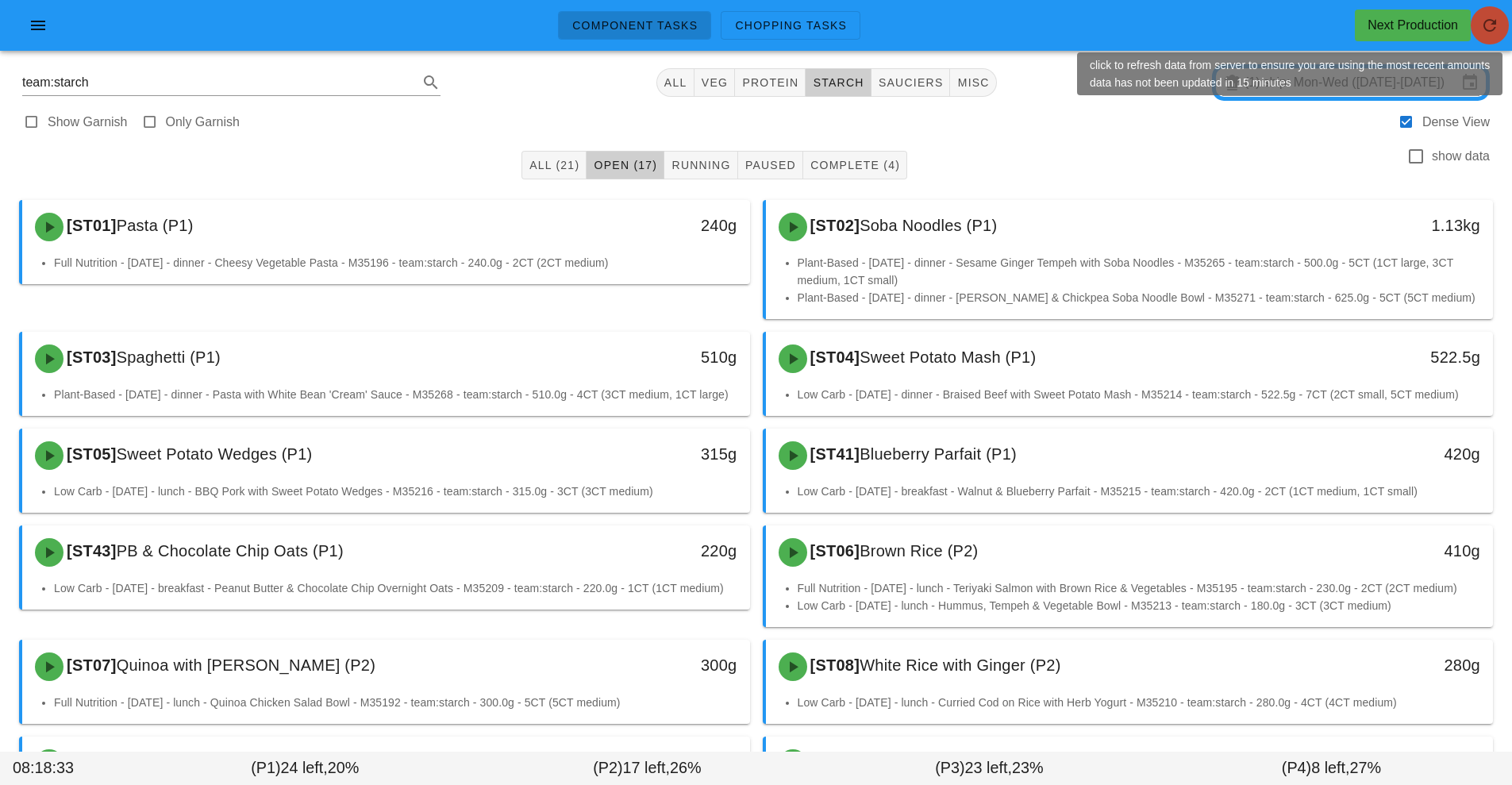
click at [1495, 12] on button "button" at bounding box center [1490, 26] width 38 height 38
